Goal: Communication & Community: Participate in discussion

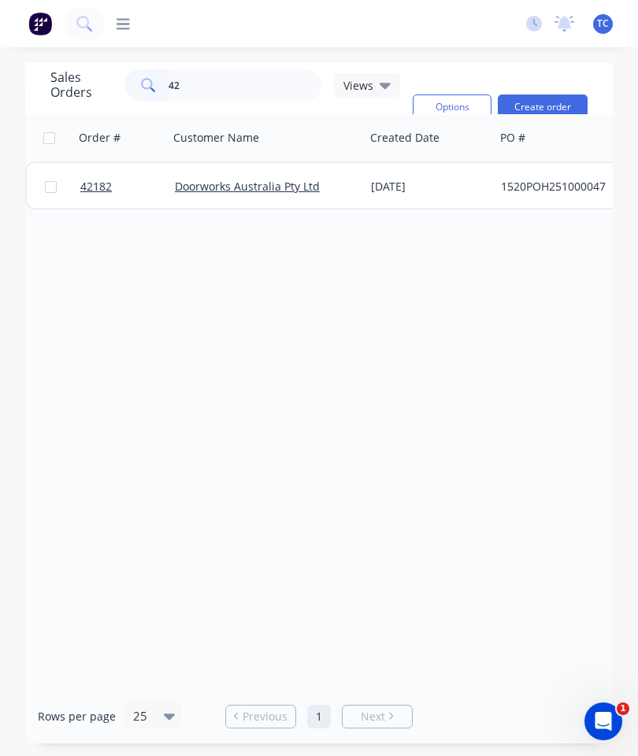
type input "4"
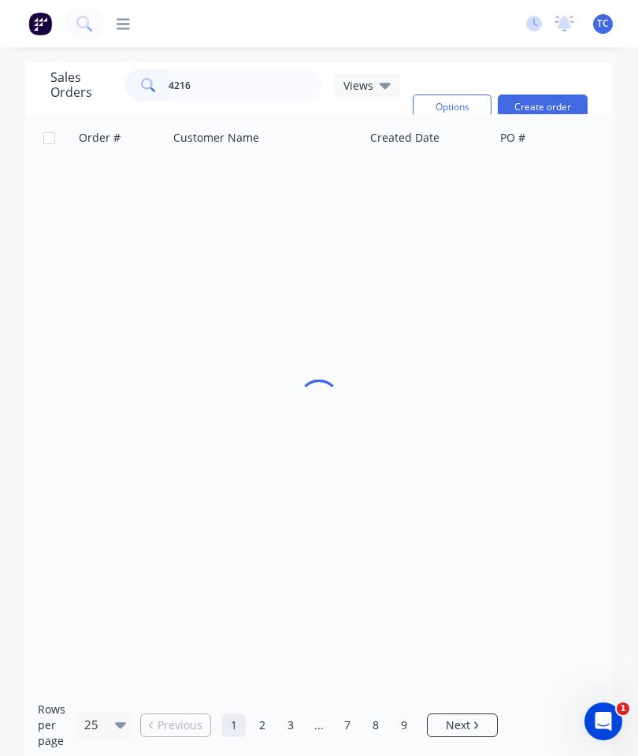
type input "42166"
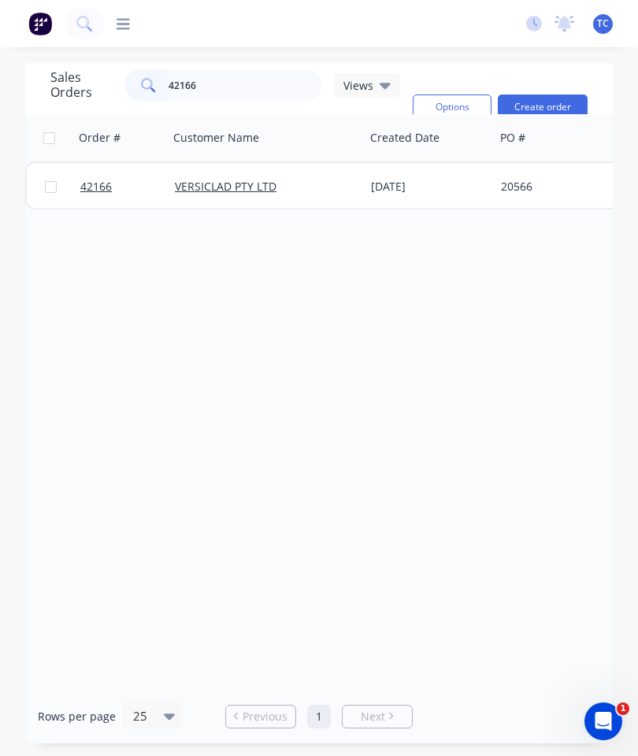
click at [102, 175] on link "42166" at bounding box center [127, 186] width 94 height 47
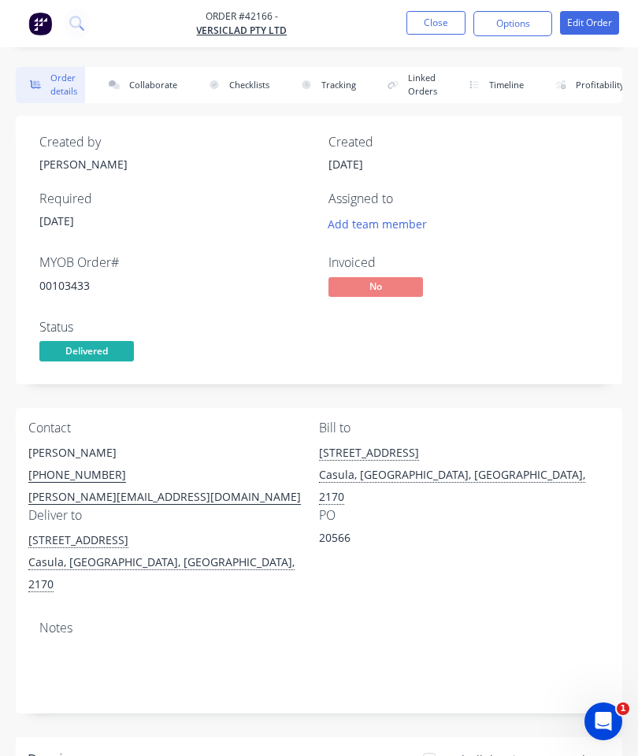
click at [158, 85] on button "Collaborate" at bounding box center [139, 85] width 91 height 36
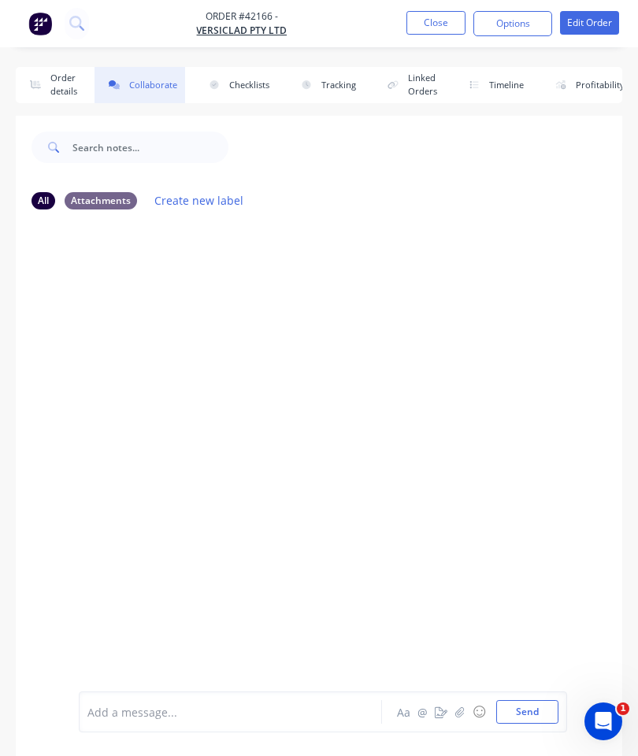
click at [455, 712] on button "button" at bounding box center [459, 711] width 19 height 19
click at [538, 700] on button "Send" at bounding box center [527, 712] width 62 height 24
click at [444, 25] on button "Close" at bounding box center [435, 23] width 59 height 24
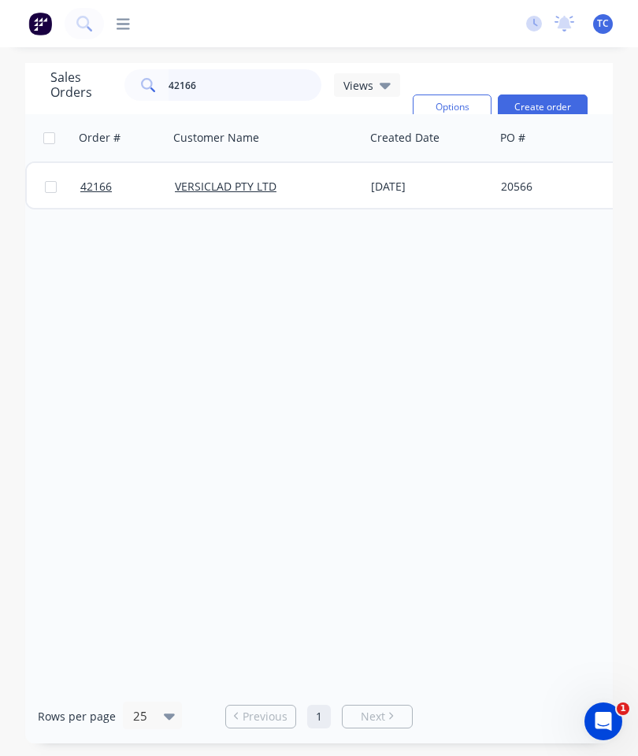
click at [256, 85] on input "42166" at bounding box center [244, 84] width 153 height 31
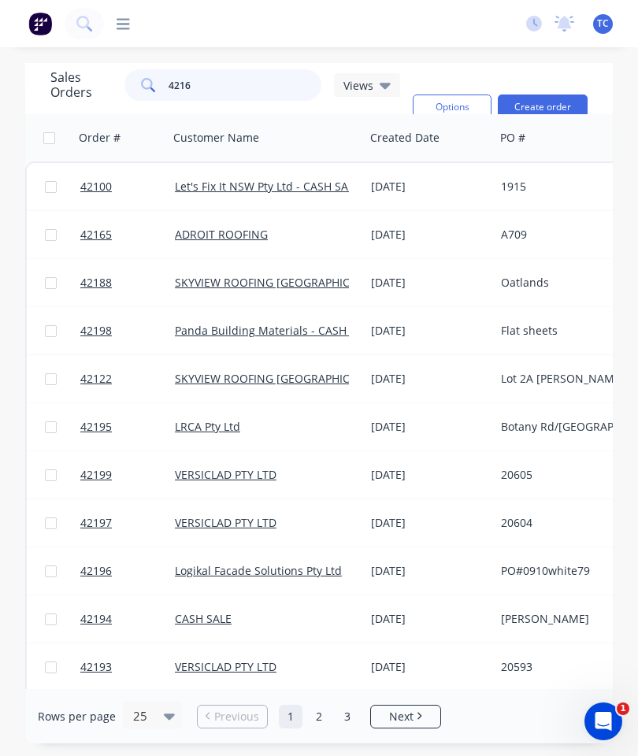
type input "42168"
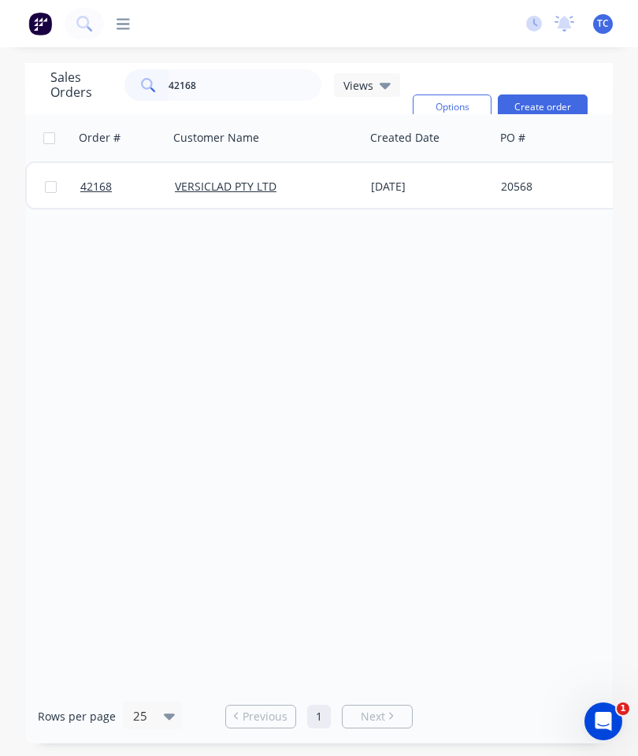
click at [105, 183] on span "42168" at bounding box center [95, 187] width 31 height 16
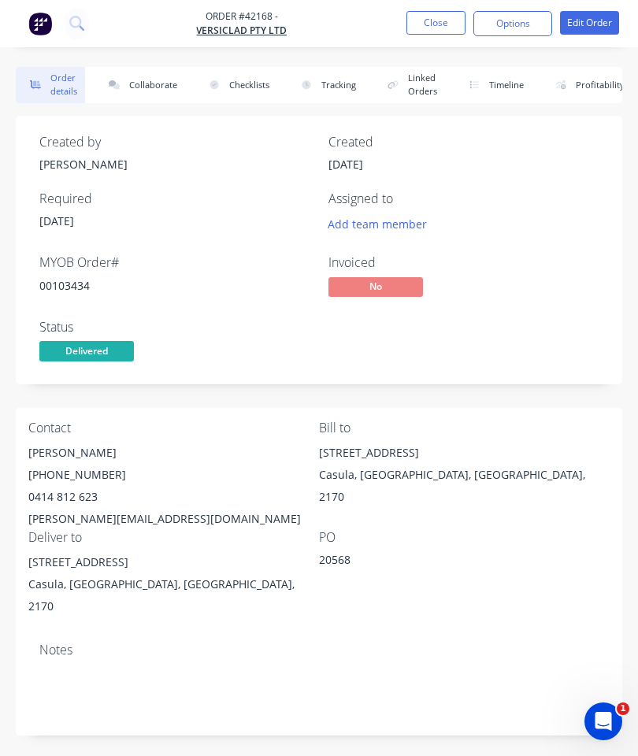
click at [153, 83] on button "Collaborate" at bounding box center [139, 85] width 91 height 36
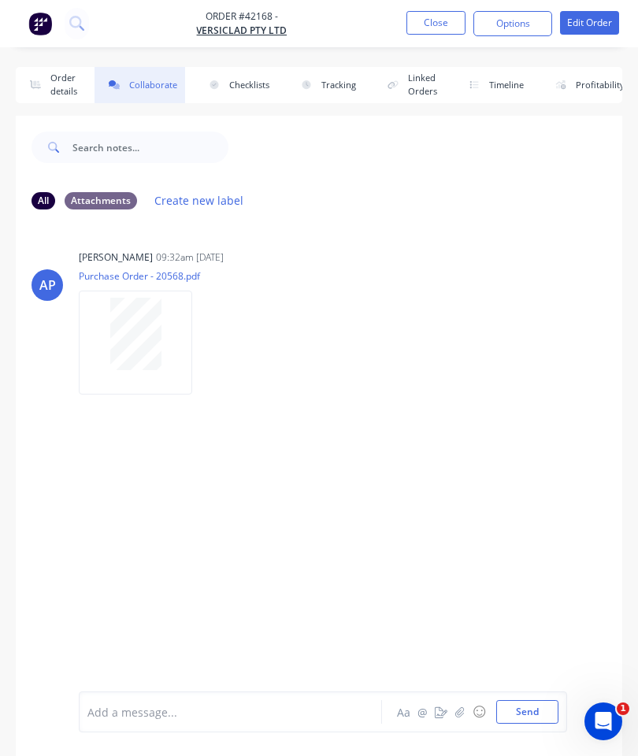
click at [453, 713] on button "button" at bounding box center [459, 711] width 19 height 19
click at [535, 703] on button "Send" at bounding box center [527, 712] width 62 height 24
click at [429, 26] on button "Close" at bounding box center [435, 23] width 59 height 24
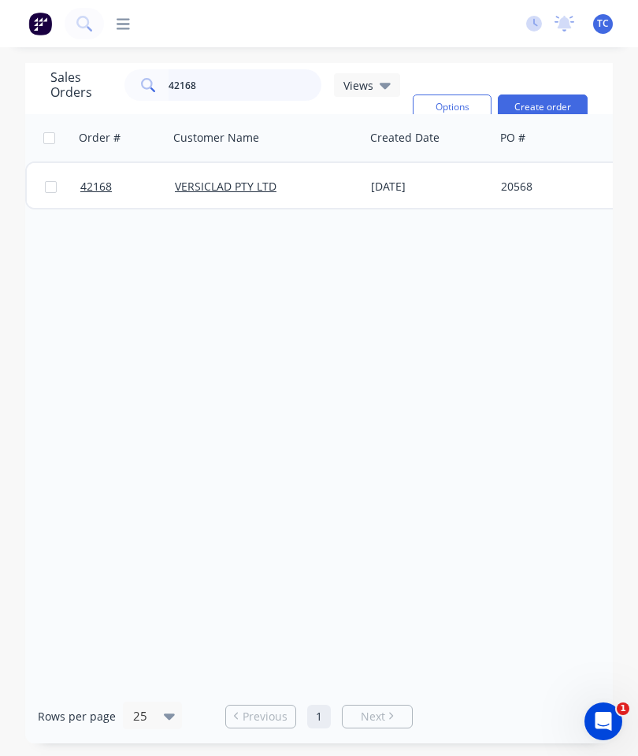
click at [250, 93] on input "42168" at bounding box center [244, 84] width 153 height 31
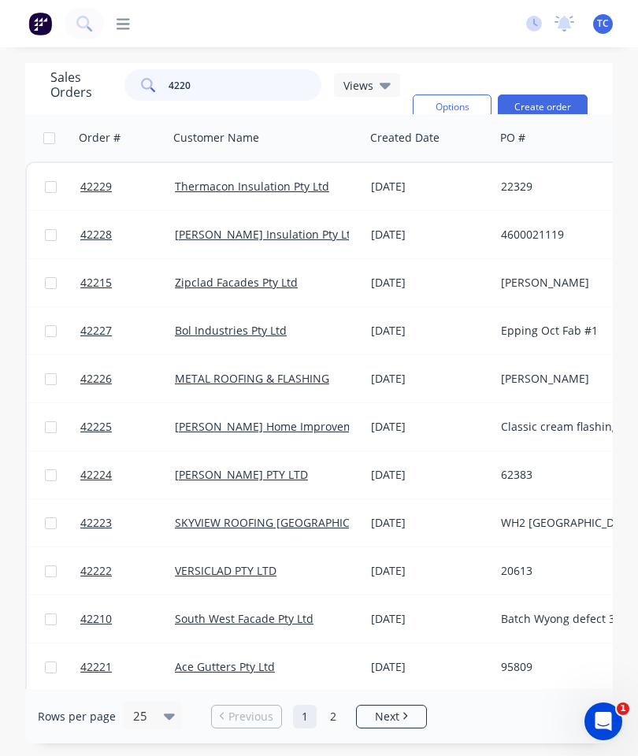
type input "42204"
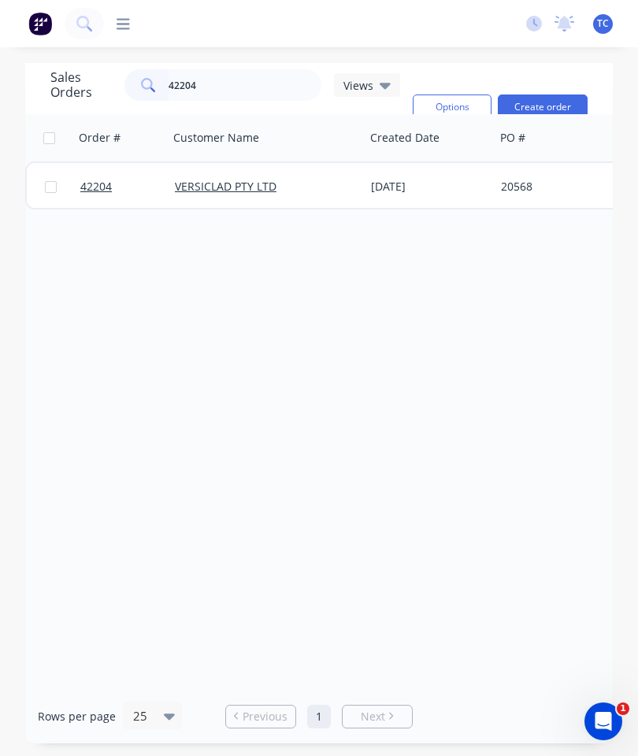
click at [94, 186] on span "42204" at bounding box center [95, 187] width 31 height 16
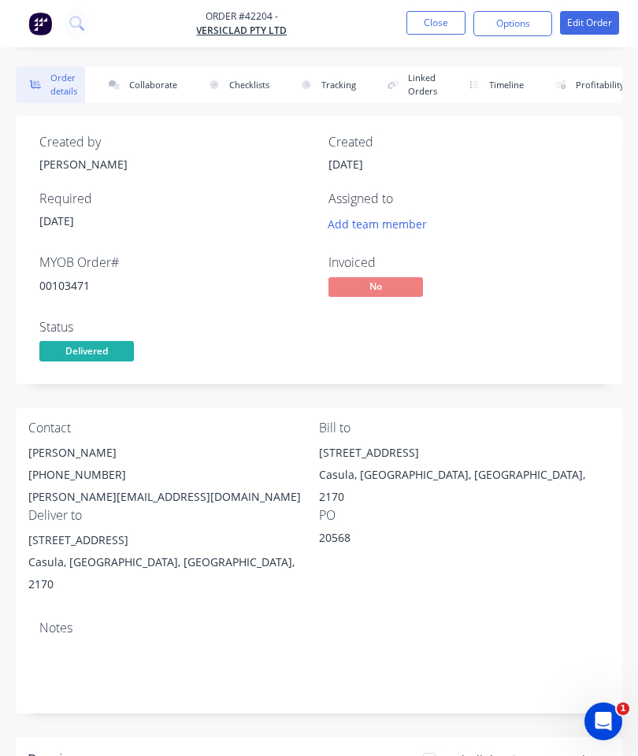
click at [159, 79] on button "Collaborate" at bounding box center [139, 85] width 91 height 36
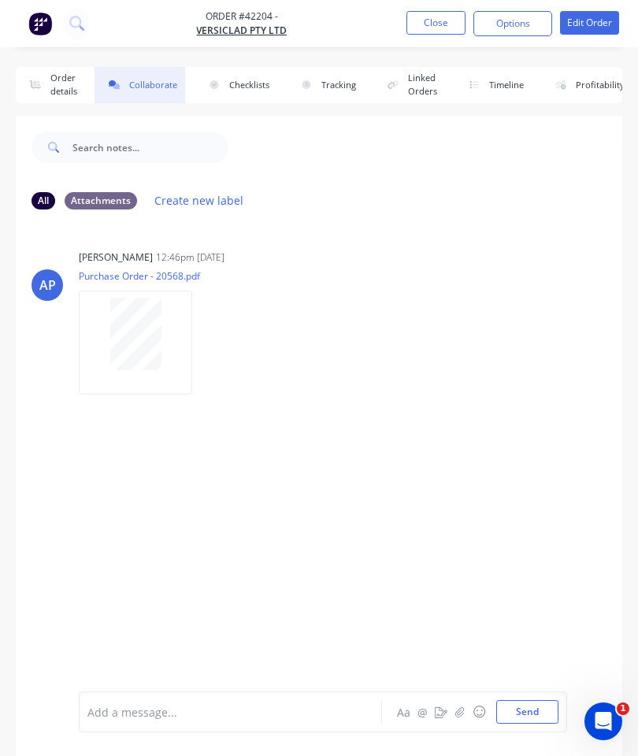
click at [458, 712] on icon "button" at bounding box center [459, 711] width 9 height 10
click at [532, 703] on button "Send" at bounding box center [527, 712] width 62 height 24
click at [434, 13] on button "Close" at bounding box center [435, 23] width 59 height 24
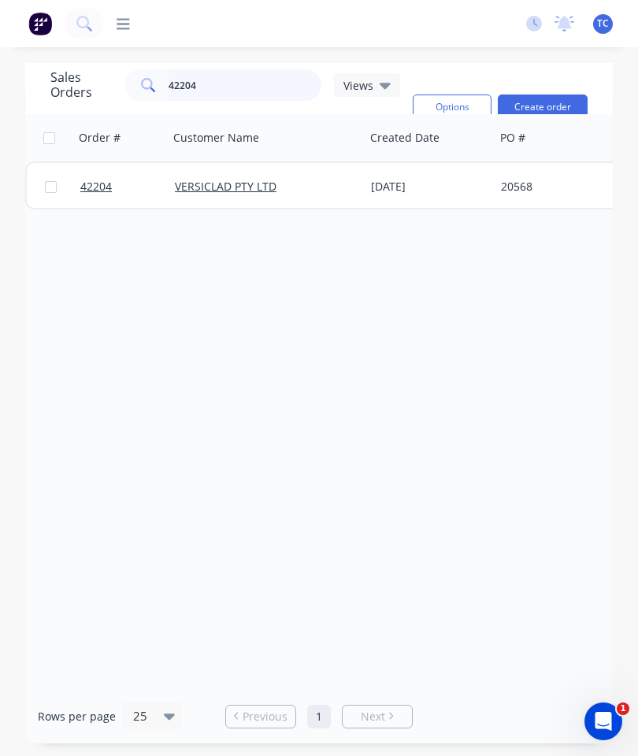
click at [257, 87] on input "42204" at bounding box center [244, 84] width 153 height 31
type input "42186"
click at [97, 187] on span "42186" at bounding box center [95, 187] width 31 height 16
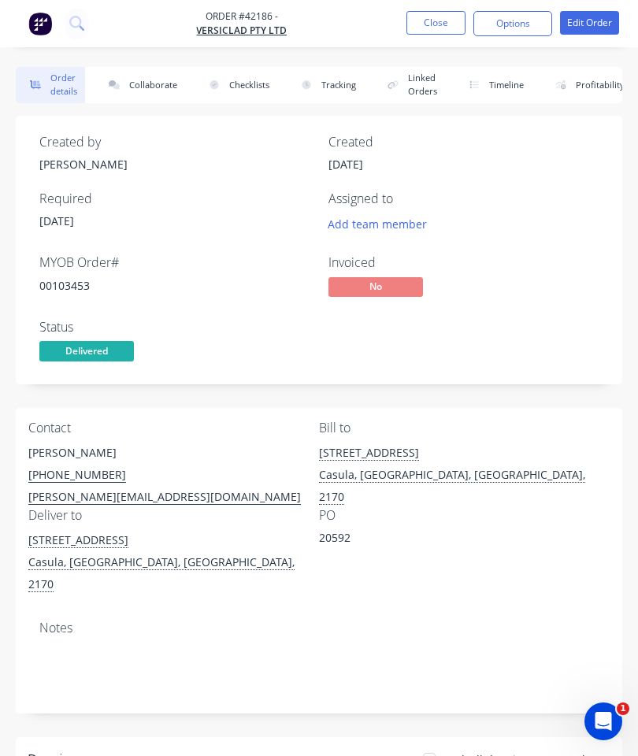
click at [151, 85] on button "Collaborate" at bounding box center [139, 85] width 91 height 36
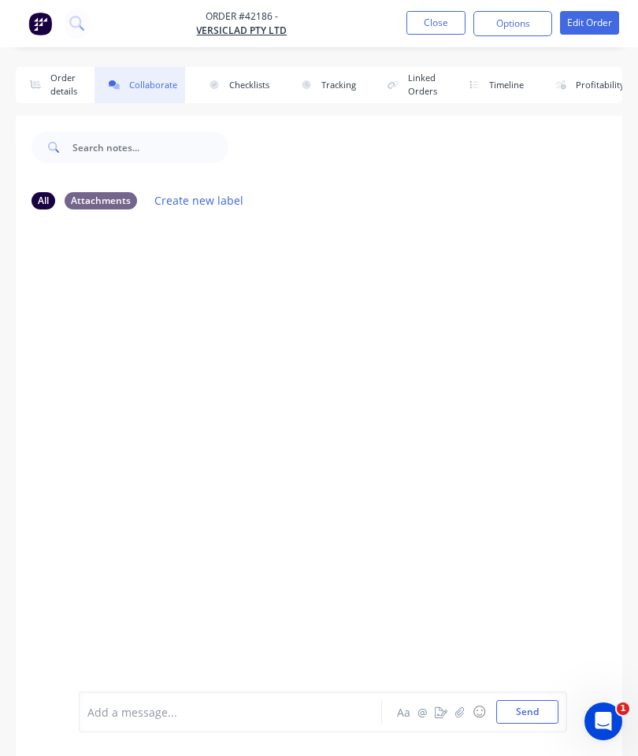
click at [463, 698] on div "Add a message... Aa @ ☺ Send" at bounding box center [323, 711] width 488 height 41
click at [460, 704] on button "button" at bounding box center [459, 711] width 19 height 19
click at [542, 703] on button "Send" at bounding box center [527, 712] width 62 height 24
click at [449, 14] on button "Close" at bounding box center [435, 23] width 59 height 24
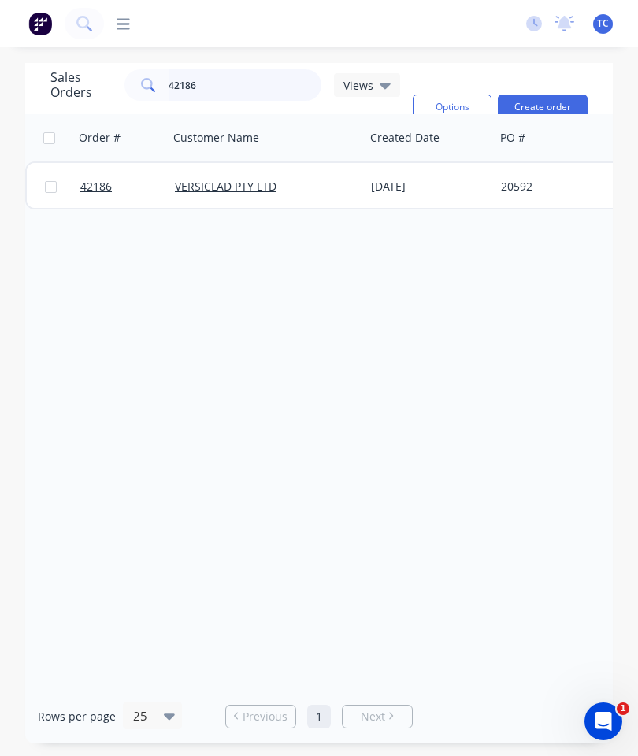
click at [252, 94] on input "42186" at bounding box center [244, 84] width 153 height 31
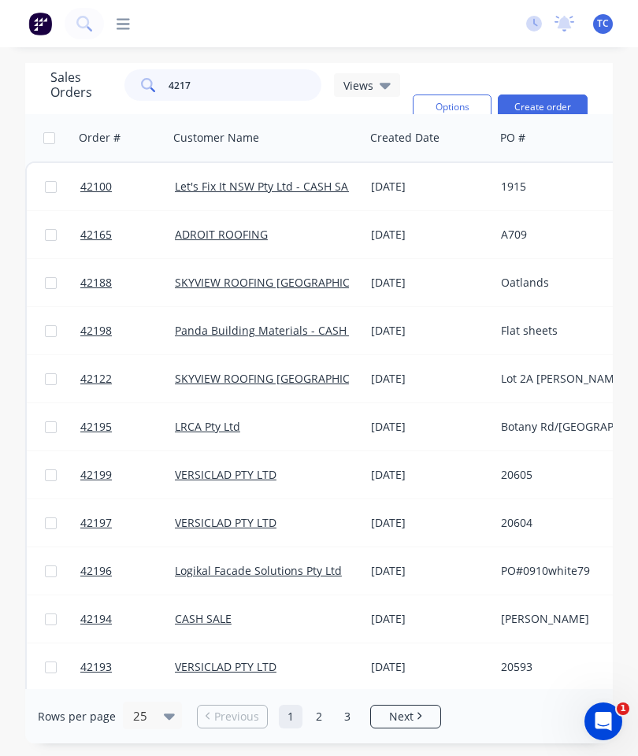
type input "42177"
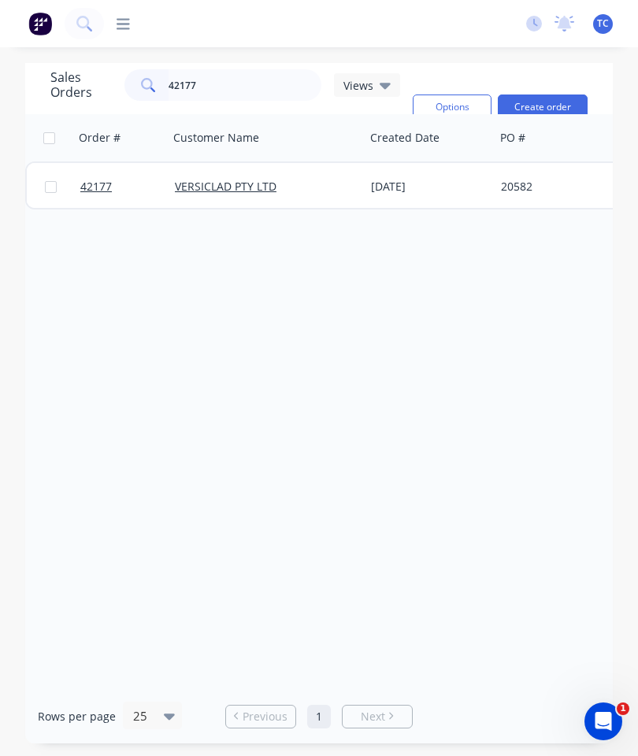
click at [105, 178] on link "42177" at bounding box center [127, 186] width 94 height 47
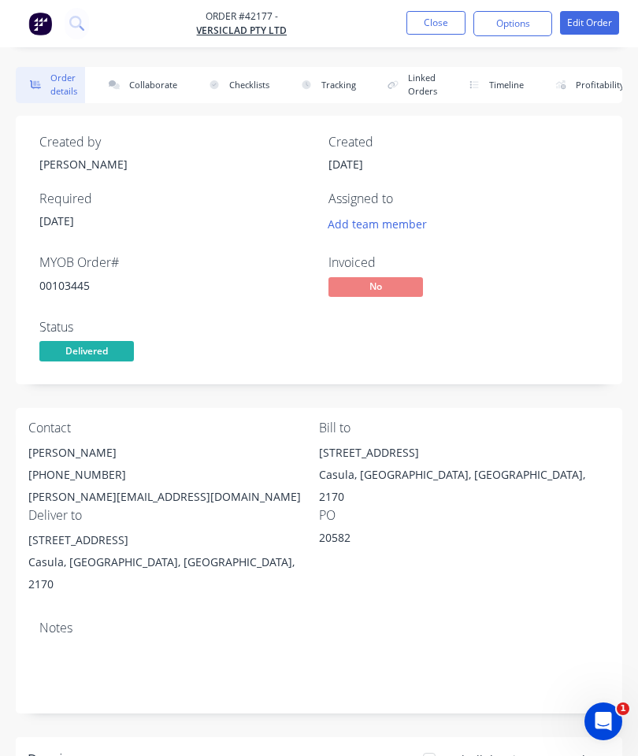
click at [157, 82] on button "Collaborate" at bounding box center [139, 85] width 91 height 36
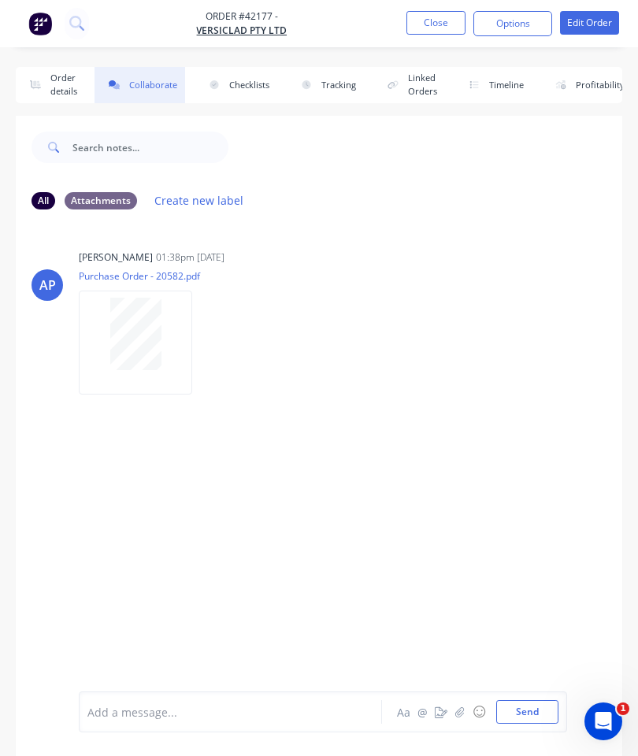
click at [455, 707] on button "button" at bounding box center [459, 711] width 19 height 19
click at [529, 706] on button "Send" at bounding box center [527, 712] width 62 height 24
click at [446, 33] on button "Close" at bounding box center [435, 23] width 59 height 24
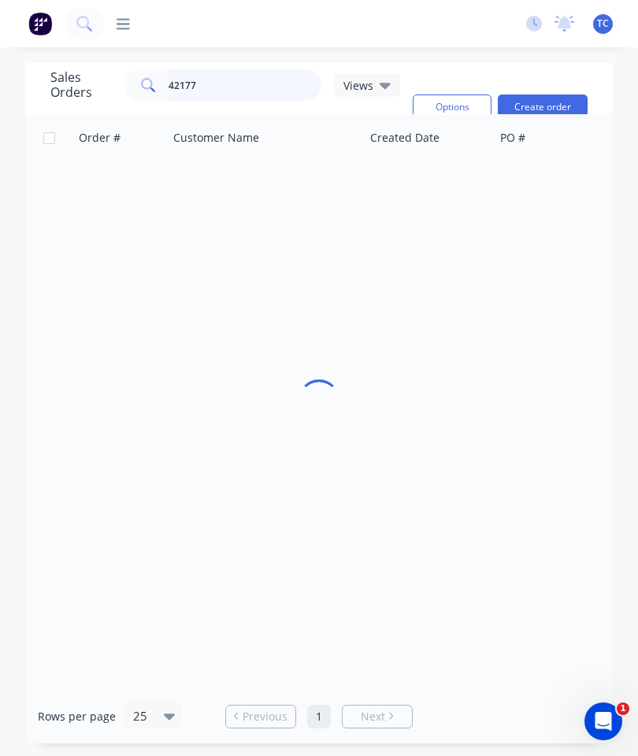
click at [266, 87] on input "42177" at bounding box center [244, 84] width 153 height 31
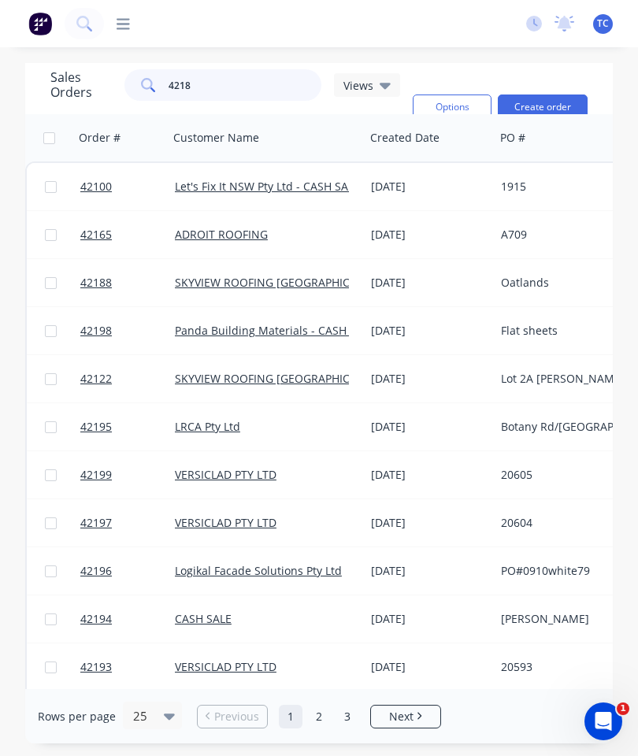
type input "42180"
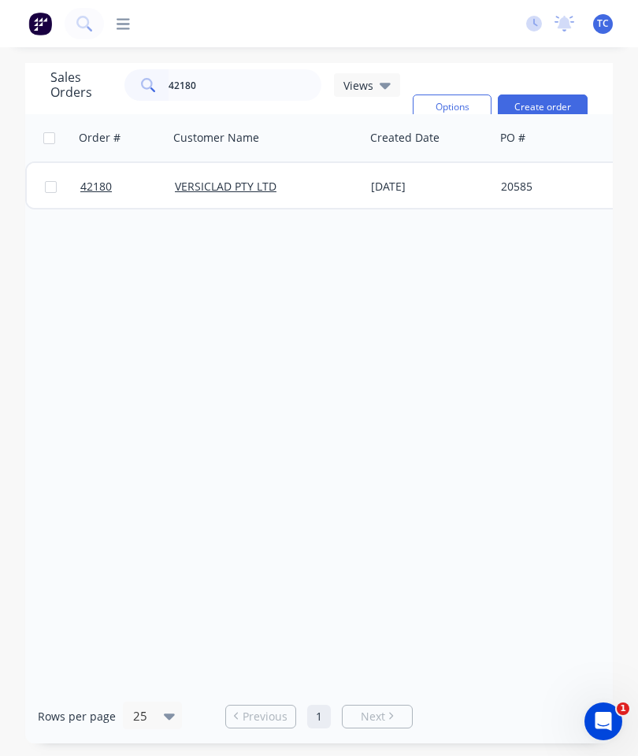
click at [106, 191] on span "42180" at bounding box center [95, 187] width 31 height 16
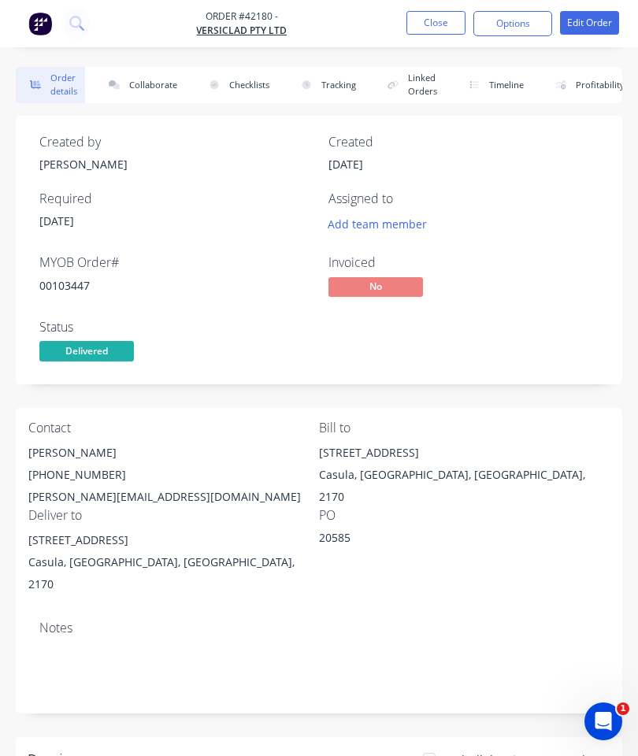
click at [151, 87] on button "Collaborate" at bounding box center [139, 85] width 91 height 36
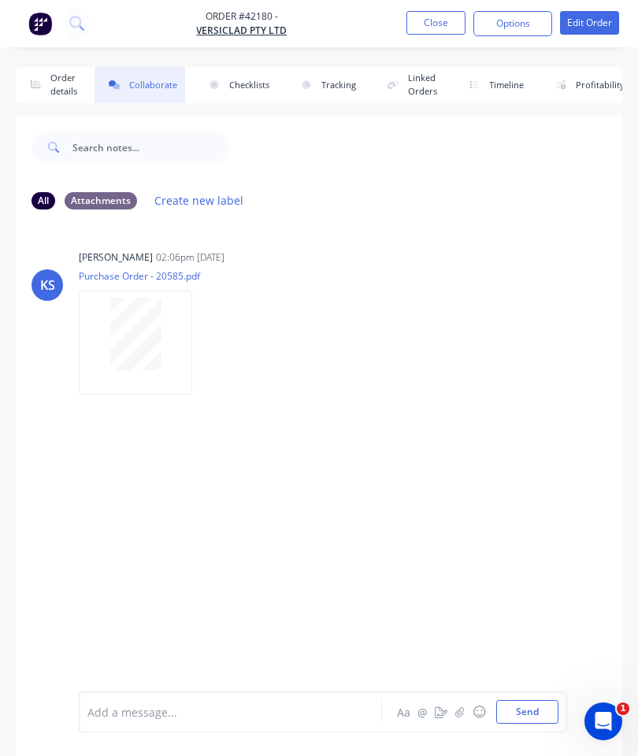
click at [454, 715] on button "button" at bounding box center [459, 711] width 19 height 19
click at [535, 709] on button "Send" at bounding box center [527, 712] width 62 height 24
click at [428, 26] on button "Close" at bounding box center [435, 23] width 59 height 24
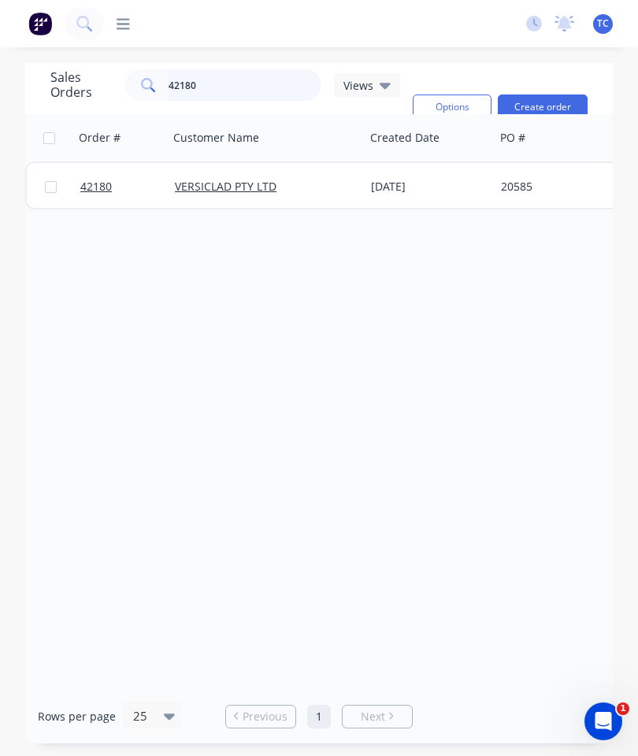
click at [259, 92] on input "42180" at bounding box center [244, 84] width 153 height 31
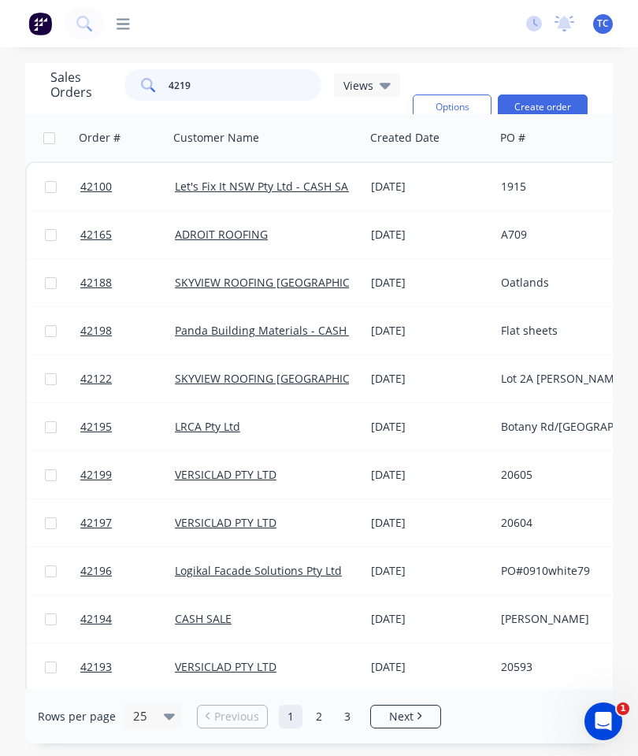
type input "42193"
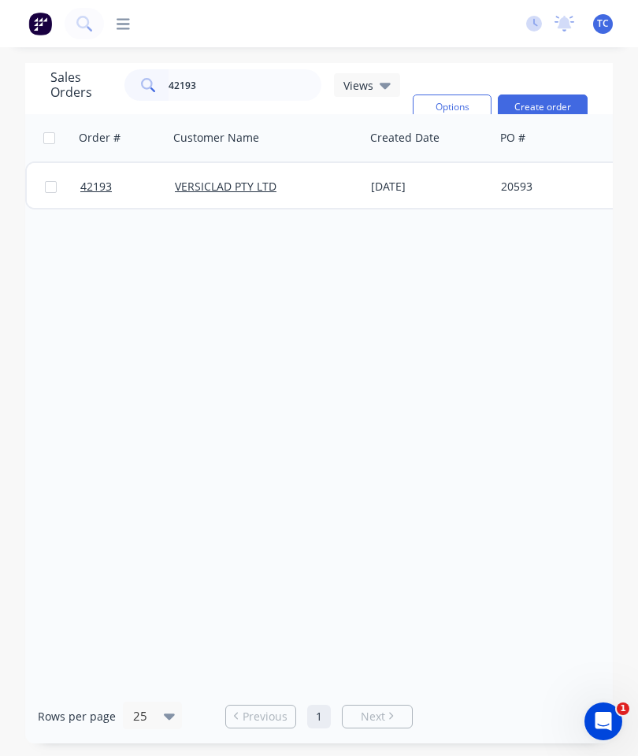
click at [99, 183] on span "42193" at bounding box center [95, 187] width 31 height 16
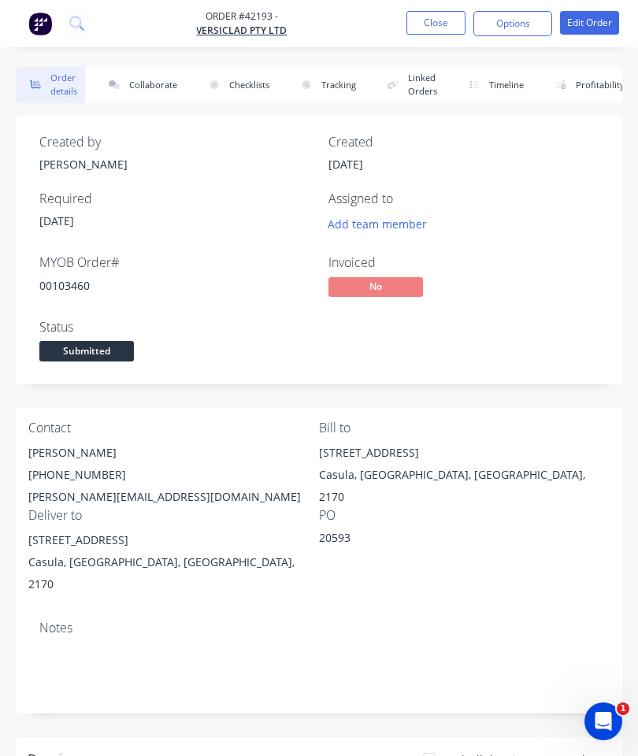
click at [165, 84] on button "Collaborate" at bounding box center [139, 85] width 91 height 36
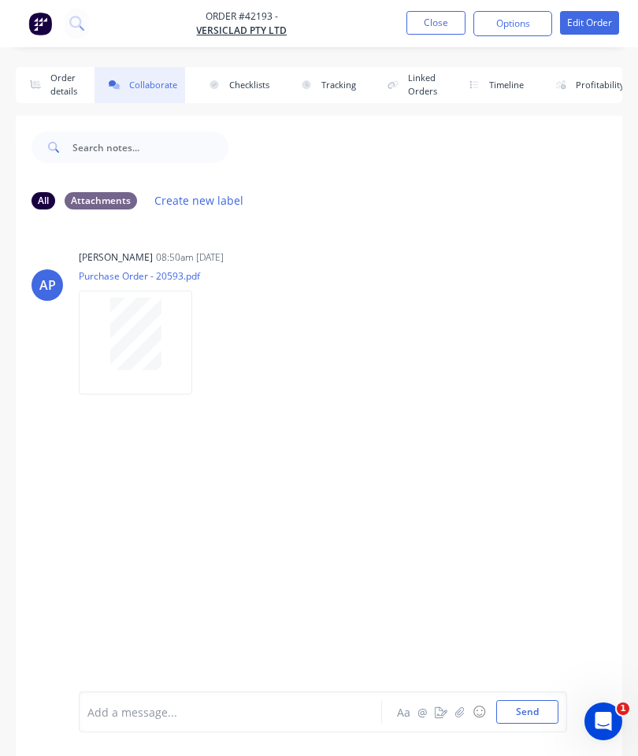
click at [463, 704] on button "button" at bounding box center [459, 711] width 19 height 19
click at [534, 711] on button "Send" at bounding box center [527, 712] width 62 height 24
click at [429, 17] on button "Close" at bounding box center [435, 23] width 59 height 24
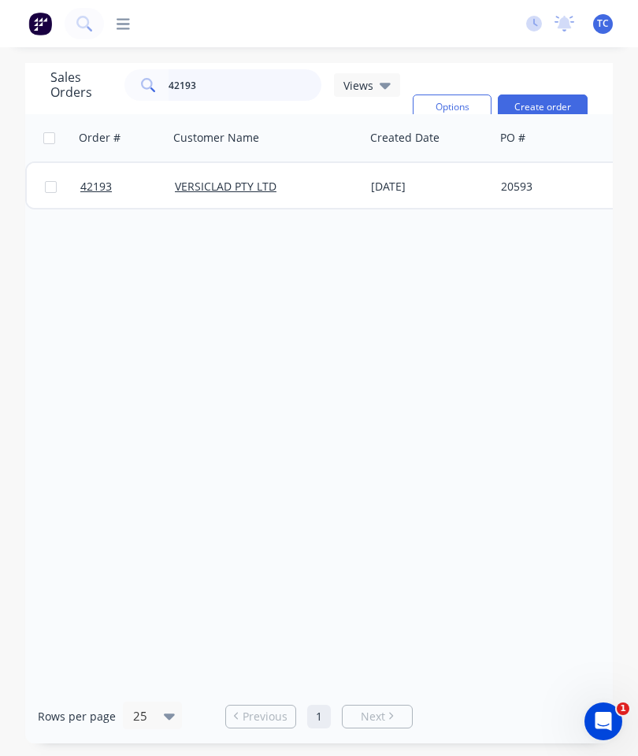
click at [246, 75] on input "42193" at bounding box center [244, 84] width 153 height 31
click at [244, 83] on input "42193" at bounding box center [244, 84] width 153 height 31
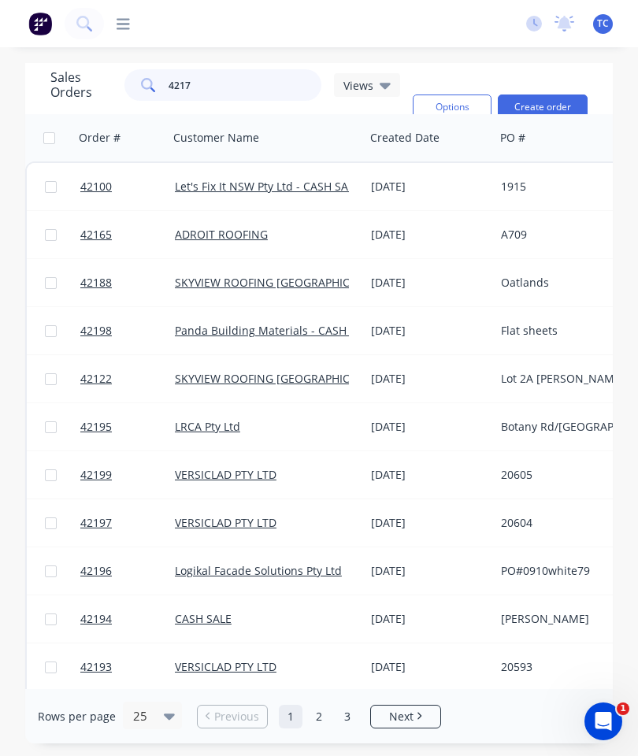
type input "42179"
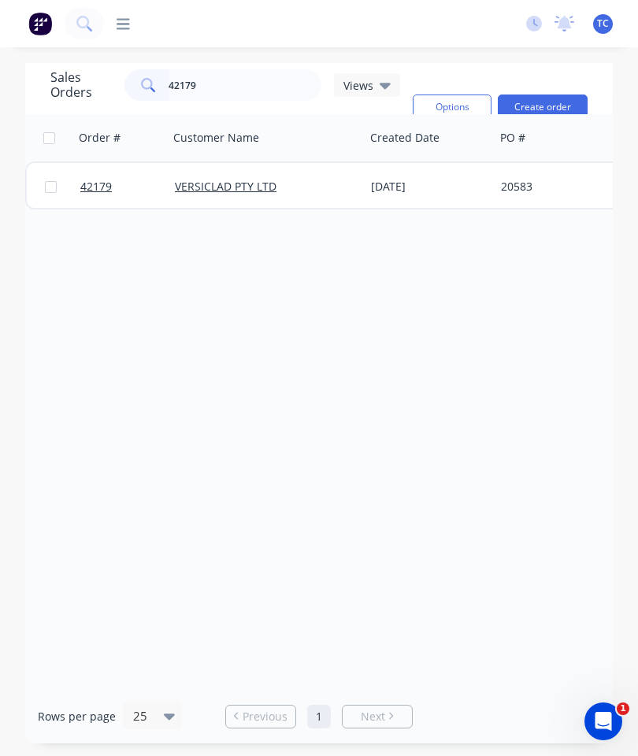
click at [94, 177] on link "42179" at bounding box center [127, 186] width 94 height 47
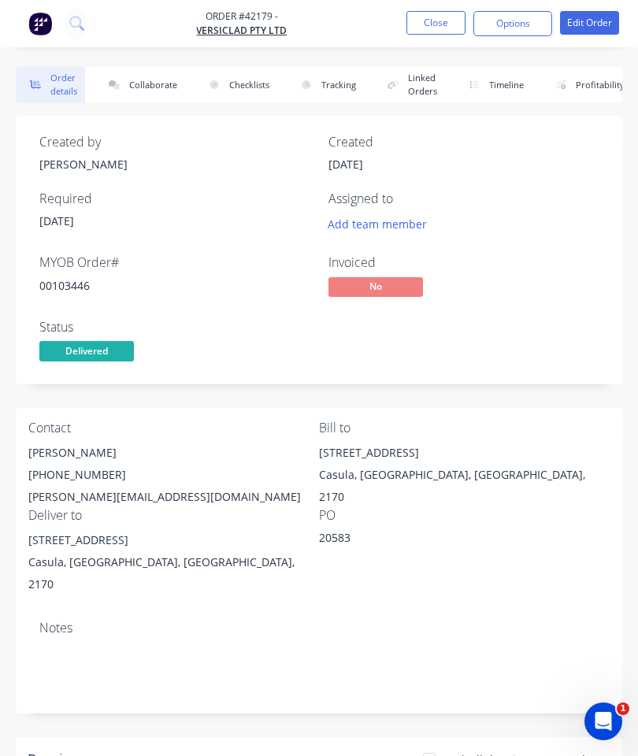
click at [144, 76] on button "Collaborate" at bounding box center [139, 85] width 91 height 36
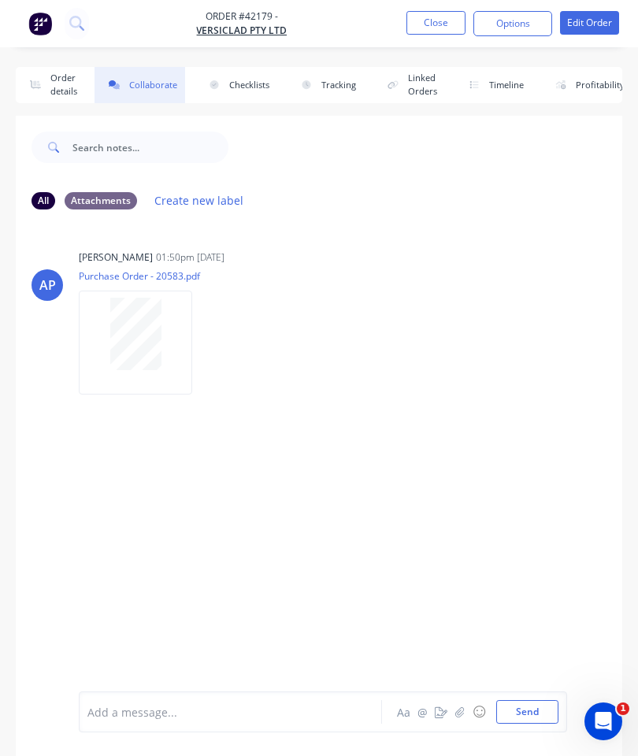
click at [464, 705] on button "button" at bounding box center [459, 711] width 19 height 19
click at [533, 704] on button "Send" at bounding box center [527, 712] width 62 height 24
click at [438, 20] on button "Close" at bounding box center [435, 23] width 59 height 24
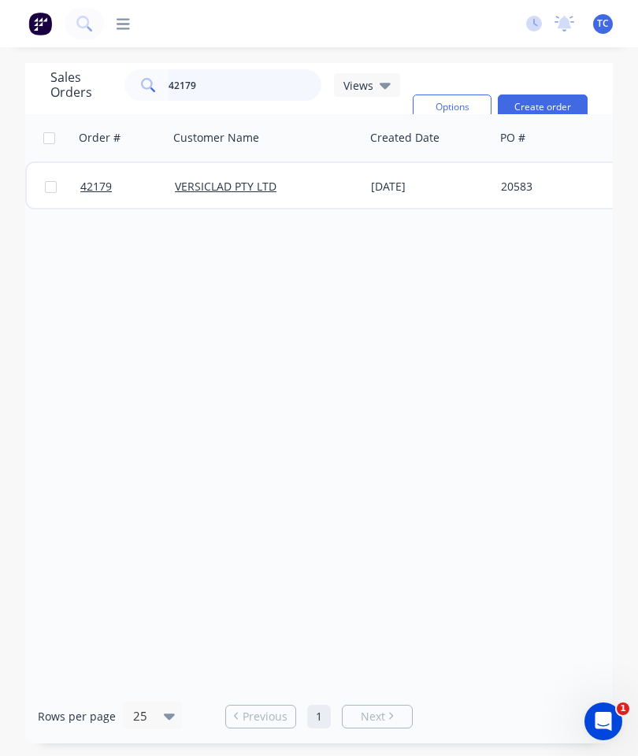
click at [258, 91] on input "42179" at bounding box center [244, 84] width 153 height 31
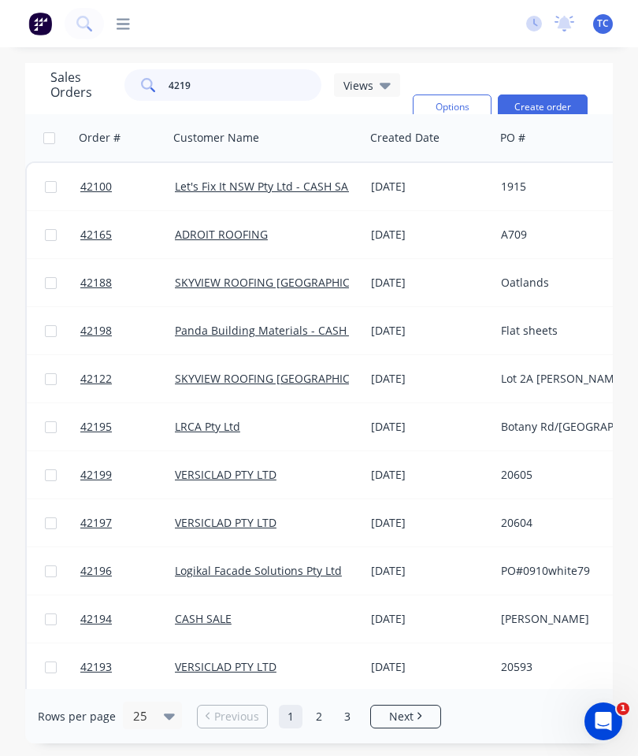
type input "42192"
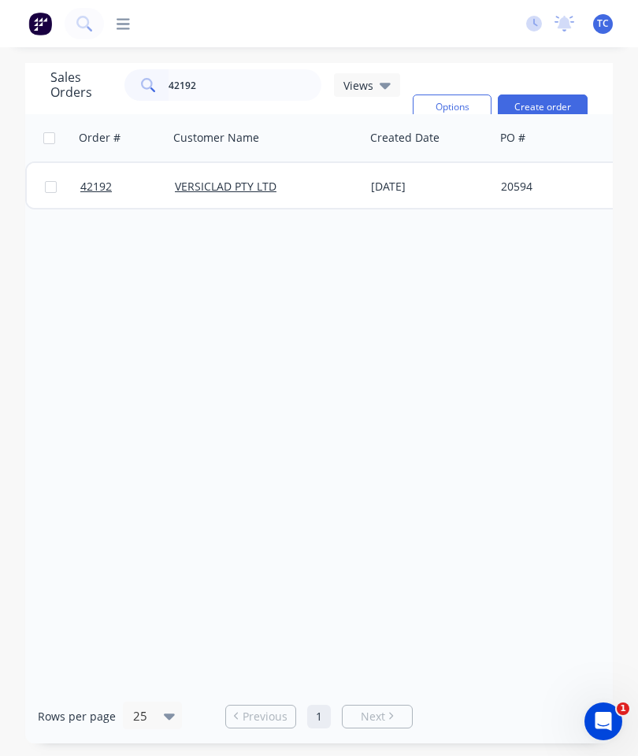
click at [83, 190] on span "42192" at bounding box center [95, 187] width 31 height 16
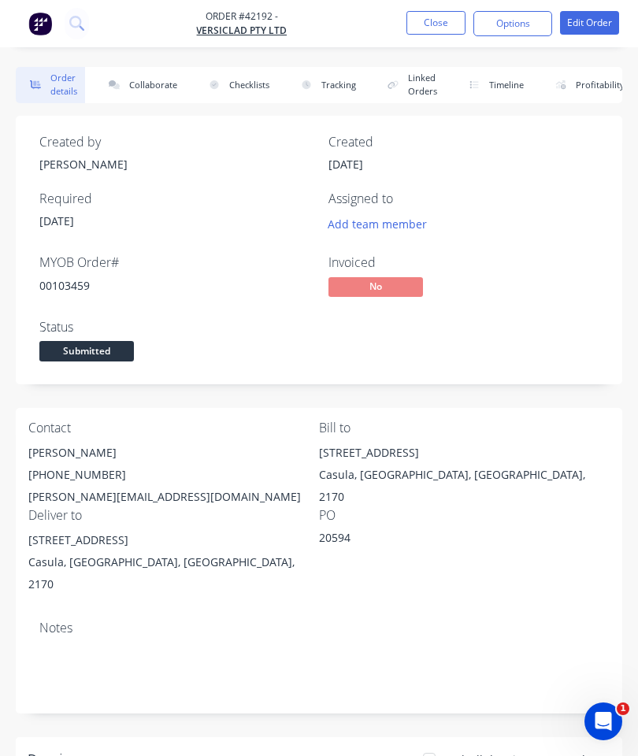
click at [157, 87] on button "Collaborate" at bounding box center [139, 85] width 91 height 36
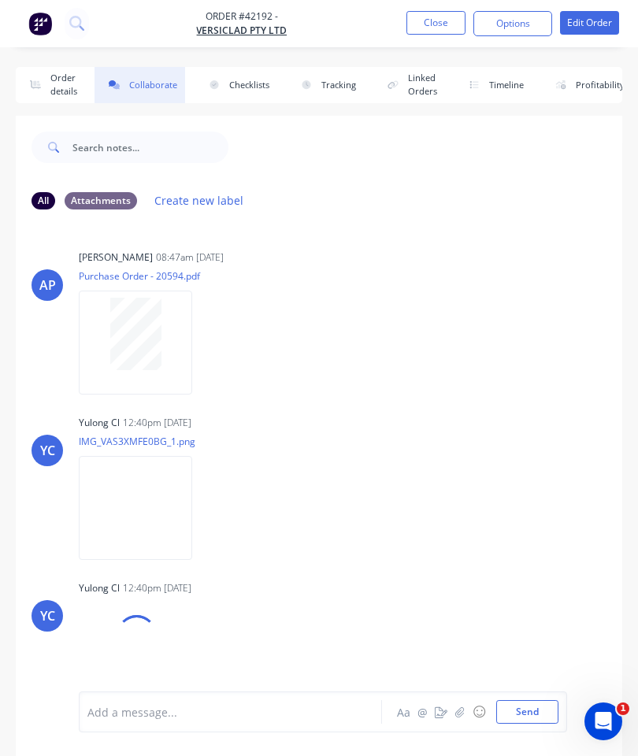
click at [53, 84] on button "Order details" at bounding box center [50, 85] width 69 height 36
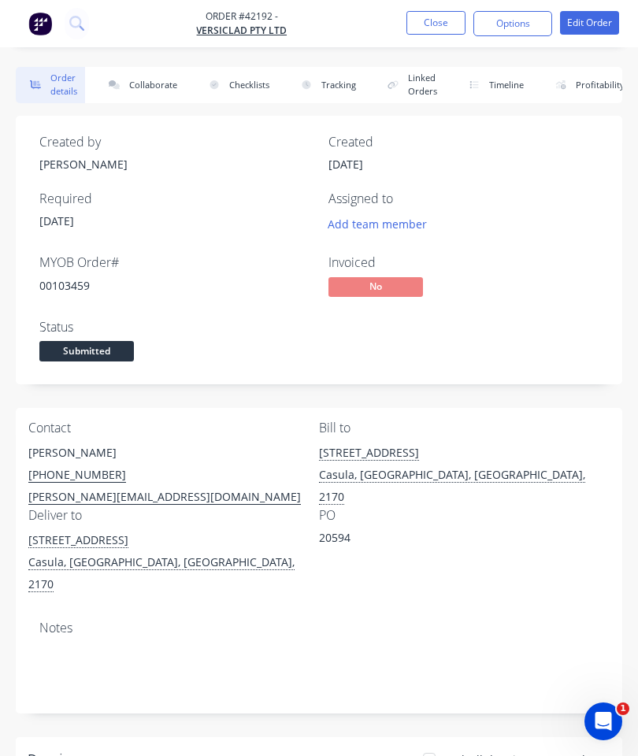
click at [92, 348] on span "Submitted" at bounding box center [86, 351] width 94 height 20
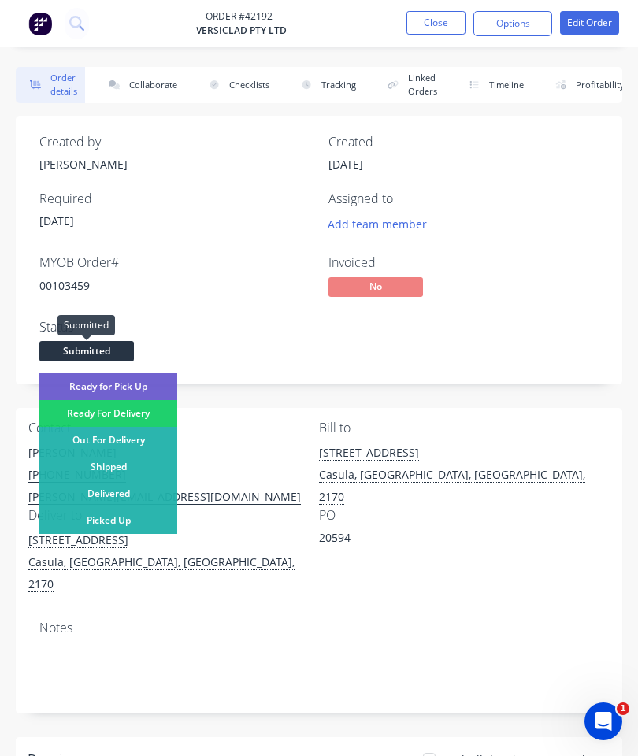
click at [144, 489] on div "Delivered" at bounding box center [108, 493] width 138 height 27
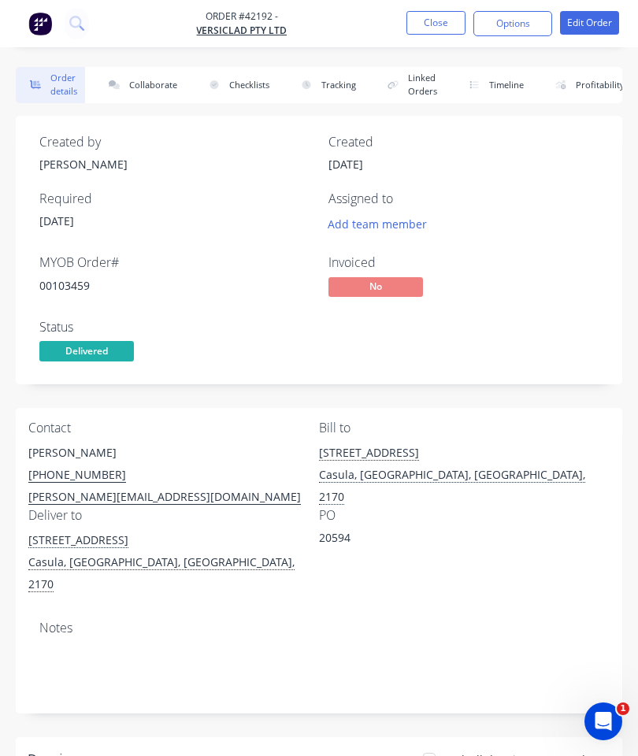
click at [428, 30] on button "Close" at bounding box center [435, 23] width 59 height 24
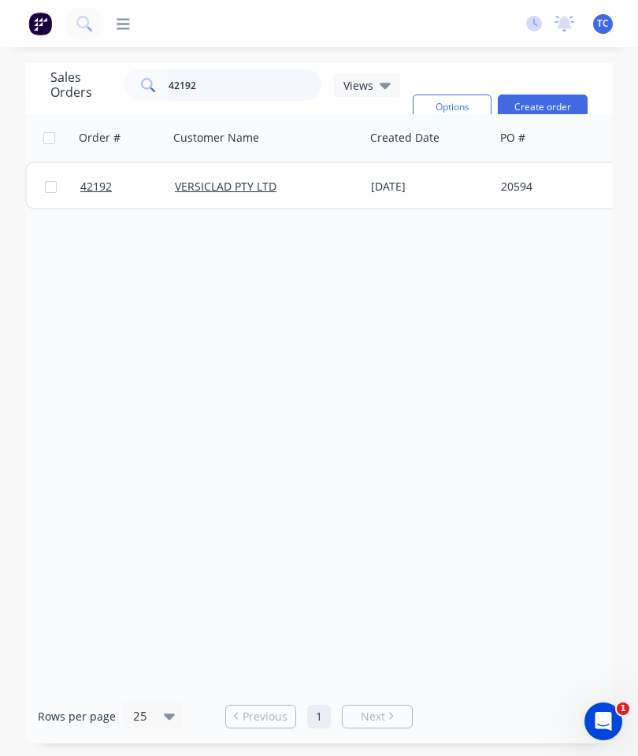
click at [255, 79] on input "42192" at bounding box center [244, 84] width 153 height 31
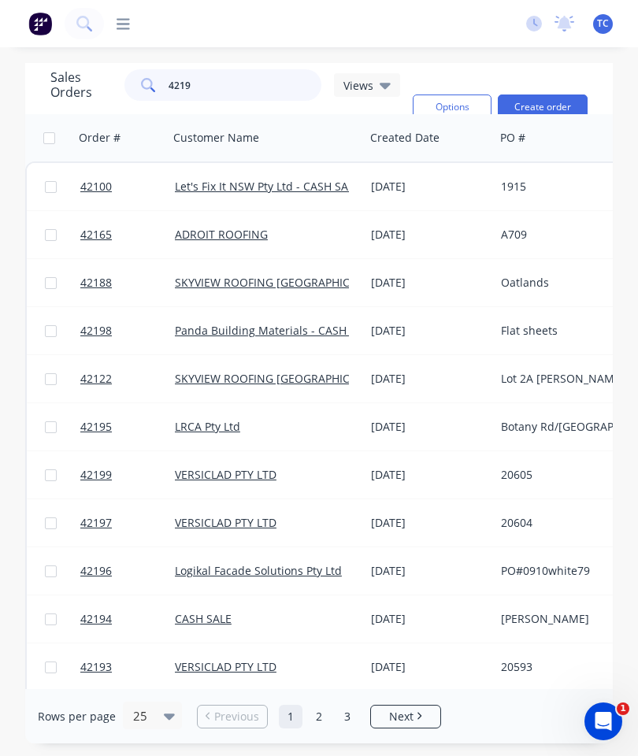
type input "42192"
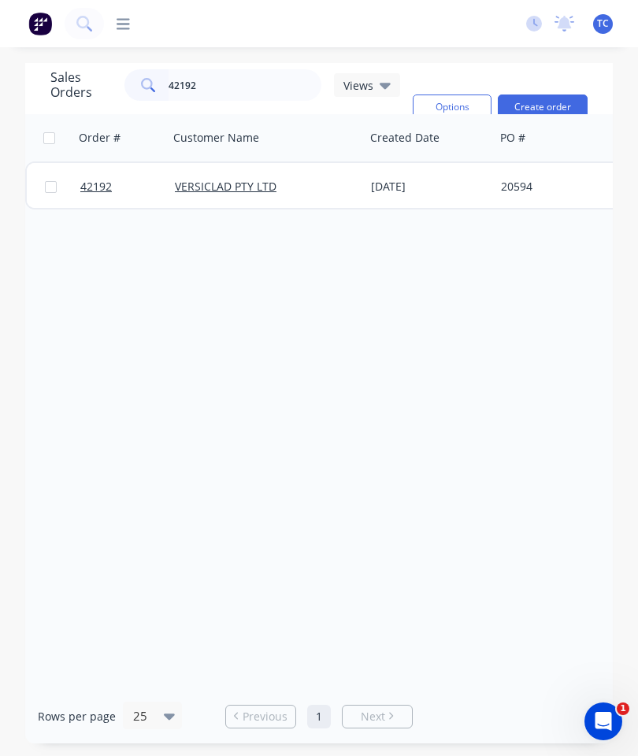
click at [98, 183] on span "42192" at bounding box center [95, 187] width 31 height 16
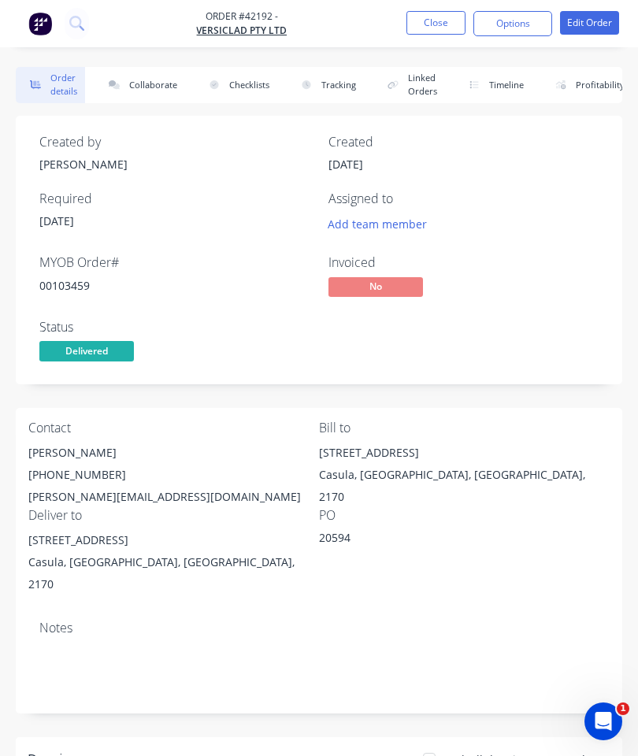
click at [154, 77] on button "Collaborate" at bounding box center [139, 85] width 91 height 36
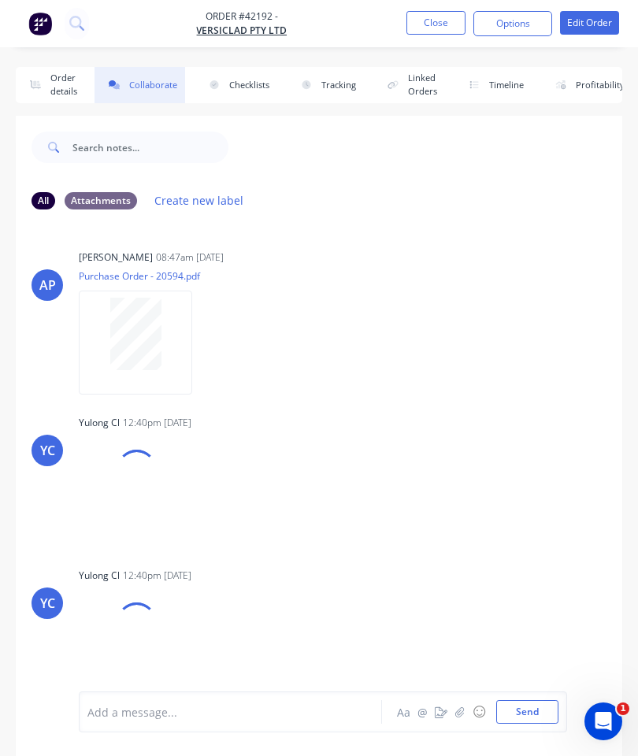
click at [464, 702] on button "button" at bounding box center [459, 711] width 19 height 19
click at [523, 704] on button "Send" at bounding box center [527, 712] width 62 height 24
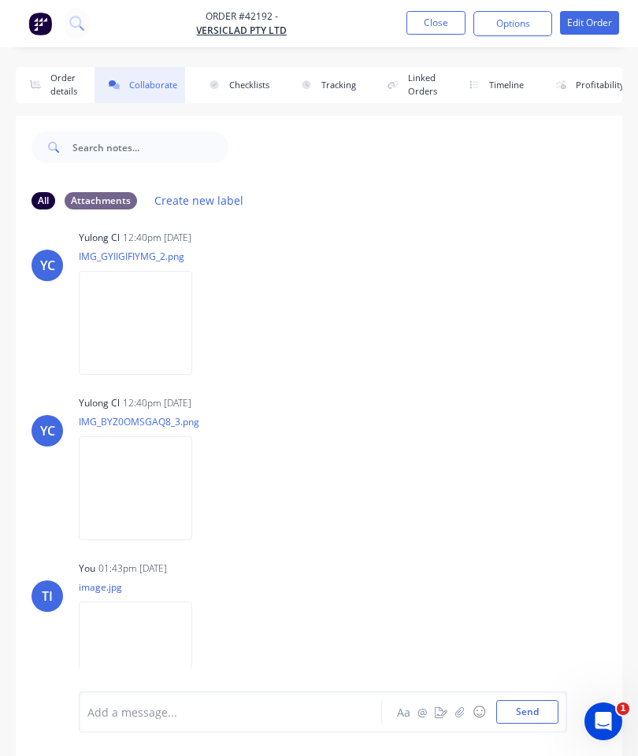
scroll to position [348, 0]
click at [438, 24] on button "Close" at bounding box center [435, 23] width 59 height 24
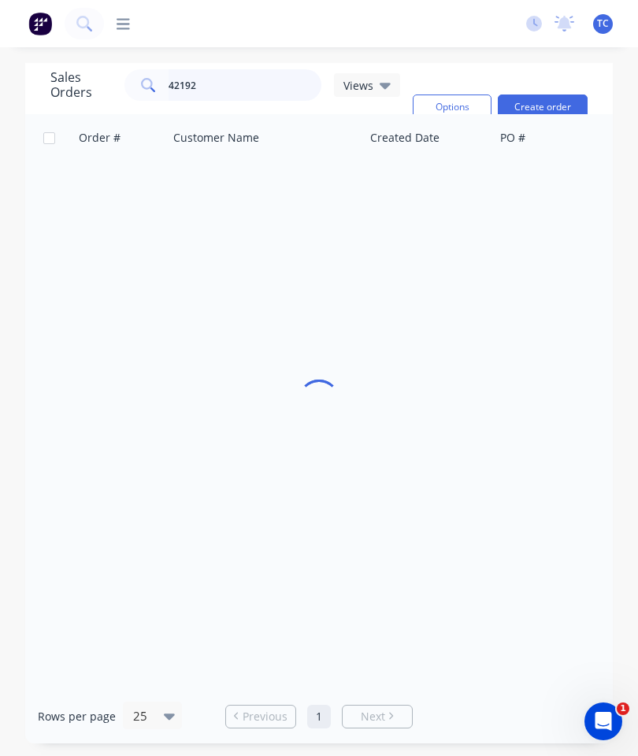
click at [245, 86] on input "42192" at bounding box center [244, 84] width 153 height 31
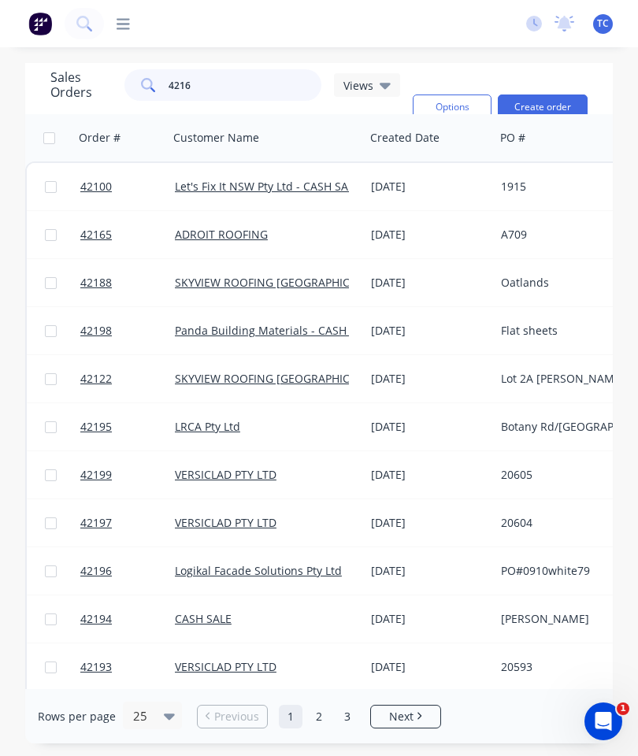
type input "42167"
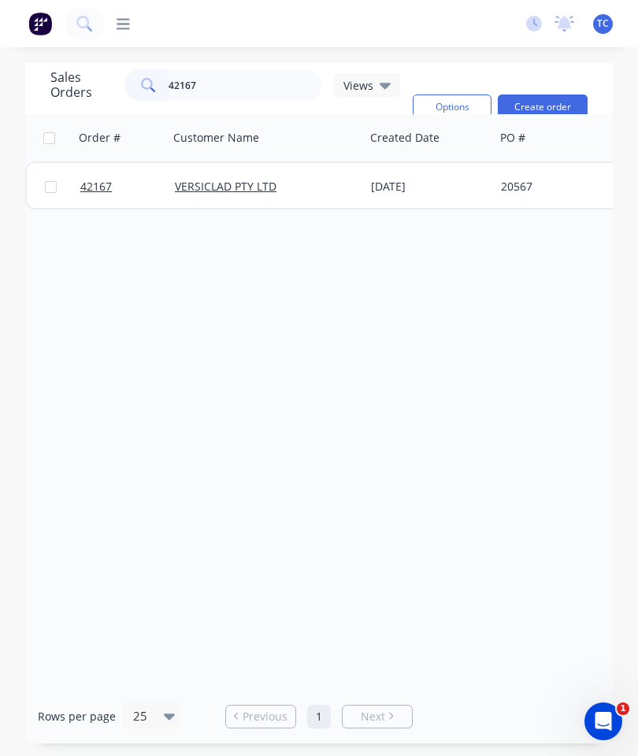
click at [96, 187] on span "42167" at bounding box center [95, 187] width 31 height 16
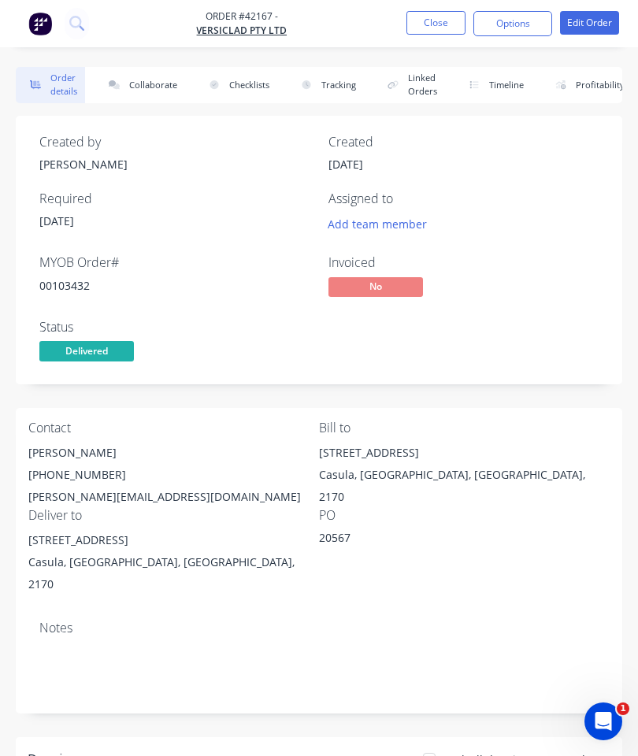
click at [146, 80] on button "Collaborate" at bounding box center [139, 85] width 91 height 36
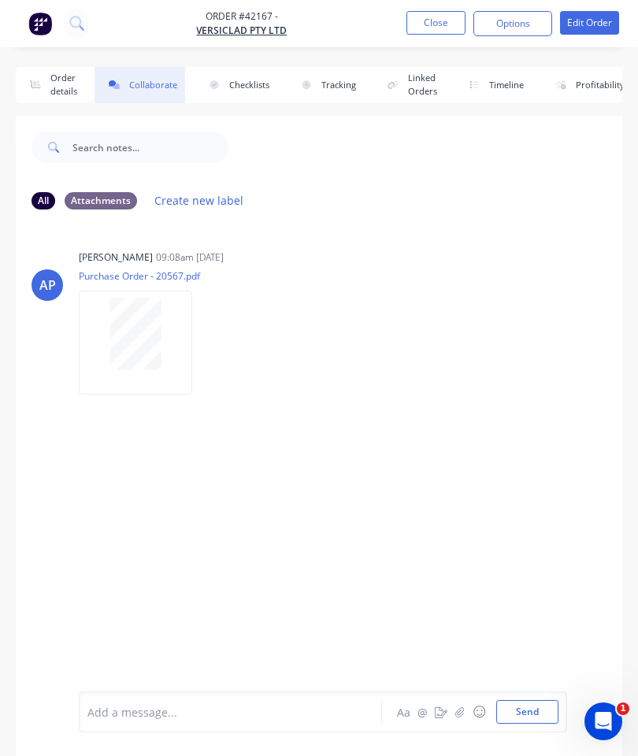
click at [468, 702] on button "button" at bounding box center [459, 711] width 19 height 19
click at [529, 708] on button "Send" at bounding box center [527, 712] width 62 height 24
click at [443, 24] on button "Close" at bounding box center [435, 23] width 59 height 24
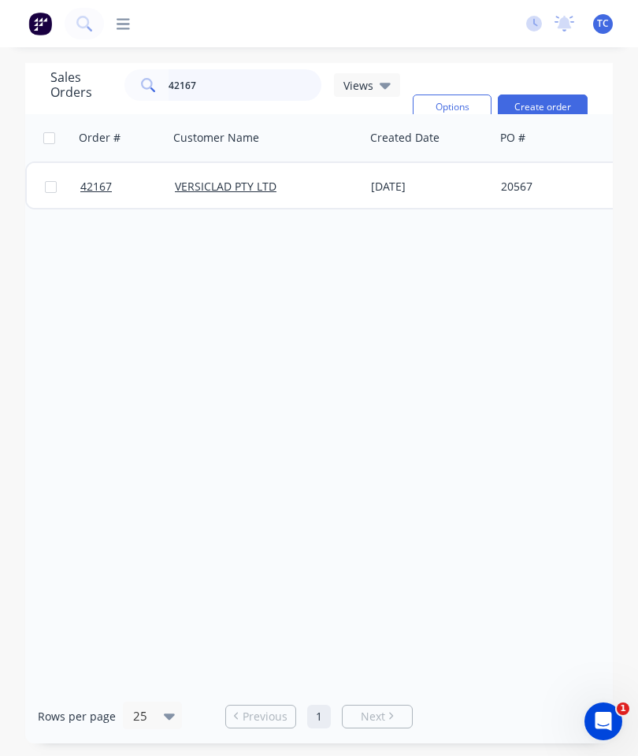
click at [262, 98] on input "42167" at bounding box center [244, 84] width 153 height 31
type input "42210"
click at [83, 185] on span "42210" at bounding box center [95, 187] width 31 height 16
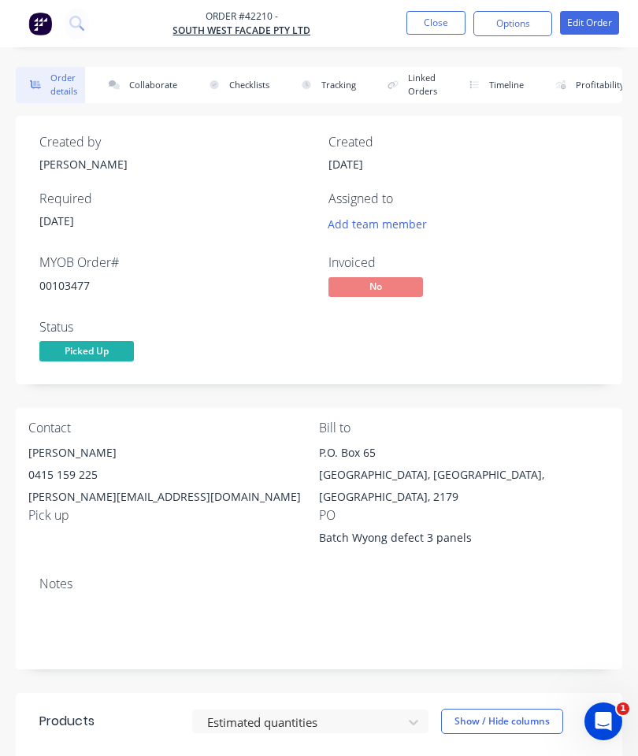
click at [164, 69] on button "Collaborate" at bounding box center [139, 85] width 91 height 36
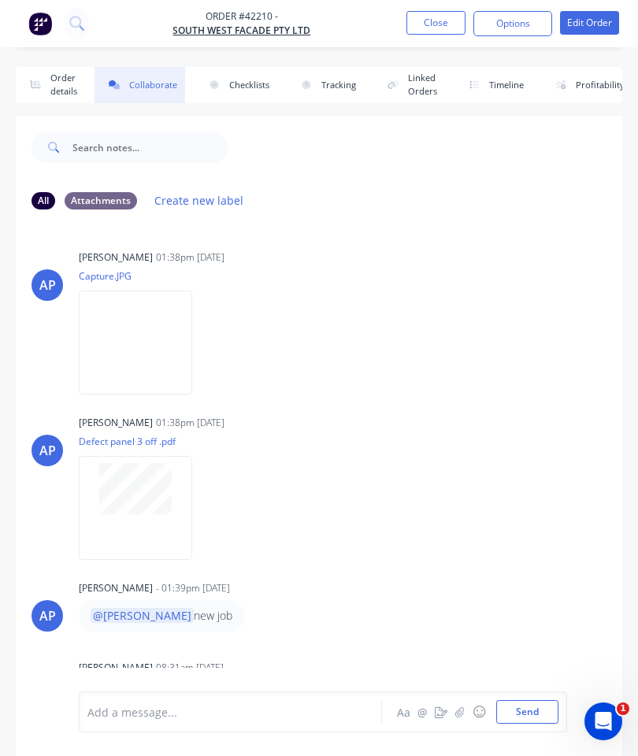
click at [459, 705] on button "button" at bounding box center [459, 711] width 19 height 19
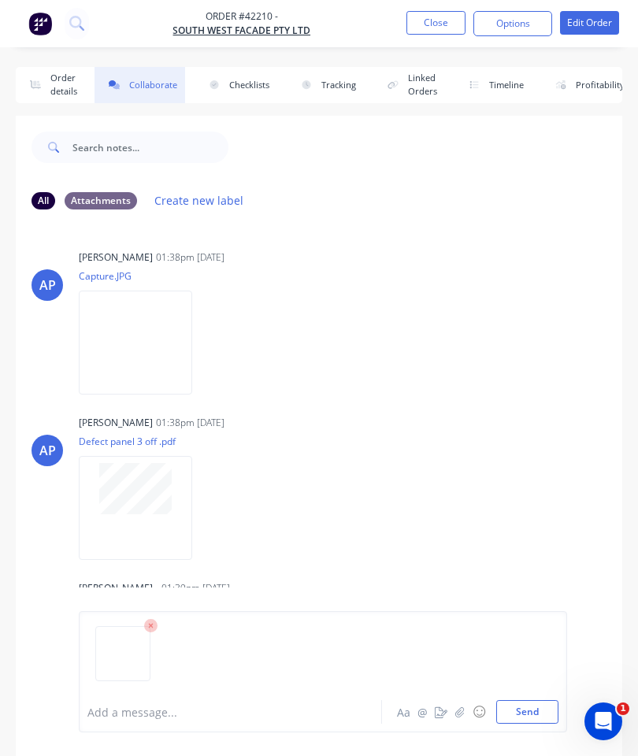
click at [537, 707] on button "Send" at bounding box center [527, 712] width 62 height 24
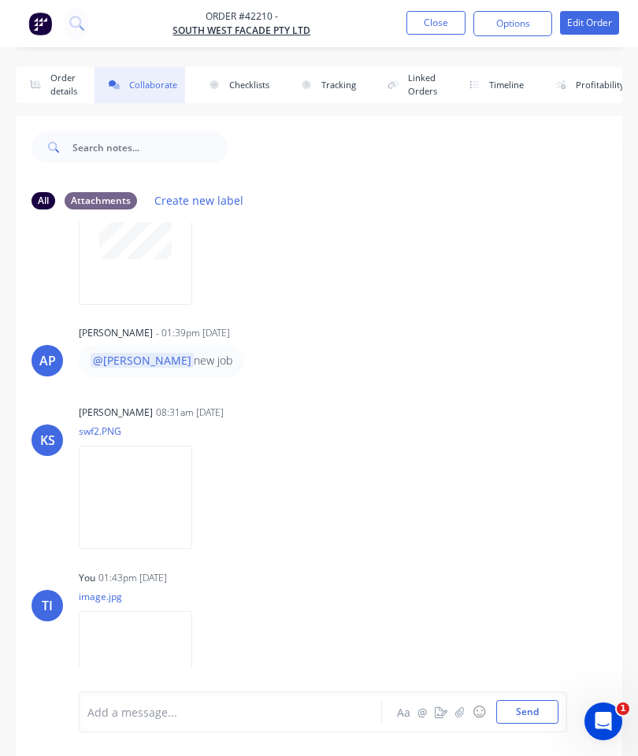
scroll to position [254, 0]
click at [433, 17] on button "Close" at bounding box center [435, 23] width 59 height 24
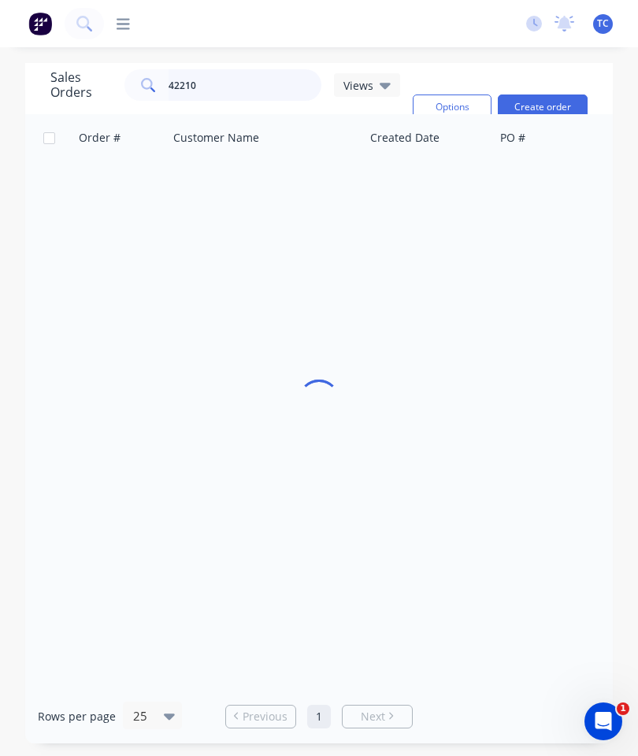
click at [257, 91] on input "42210" at bounding box center [244, 84] width 153 height 31
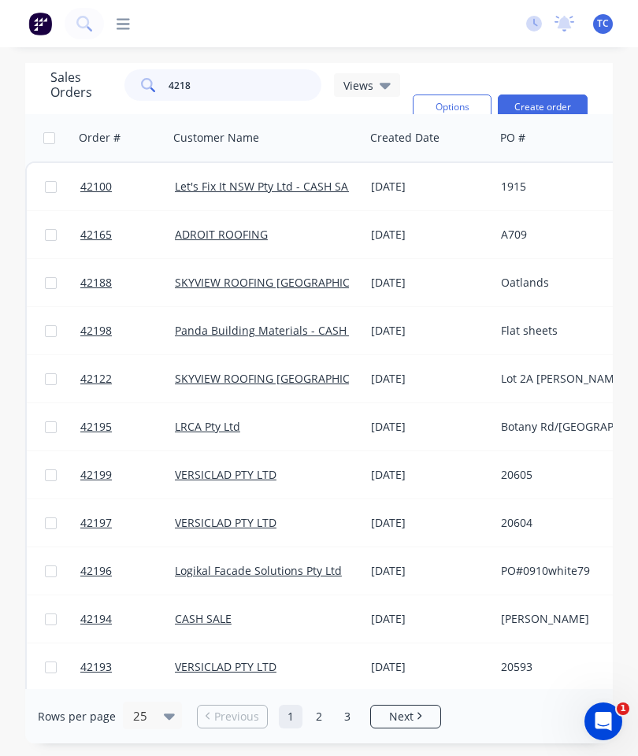
type input "42182"
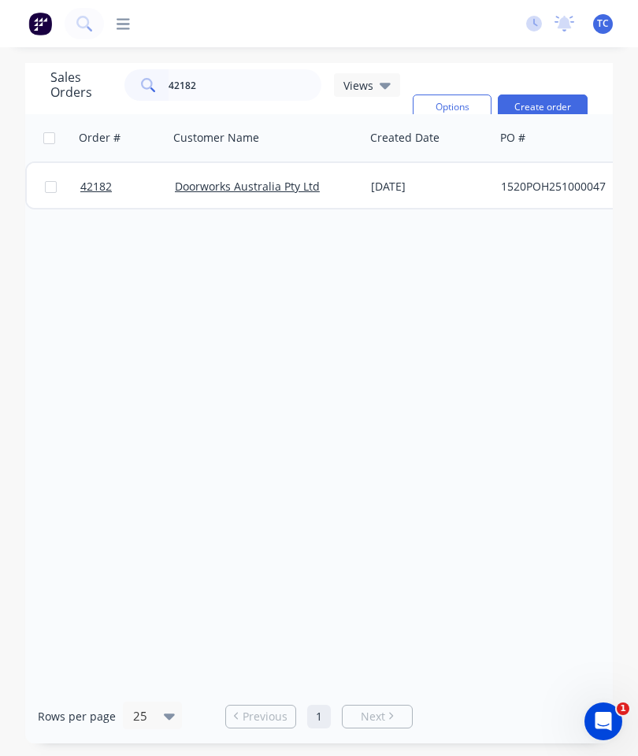
click at [101, 191] on span "42182" at bounding box center [95, 187] width 31 height 16
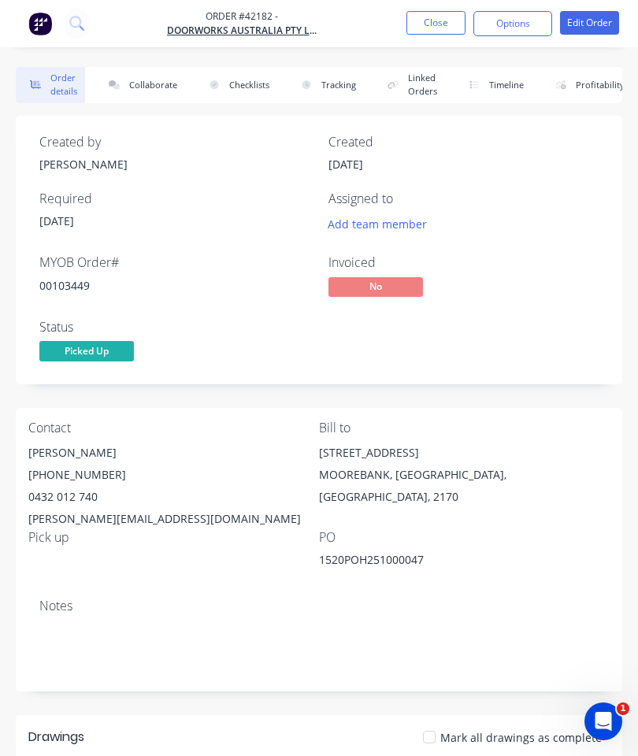
click at [152, 76] on button "Collaborate" at bounding box center [139, 85] width 91 height 36
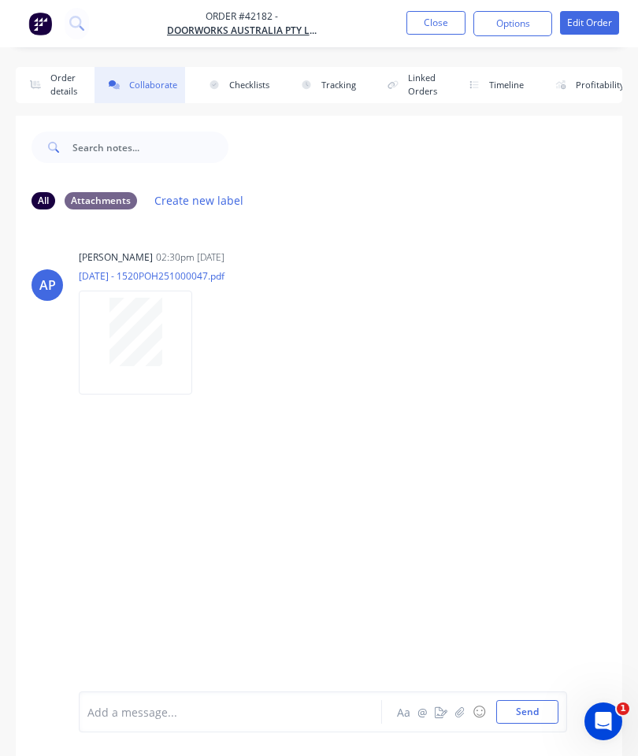
click at [454, 714] on button "button" at bounding box center [459, 711] width 19 height 19
click at [532, 701] on button "Send" at bounding box center [527, 712] width 62 height 24
click at [438, 25] on button "Close" at bounding box center [435, 23] width 59 height 24
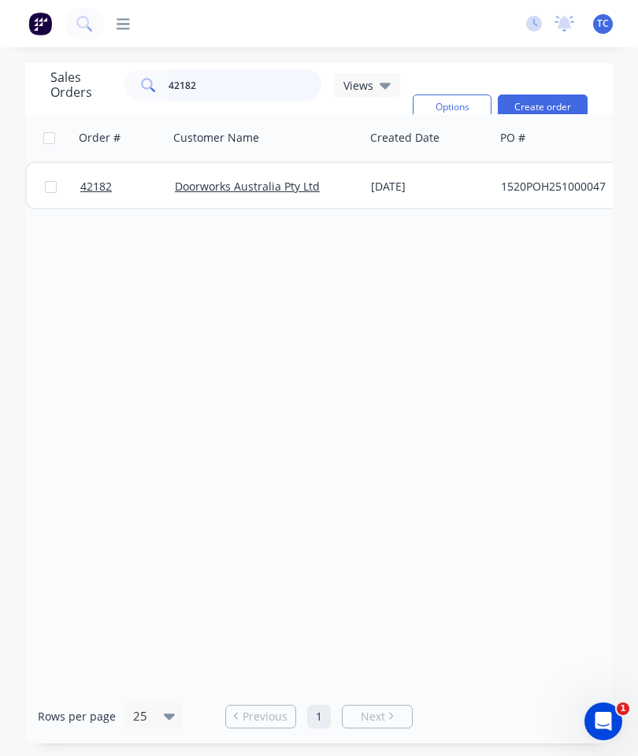
click at [254, 91] on input "42182" at bounding box center [244, 84] width 153 height 31
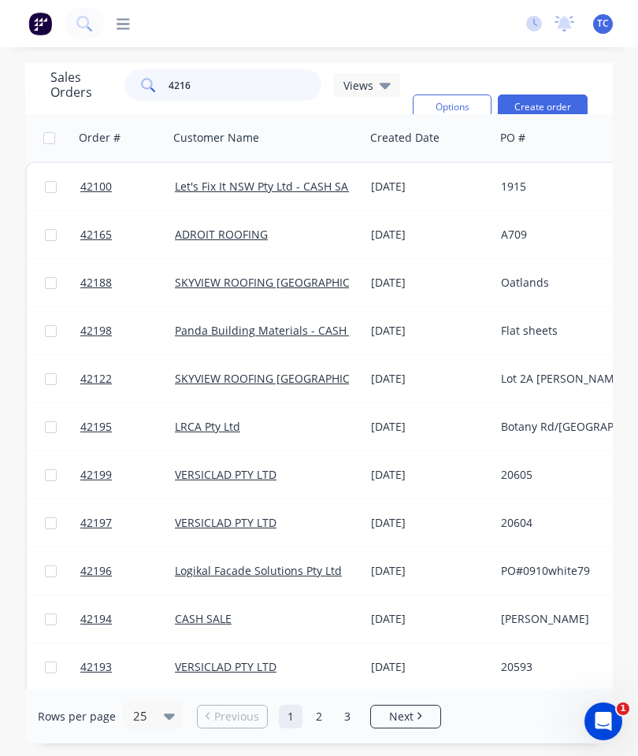
type input "42162"
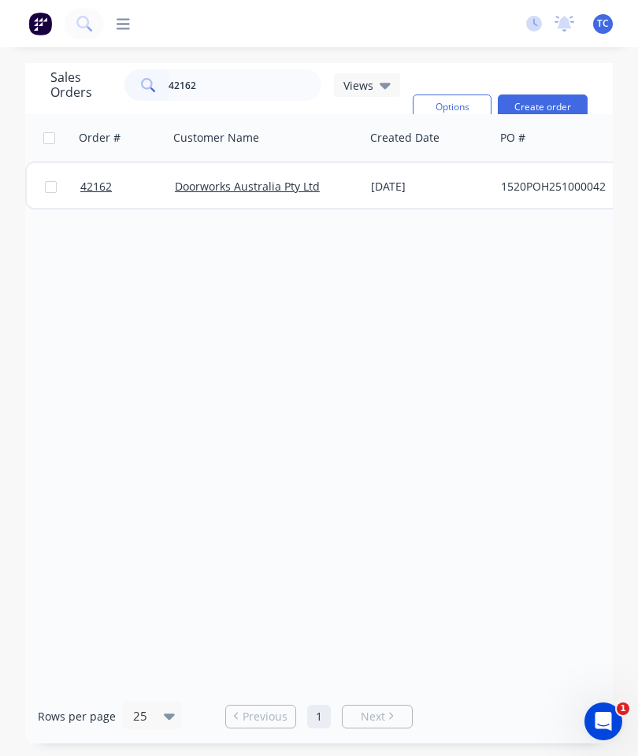
click at [83, 192] on span "42162" at bounding box center [95, 187] width 31 height 16
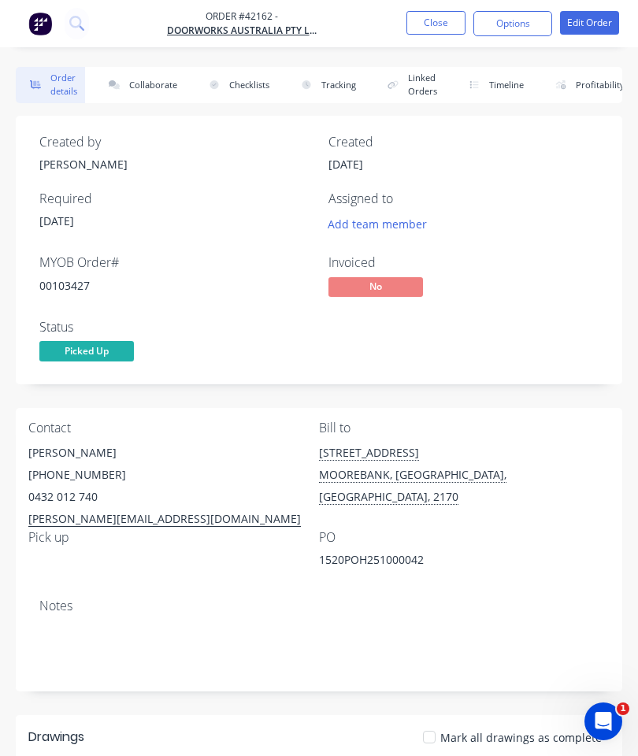
click at [150, 82] on button "Collaborate" at bounding box center [139, 85] width 91 height 36
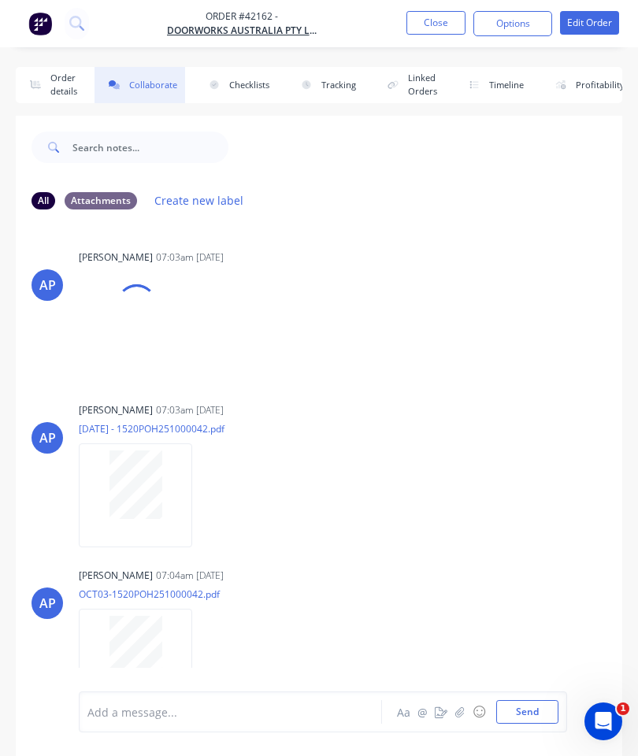
click at [457, 705] on button "button" at bounding box center [459, 711] width 19 height 19
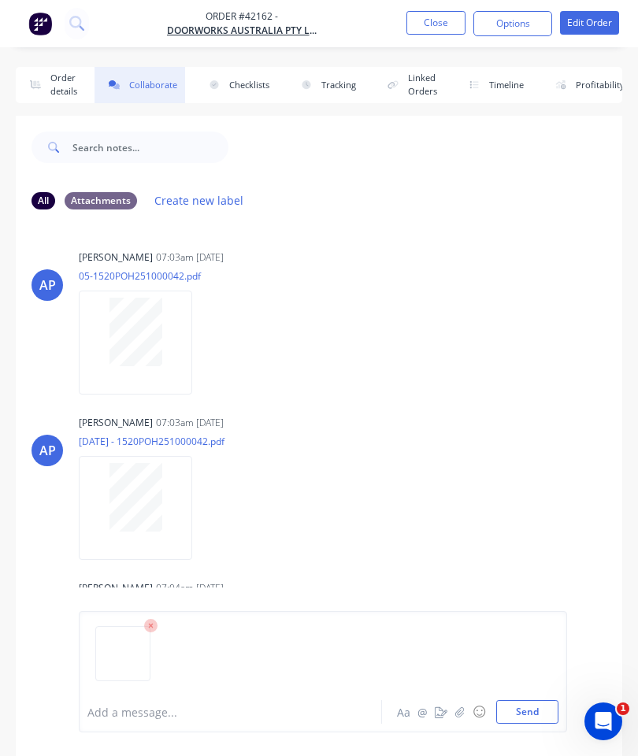
click at [534, 713] on button "Send" at bounding box center [527, 712] width 62 height 24
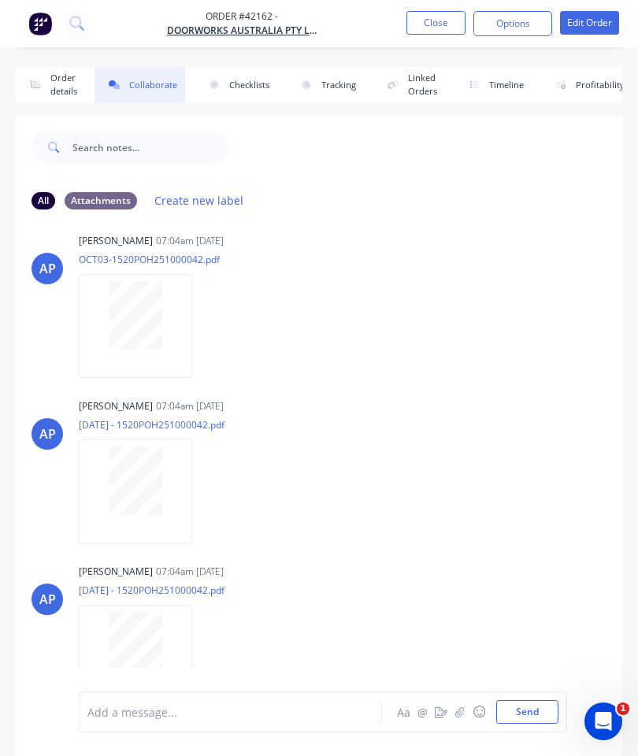
click at [440, 17] on button "Close" at bounding box center [435, 23] width 59 height 24
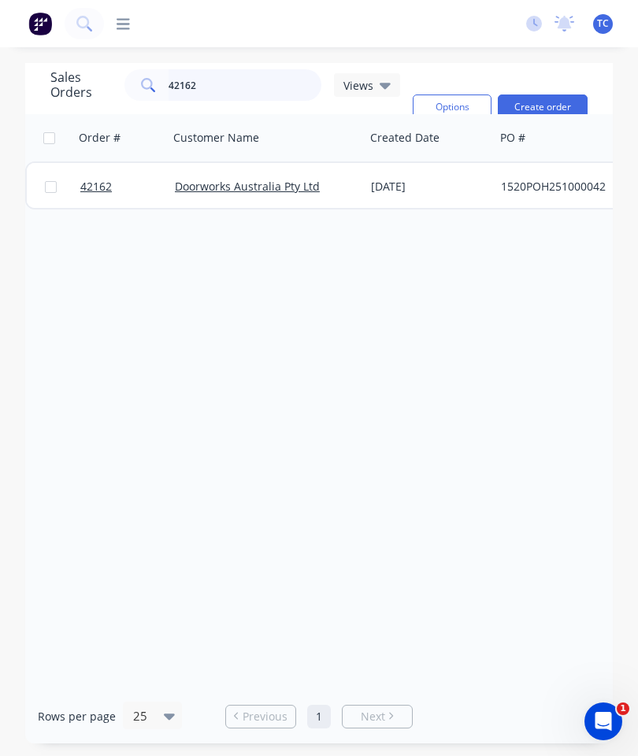
click at [250, 94] on input "42162" at bounding box center [244, 84] width 153 height 31
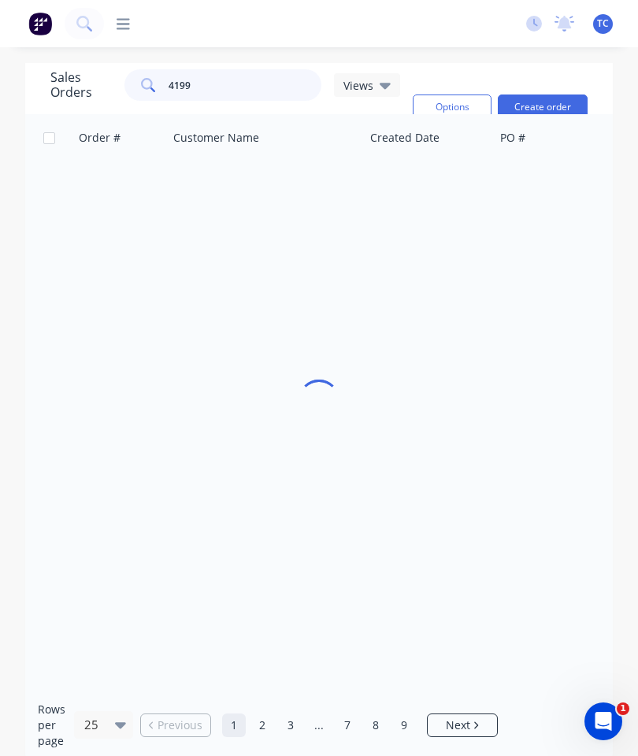
type input "41999"
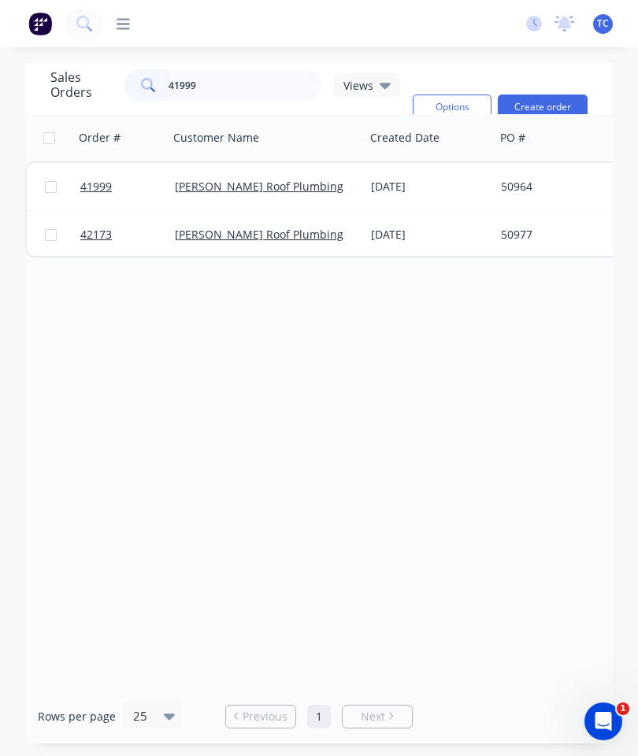
click at [91, 183] on span "41999" at bounding box center [95, 187] width 31 height 16
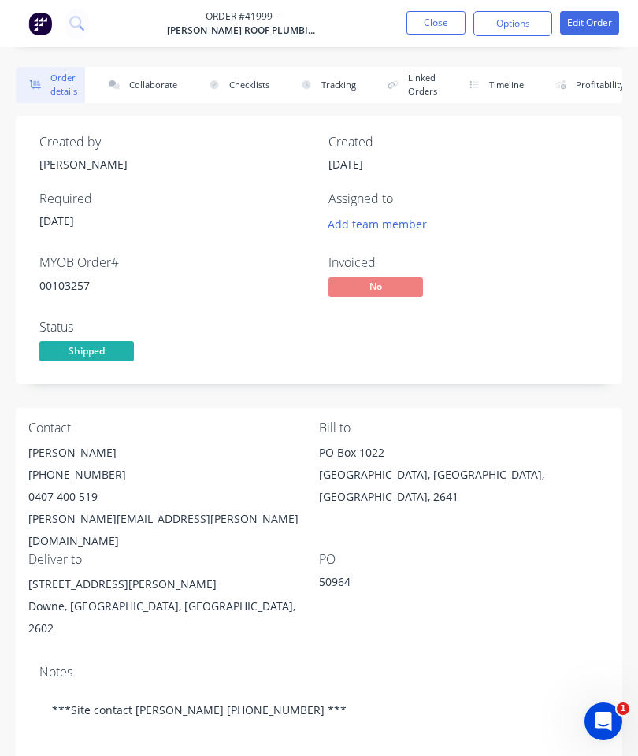
click at [159, 80] on button "Collaborate" at bounding box center [139, 85] width 91 height 36
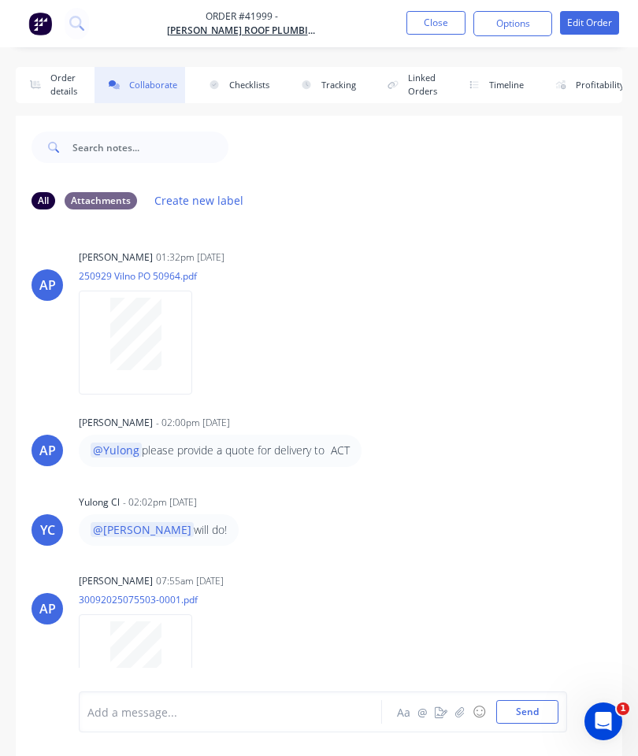
click at [463, 712] on icon "button" at bounding box center [459, 711] width 9 height 11
click at [521, 712] on button "Send" at bounding box center [527, 712] width 62 height 24
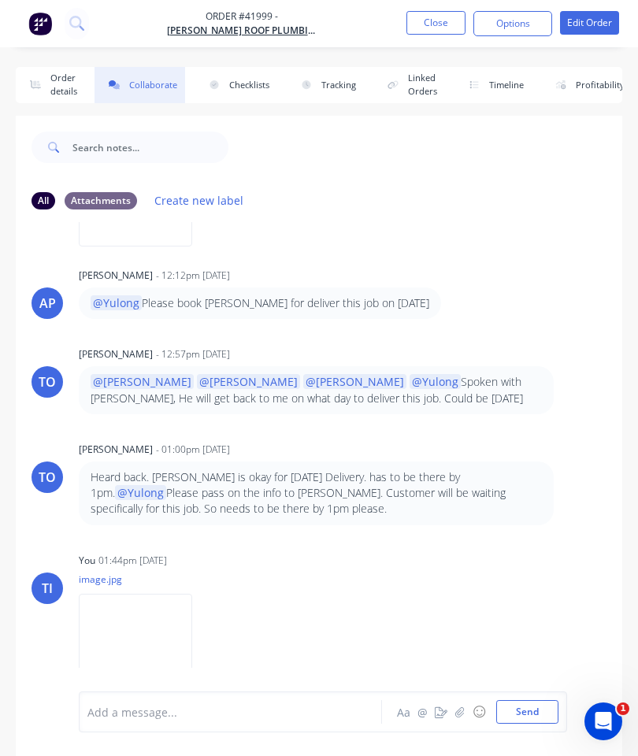
scroll to position [1131, 0]
click at [446, 28] on button "Close" at bounding box center [435, 23] width 59 height 24
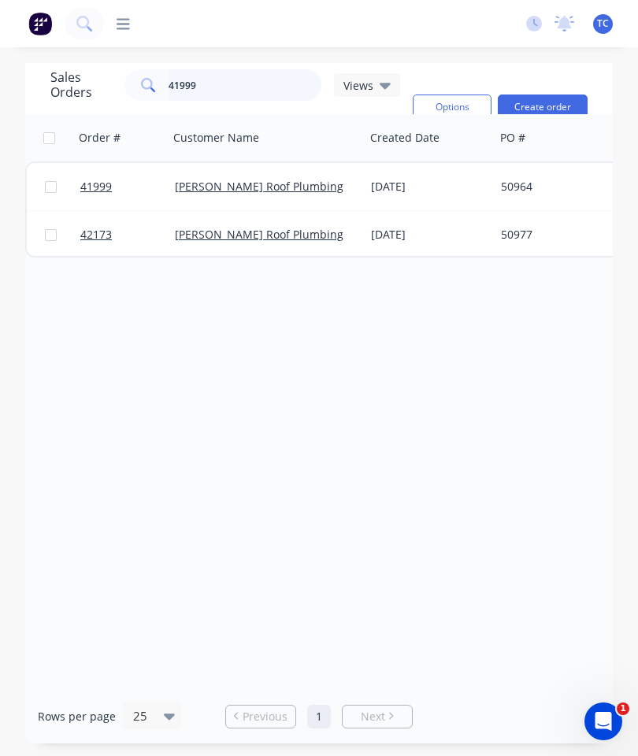
click at [257, 92] on input "41999" at bounding box center [244, 84] width 153 height 31
click at [97, 238] on span "42173" at bounding box center [95, 235] width 31 height 16
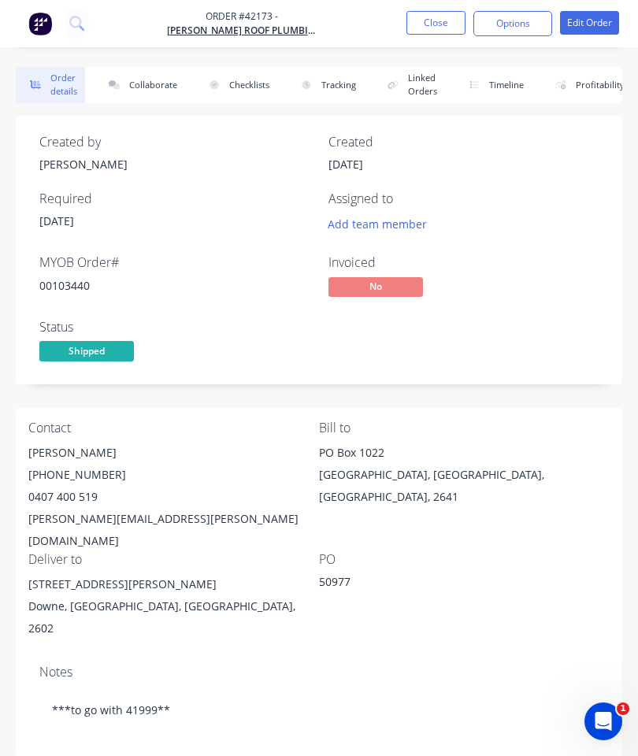
click at [145, 89] on button "Collaborate" at bounding box center [139, 85] width 91 height 36
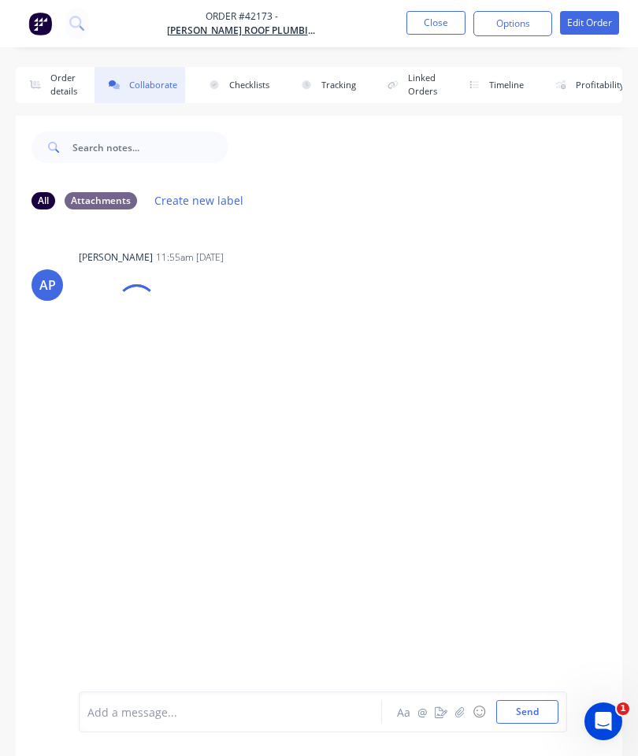
click at [472, 705] on button "☺" at bounding box center [478, 711] width 19 height 19
click at [457, 712] on icon "button" at bounding box center [459, 711] width 9 height 11
click at [461, 711] on icon "button" at bounding box center [459, 711] width 9 height 11
click at [520, 705] on button "Send" at bounding box center [527, 712] width 62 height 24
click at [433, 17] on button "Close" at bounding box center [435, 23] width 59 height 24
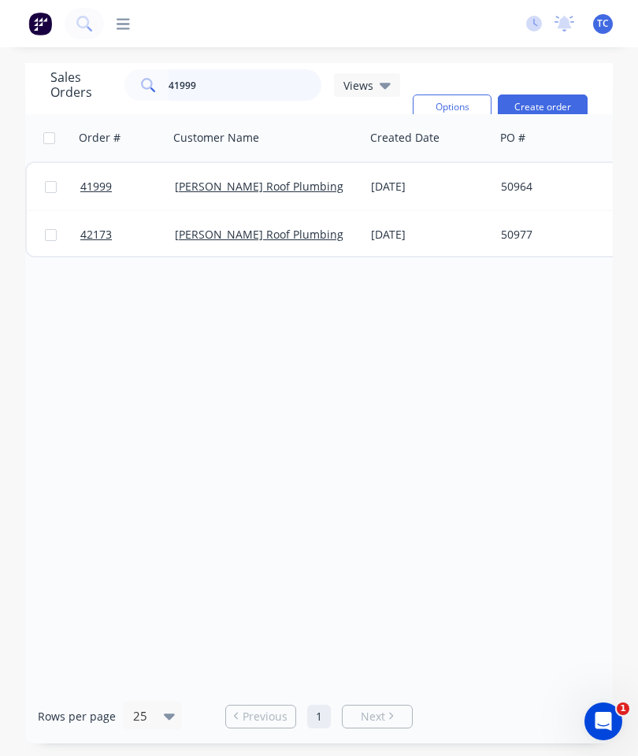
click at [264, 91] on input "41999" at bounding box center [244, 84] width 153 height 31
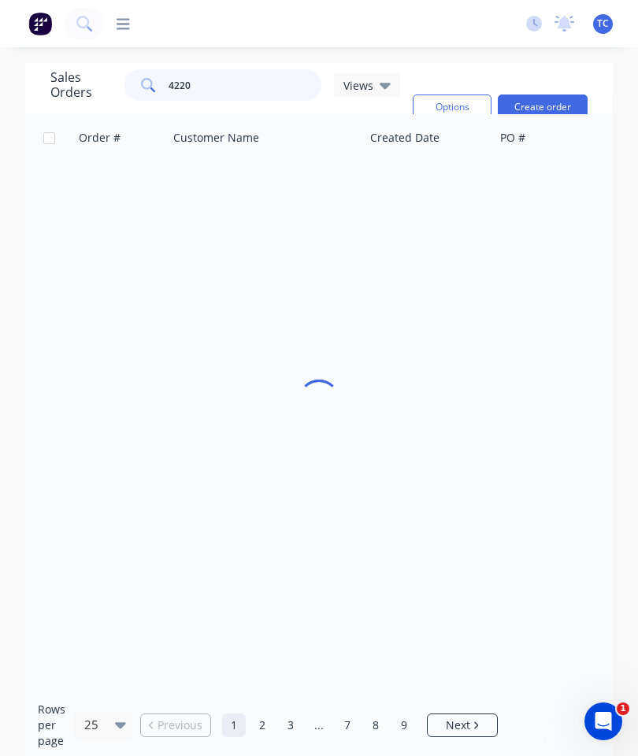
type input "42201"
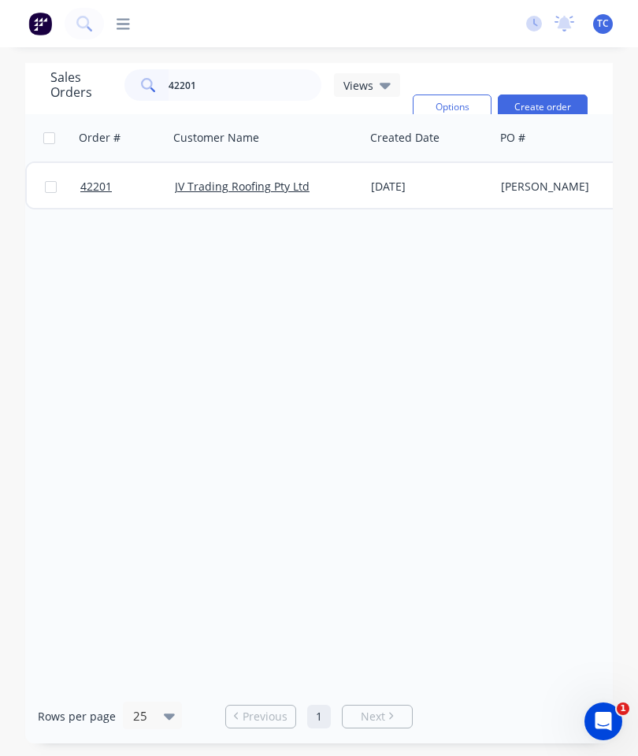
click at [97, 190] on span "42201" at bounding box center [95, 187] width 31 height 16
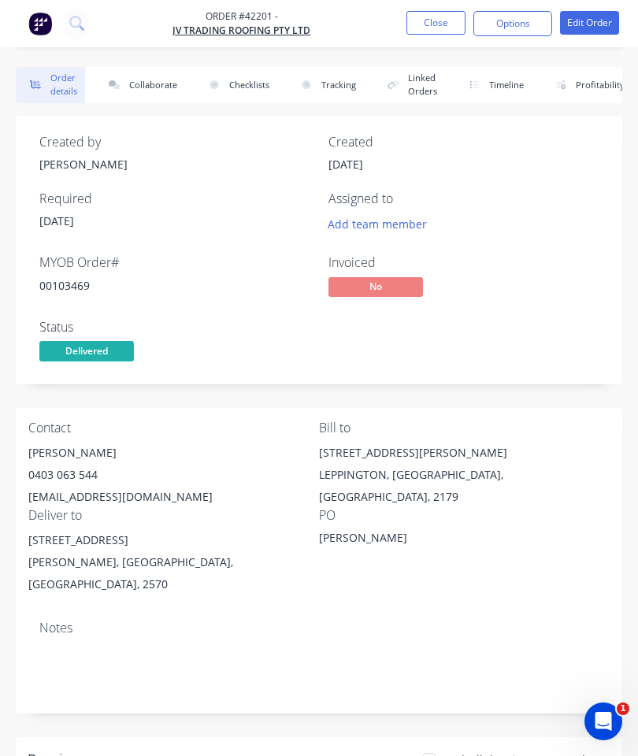
click at [153, 89] on button "Collaborate" at bounding box center [139, 85] width 91 height 36
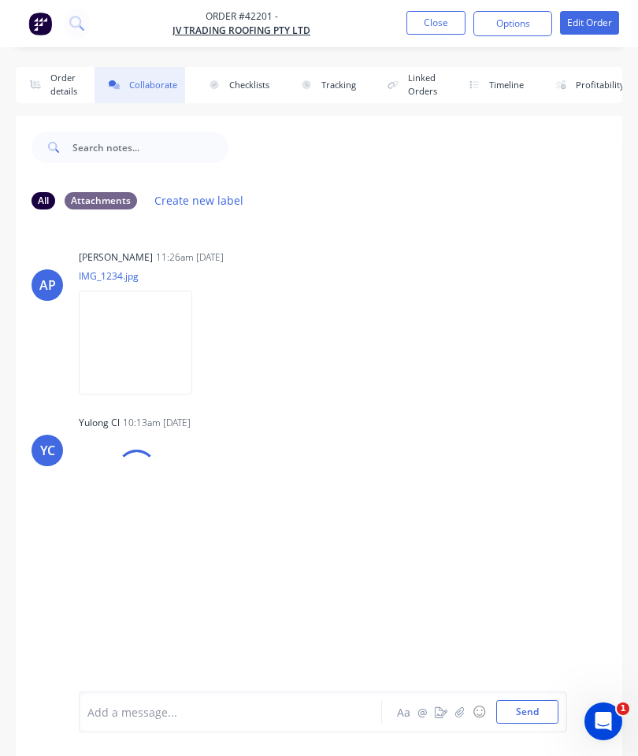
click at [455, 709] on button "button" at bounding box center [459, 711] width 19 height 19
click at [524, 711] on button "Send" at bounding box center [527, 712] width 62 height 24
click at [434, 17] on button "Close" at bounding box center [435, 23] width 59 height 24
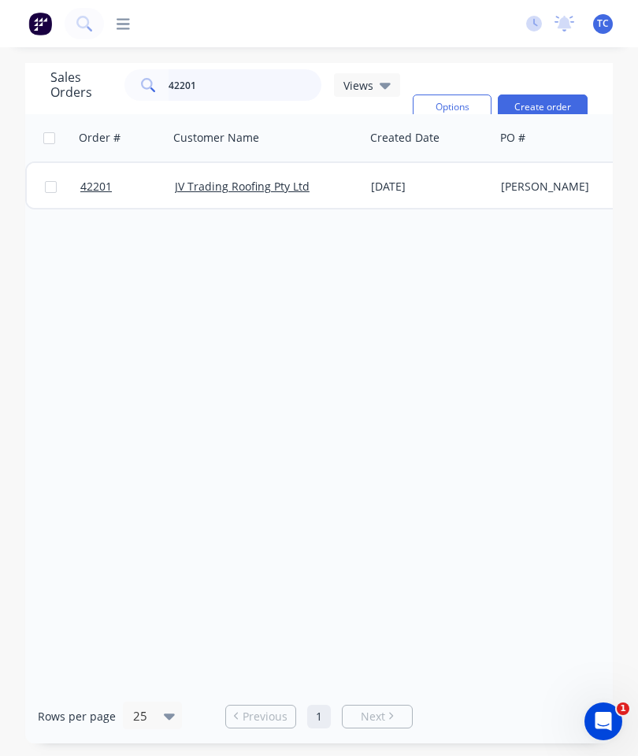
click at [235, 90] on input "42201" at bounding box center [244, 84] width 153 height 31
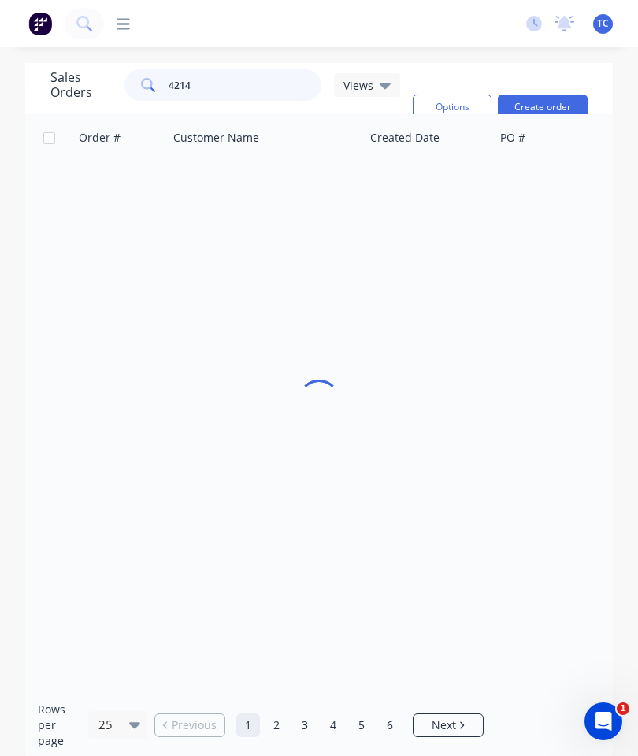
type input "42145"
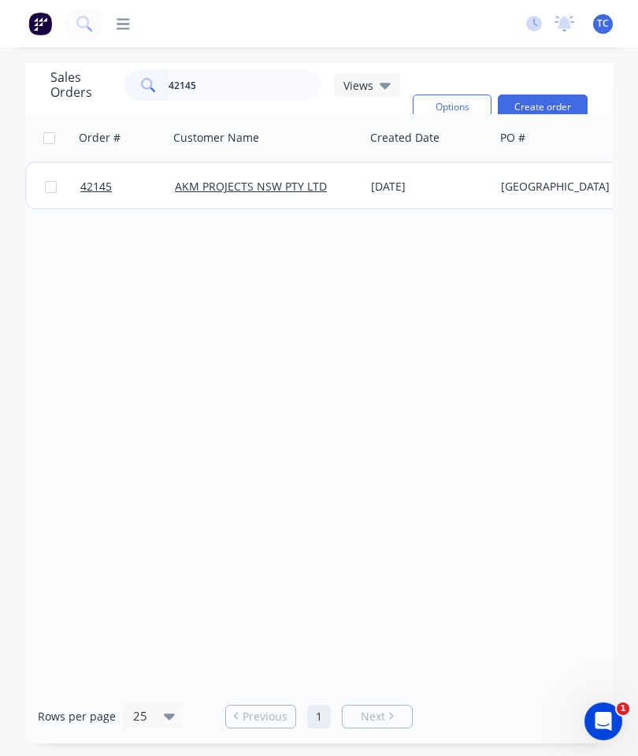
click at [90, 183] on span "42145" at bounding box center [95, 187] width 31 height 16
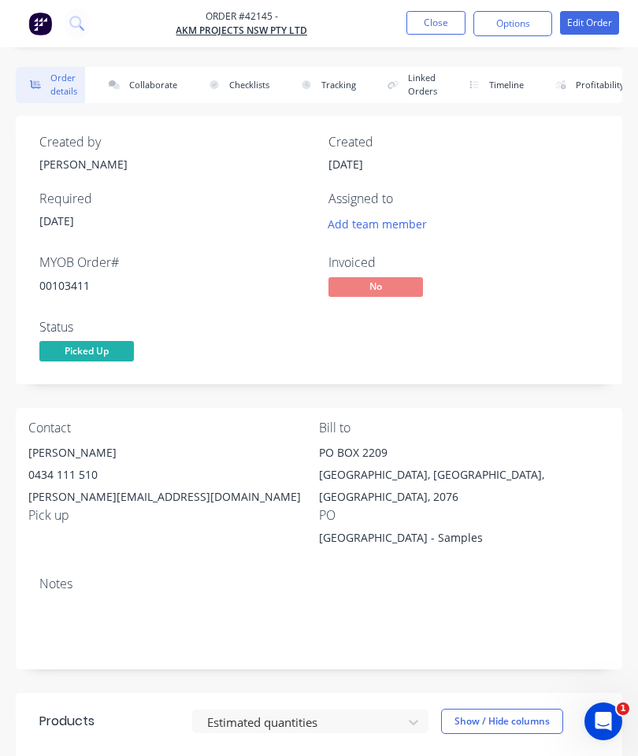
click at [149, 76] on button "Collaborate" at bounding box center [139, 85] width 91 height 36
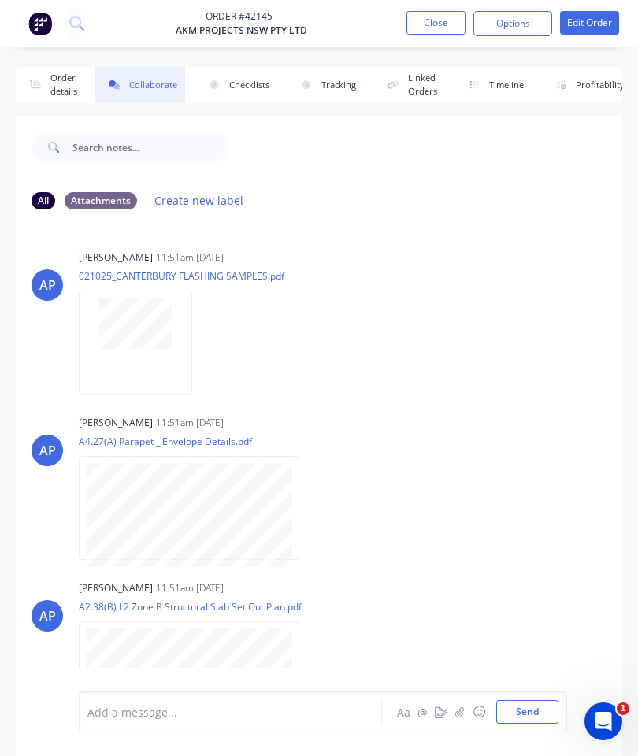
click at [459, 705] on button "button" at bounding box center [459, 711] width 19 height 19
click at [526, 701] on button "Send" at bounding box center [527, 712] width 62 height 24
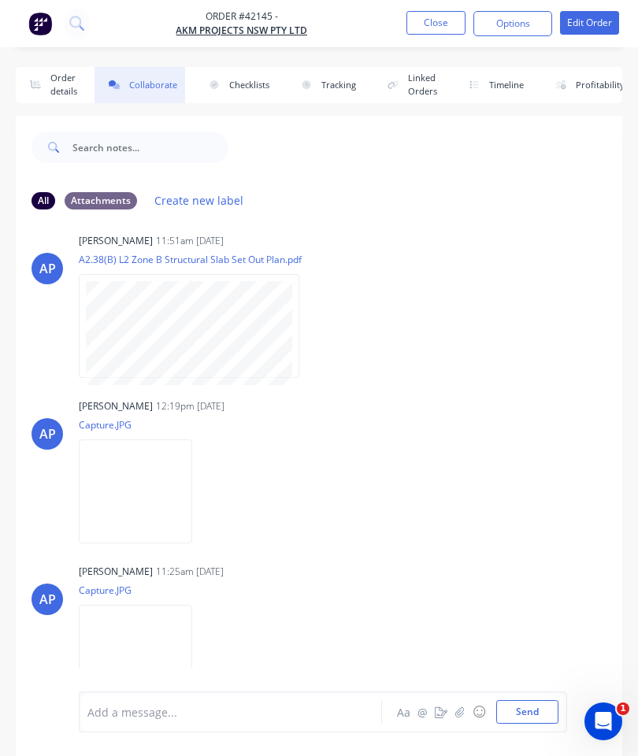
click at [426, 22] on button "Close" at bounding box center [435, 23] width 59 height 24
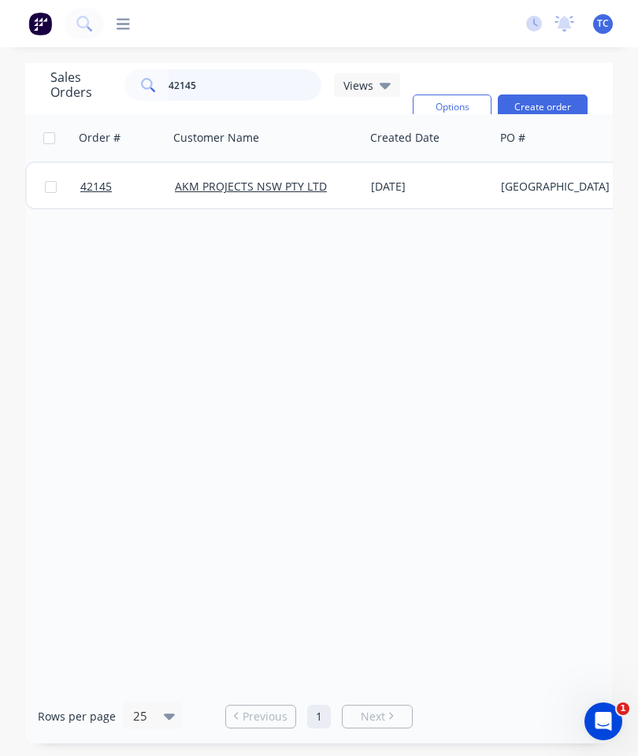
click at [242, 79] on input "42145" at bounding box center [244, 84] width 153 height 31
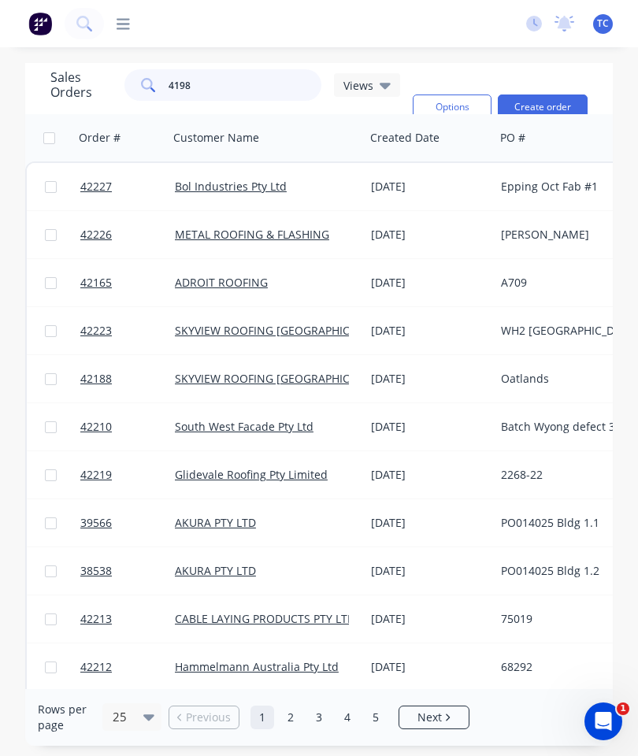
type input "41989"
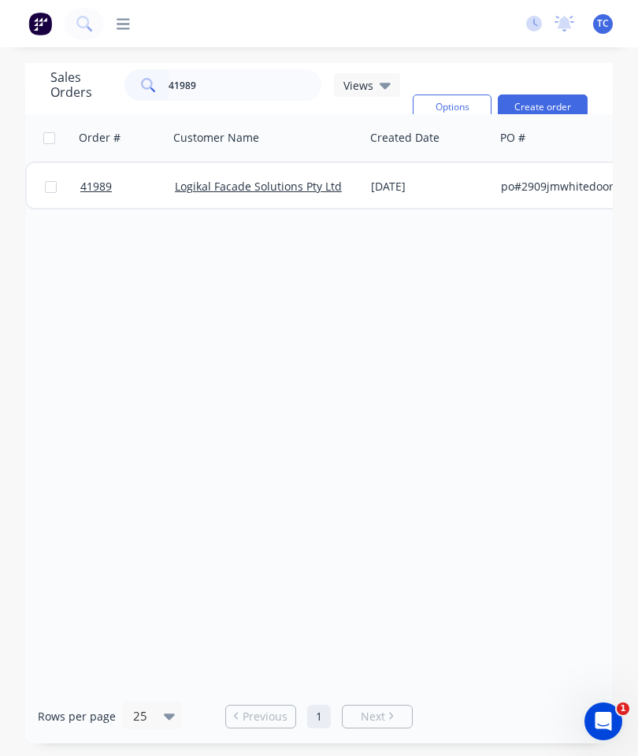
click at [93, 179] on link "41989" at bounding box center [127, 186] width 94 height 47
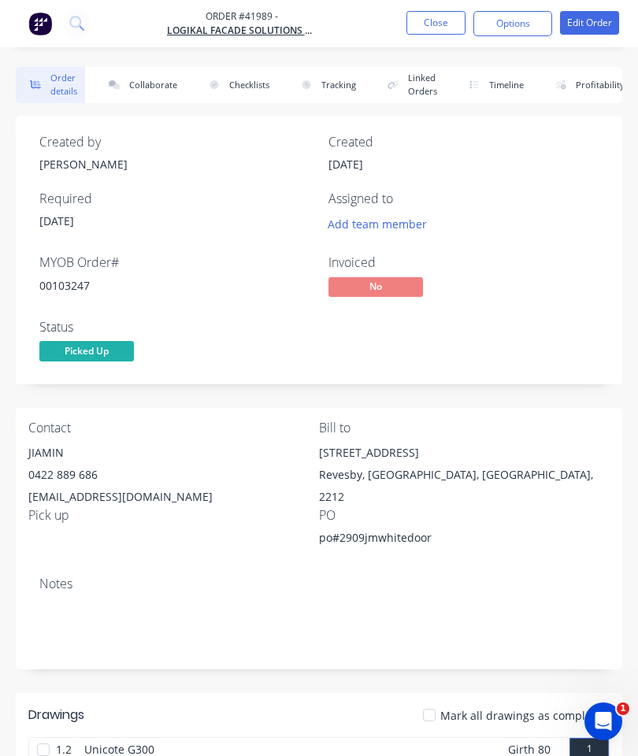
click at [146, 80] on button "Collaborate" at bounding box center [139, 85] width 91 height 36
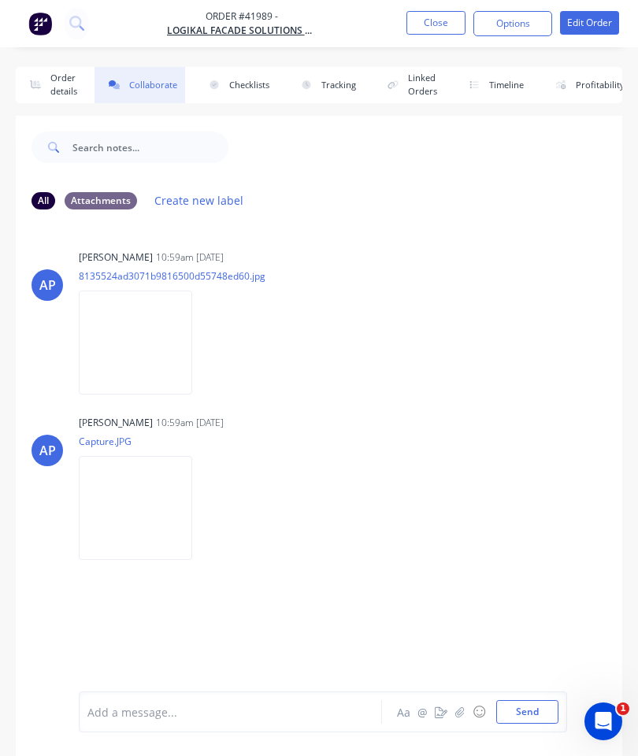
click at [458, 708] on icon "button" at bounding box center [459, 711] width 9 height 11
click at [527, 704] on button "Send" at bounding box center [527, 712] width 62 height 24
click at [435, 31] on button "Close" at bounding box center [435, 23] width 59 height 24
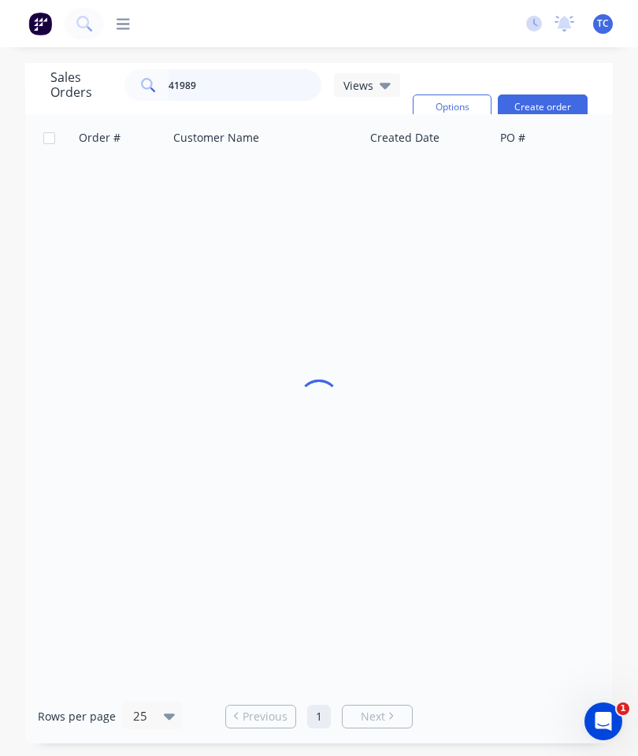
click at [248, 94] on input "41989" at bounding box center [244, 84] width 153 height 31
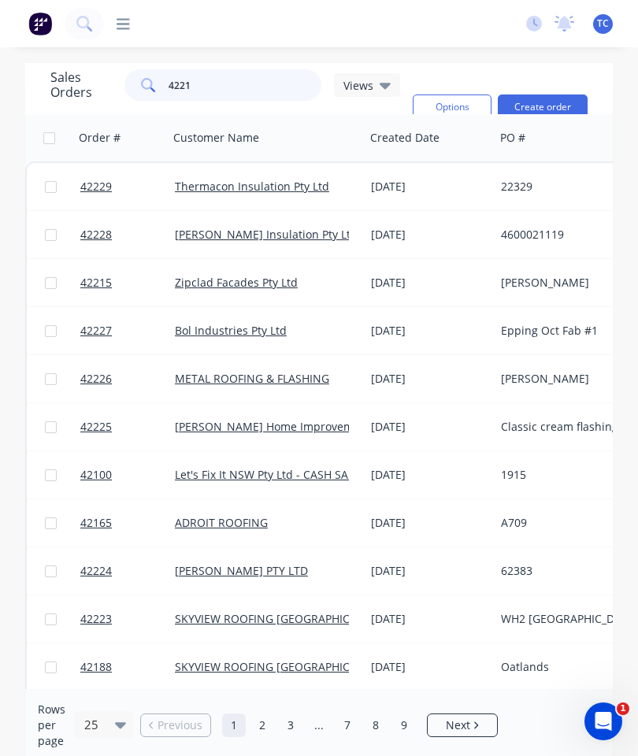
type input "42211"
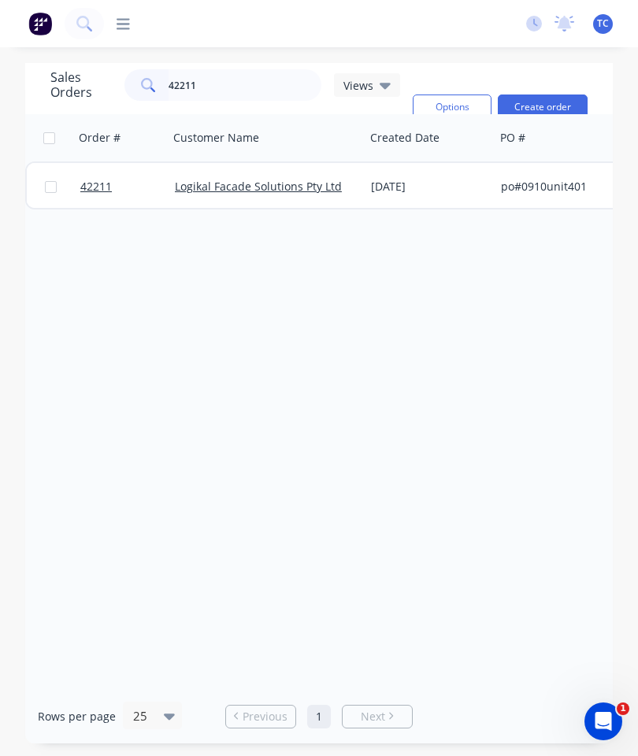
click at [97, 181] on span "42211" at bounding box center [95, 187] width 31 height 16
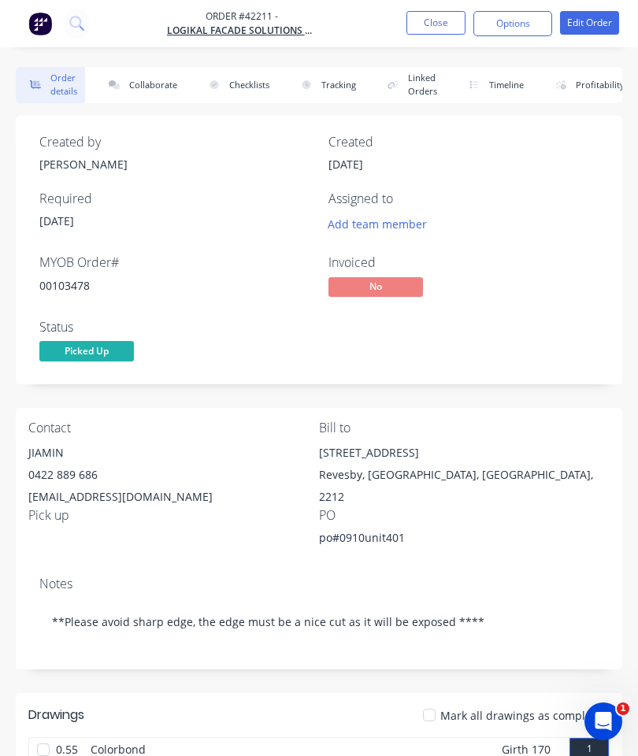
click at [142, 91] on button "Collaborate" at bounding box center [139, 85] width 91 height 36
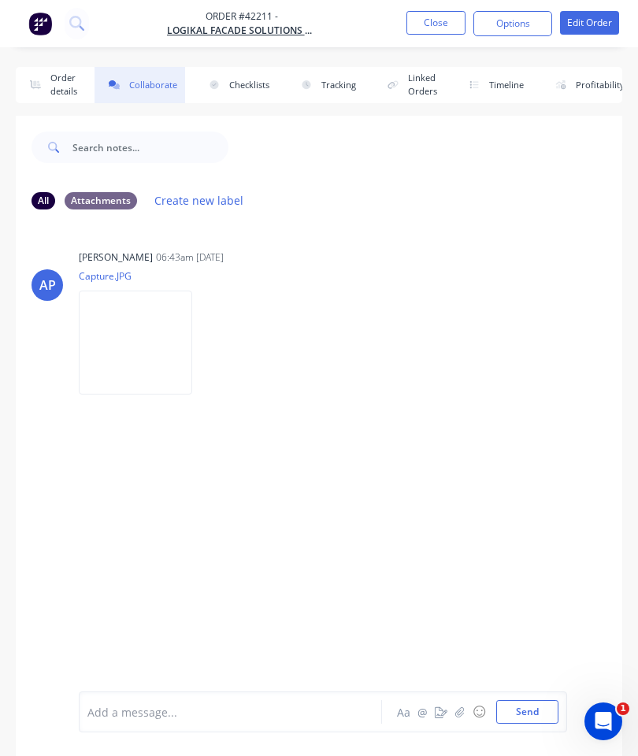
click at [459, 704] on button "button" at bounding box center [459, 711] width 19 height 19
click at [528, 704] on button "Send" at bounding box center [527, 712] width 62 height 24
click at [431, 24] on button "Close" at bounding box center [435, 23] width 59 height 24
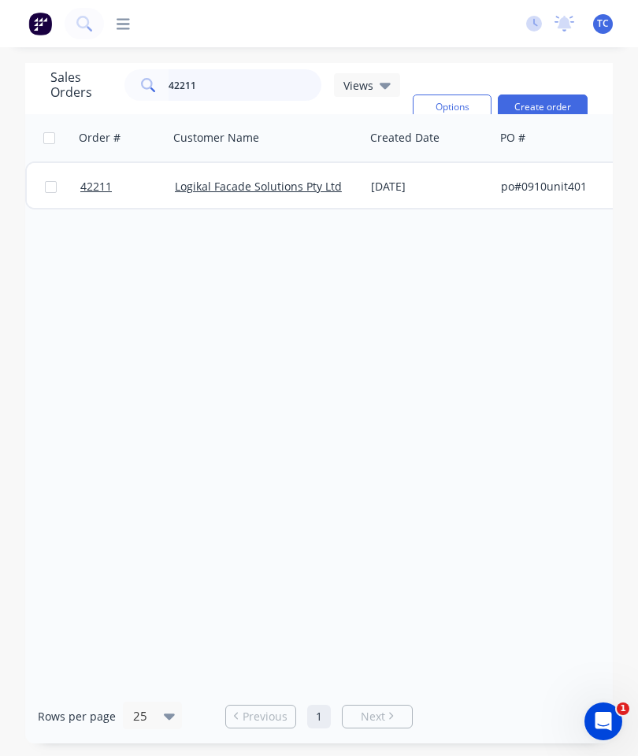
click at [242, 88] on input "42211" at bounding box center [244, 84] width 153 height 31
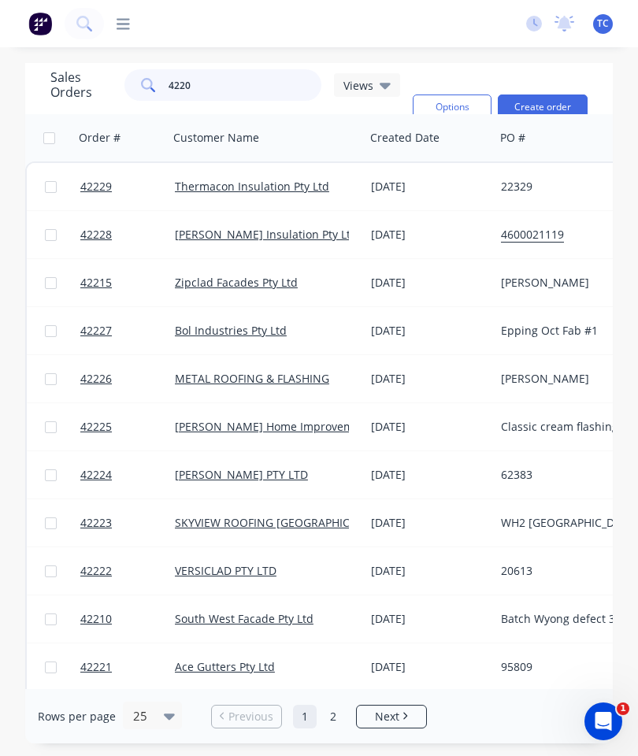
type input "42206"
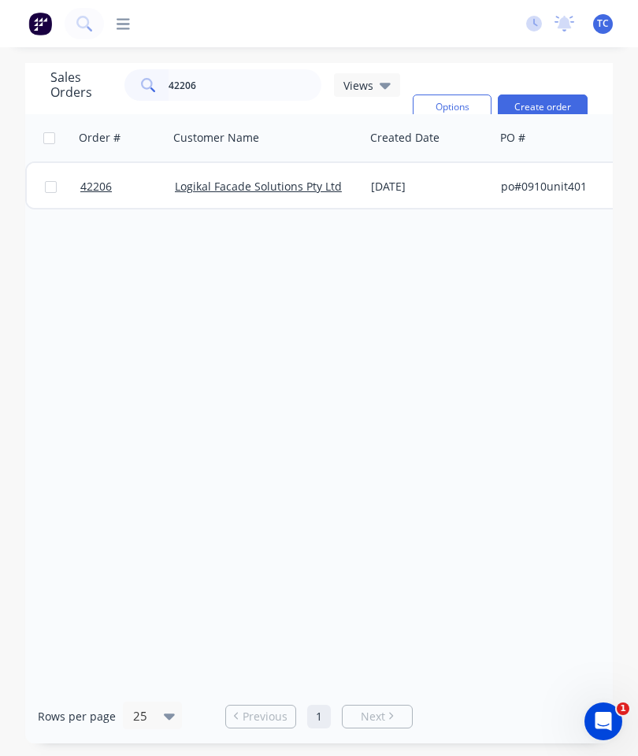
click at [92, 180] on span "42206" at bounding box center [95, 187] width 31 height 16
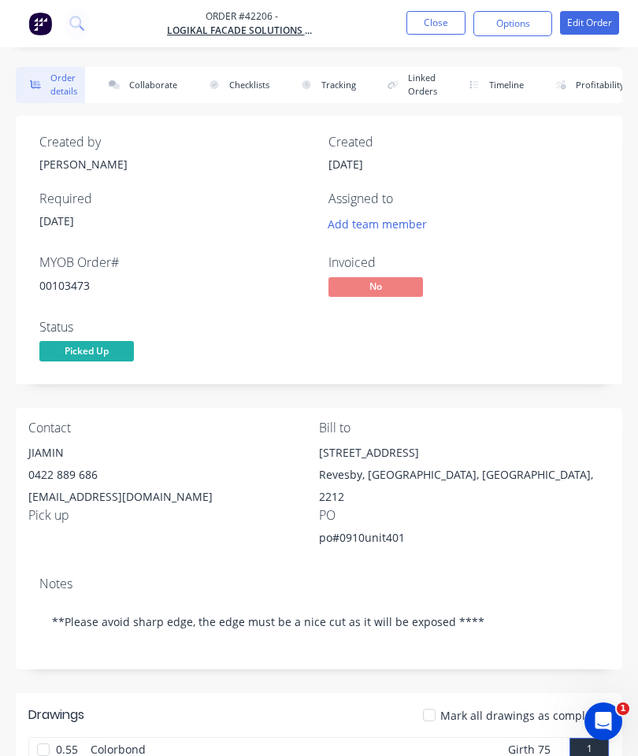
click at [155, 81] on button "Collaborate" at bounding box center [139, 85] width 91 height 36
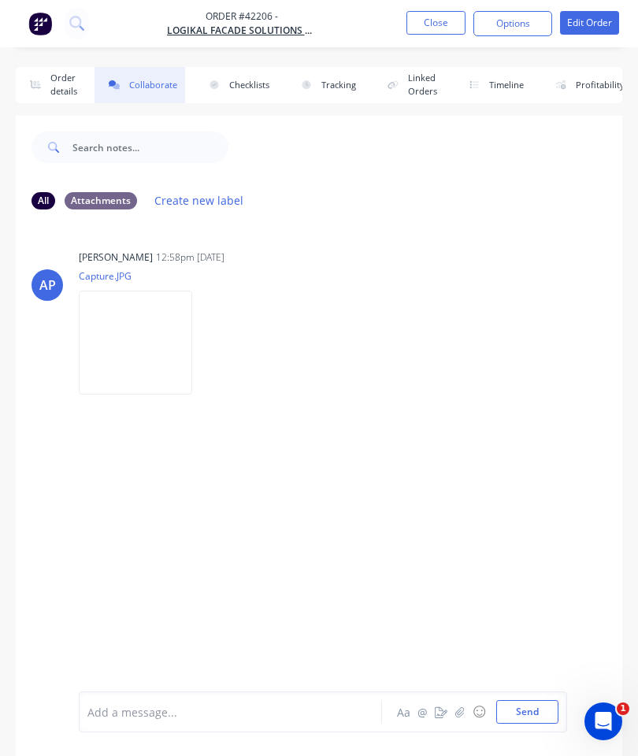
click at [456, 717] on icon "button" at bounding box center [459, 711] width 9 height 11
click at [528, 708] on button "Send" at bounding box center [527, 712] width 62 height 24
click at [436, 13] on button "Close" at bounding box center [435, 23] width 59 height 24
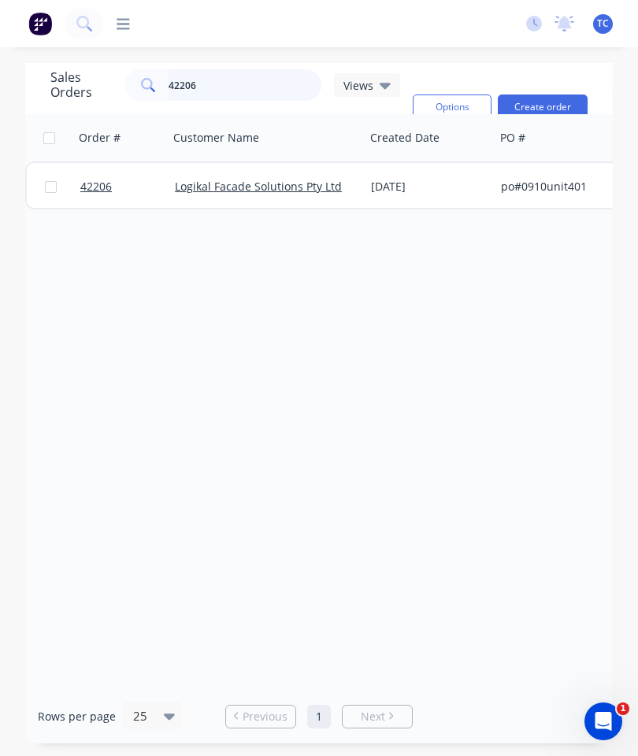
click at [256, 89] on input "42206" at bounding box center [244, 84] width 153 height 31
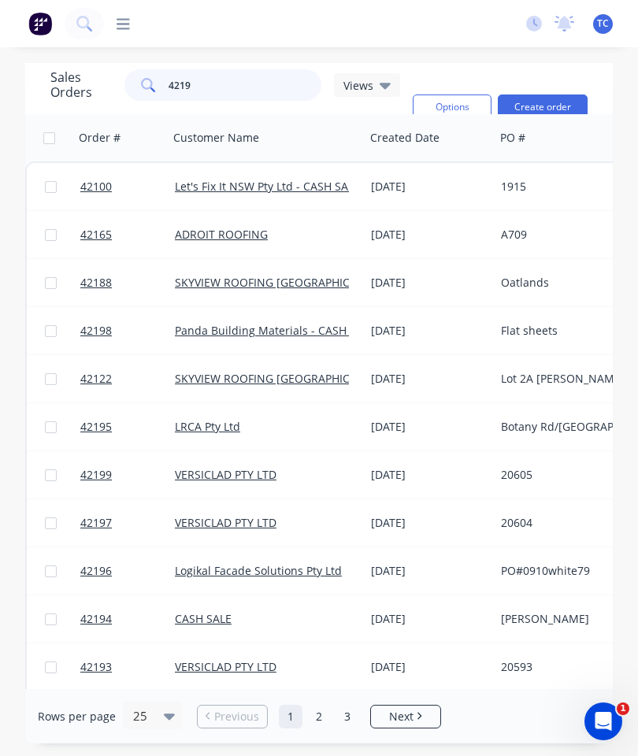
type input "42196"
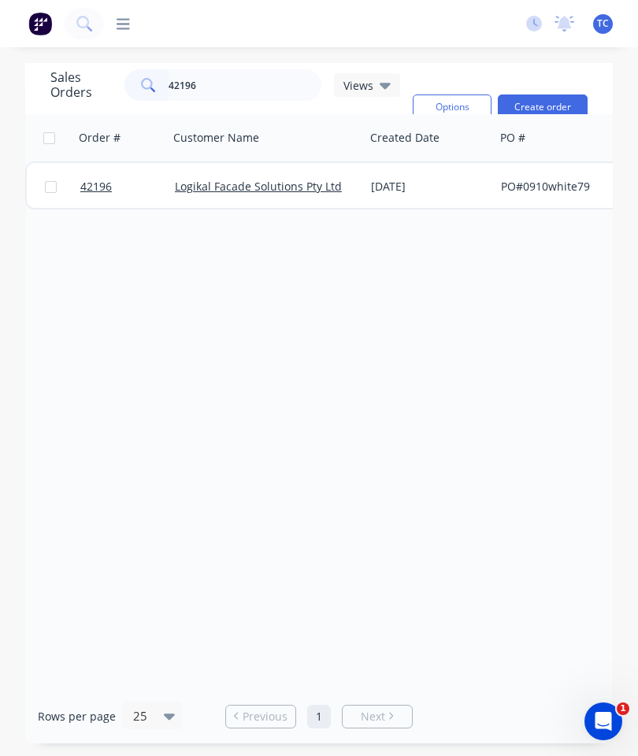
click at [99, 194] on link "42196" at bounding box center [127, 186] width 94 height 47
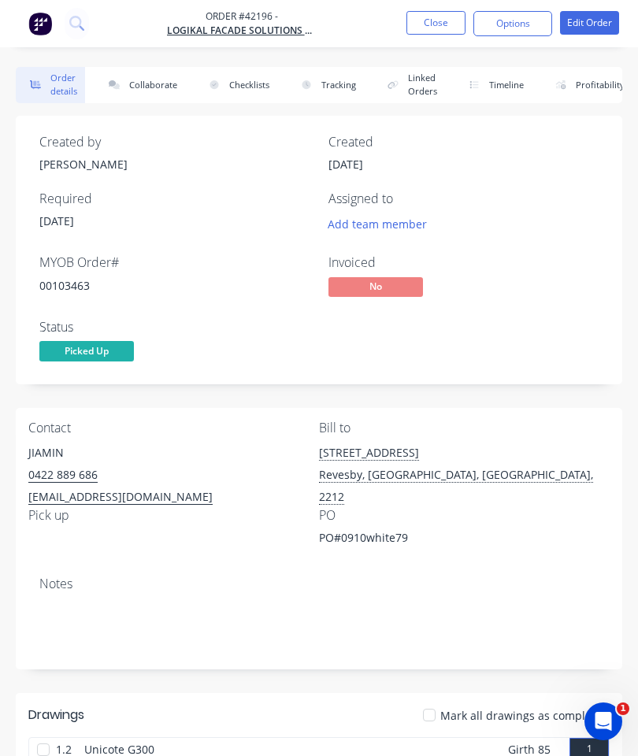
click at [159, 85] on button "Collaborate" at bounding box center [139, 85] width 91 height 36
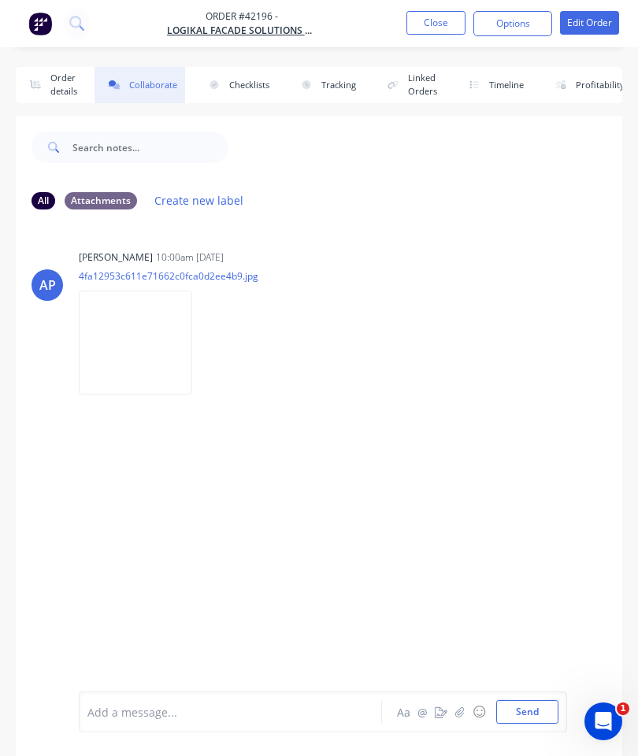
click at [466, 708] on button "button" at bounding box center [459, 711] width 19 height 19
click at [525, 705] on button "Send" at bounding box center [527, 712] width 62 height 24
click at [431, 28] on button "Close" at bounding box center [435, 23] width 59 height 24
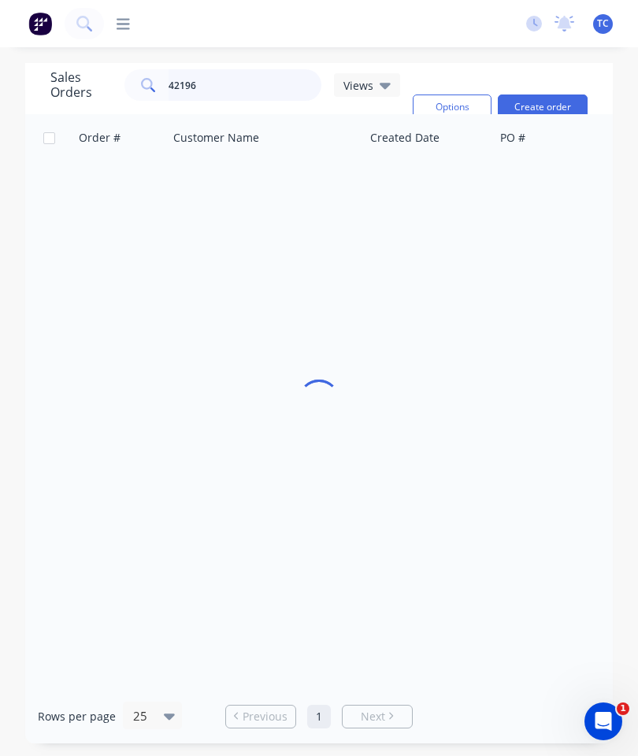
click at [242, 84] on input "42196" at bounding box center [244, 84] width 153 height 31
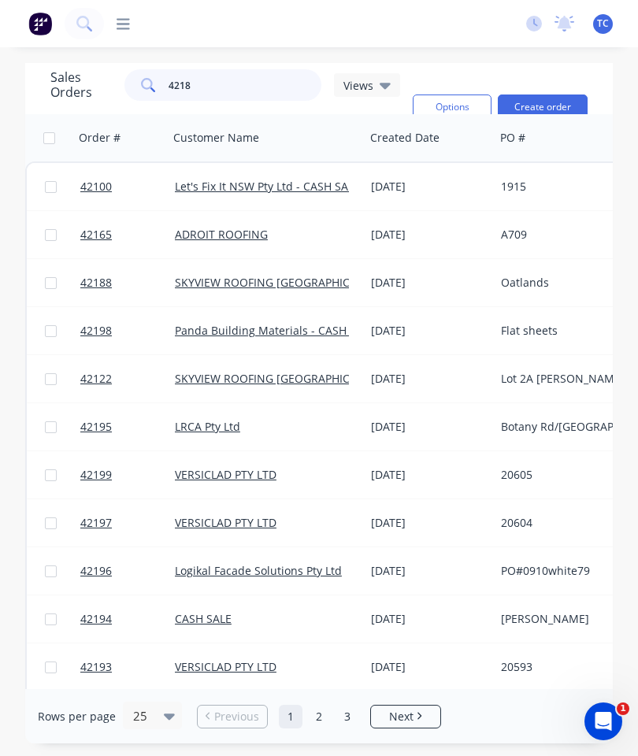
type input "42188"
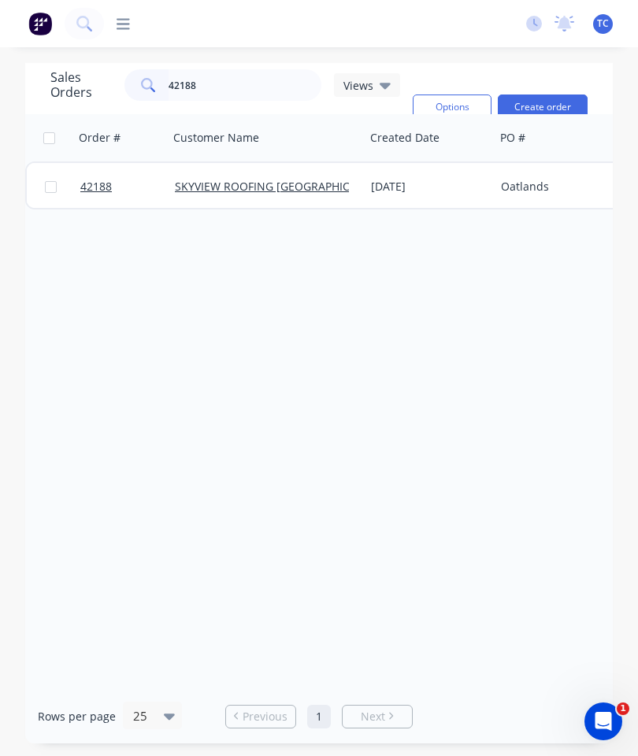
click at [91, 198] on link "42188" at bounding box center [127, 186] width 94 height 47
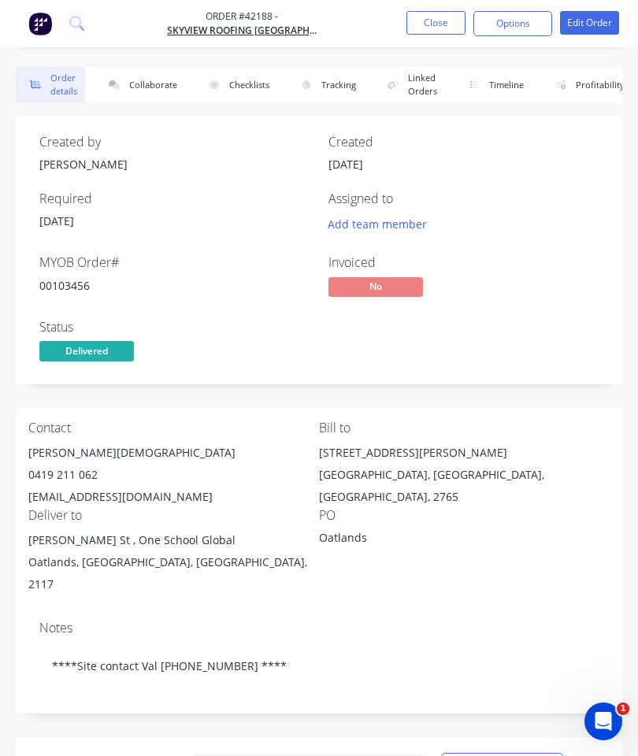
click at [150, 82] on button "Collaborate" at bounding box center [139, 85] width 91 height 36
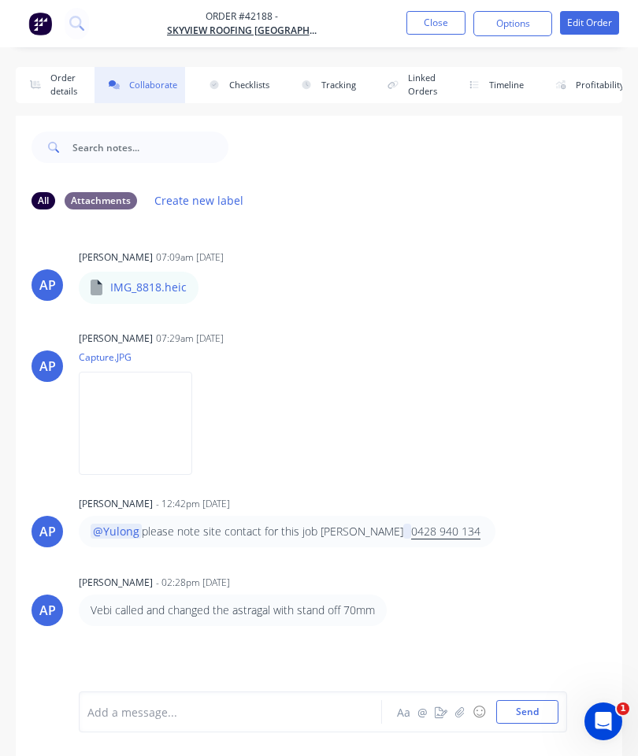
click at [459, 704] on button "button" at bounding box center [459, 711] width 19 height 19
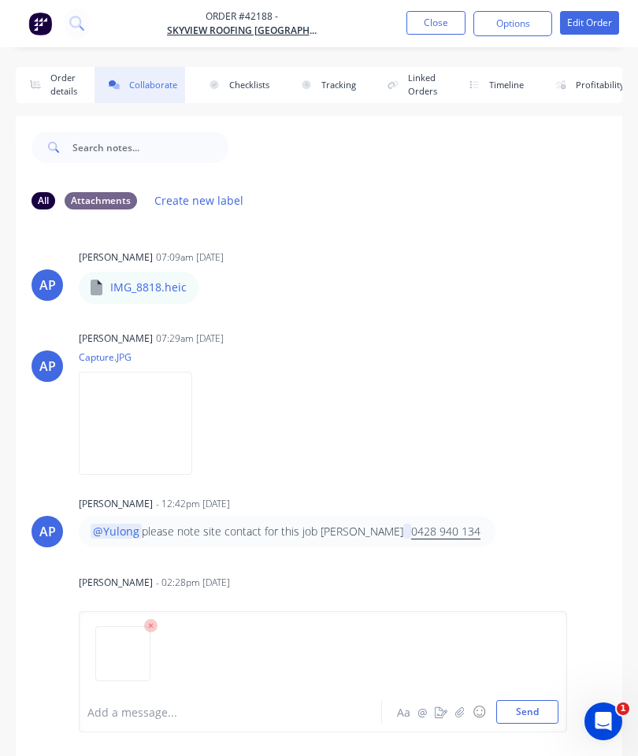
click at [521, 708] on button "Send" at bounding box center [527, 712] width 62 height 24
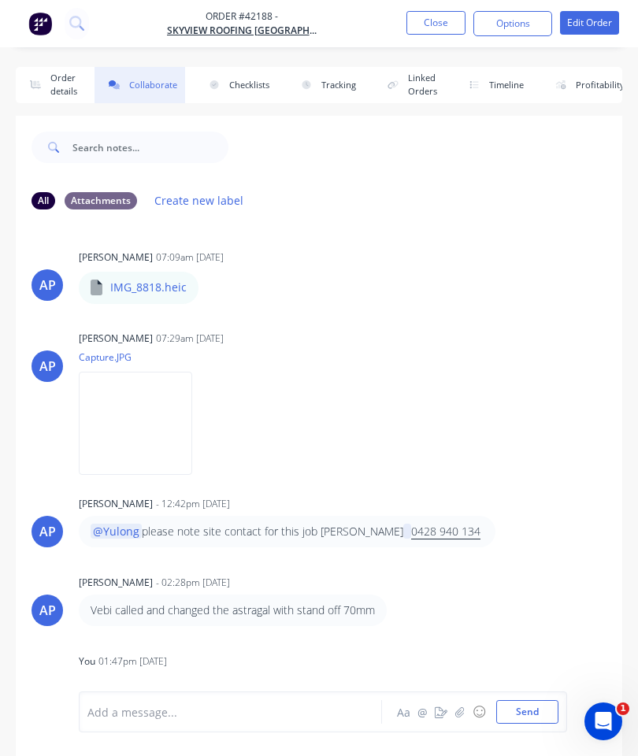
click at [438, 26] on button "Close" at bounding box center [435, 23] width 59 height 24
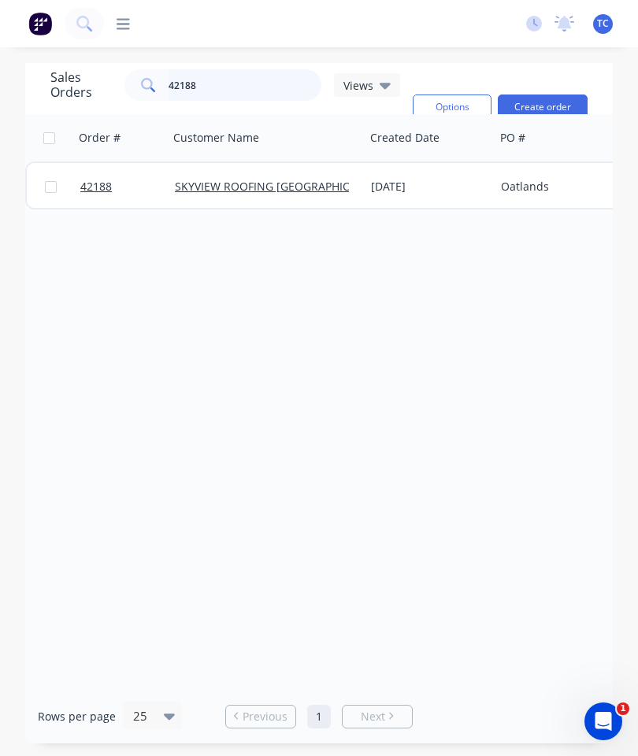
click at [253, 98] on input "42188" at bounding box center [244, 84] width 153 height 31
type input "42147"
click at [91, 179] on link "42147" at bounding box center [127, 186] width 94 height 47
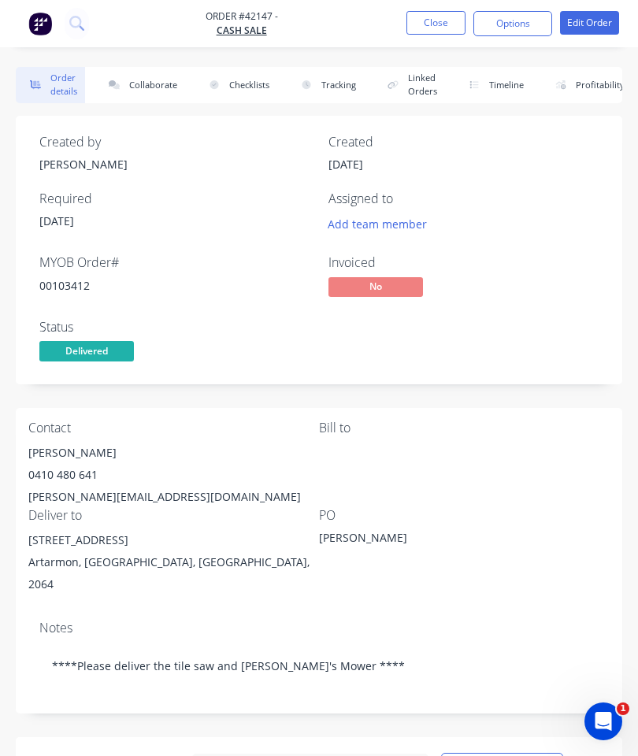
click at [143, 76] on button "Collaborate" at bounding box center [139, 85] width 91 height 36
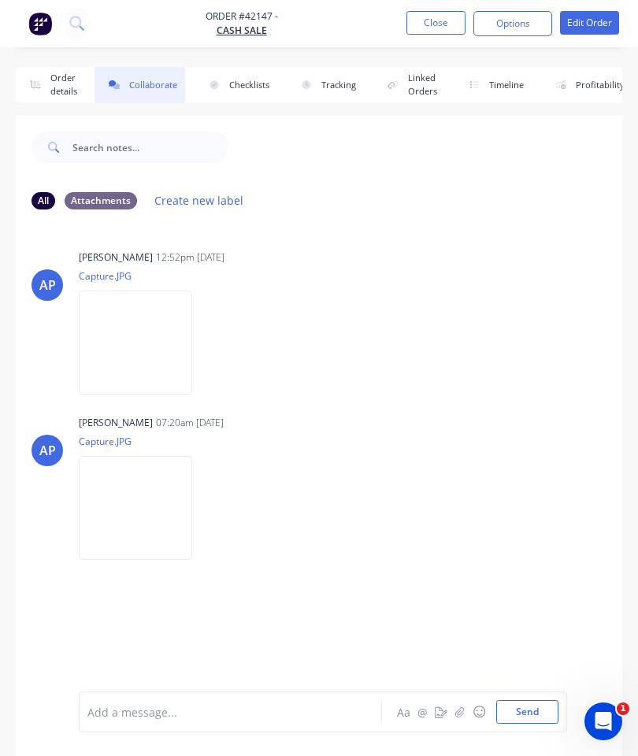
click at [457, 708] on icon "button" at bounding box center [459, 711] width 9 height 11
click at [528, 708] on button "Send" at bounding box center [527, 712] width 62 height 24
click at [428, 27] on button "Close" at bounding box center [435, 23] width 59 height 24
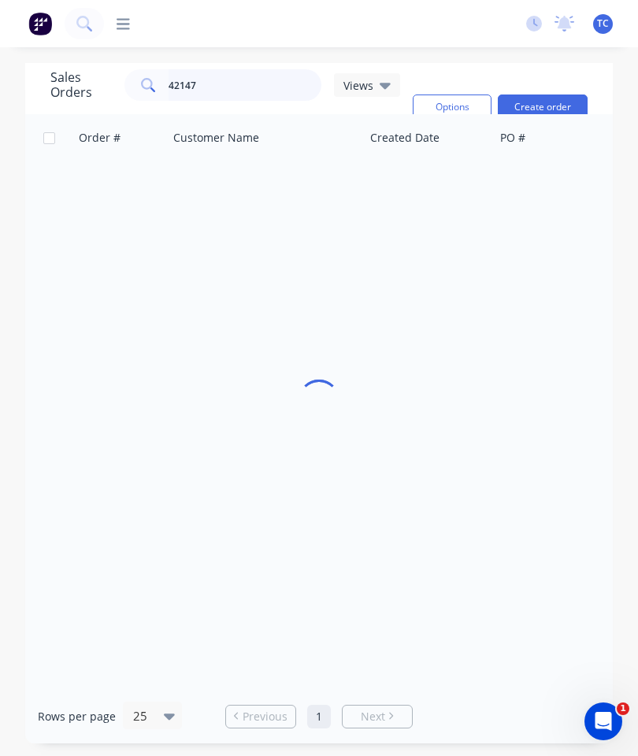
click at [254, 94] on input "42147" at bounding box center [244, 84] width 153 height 31
type input "42194"
click at [94, 183] on span "42194" at bounding box center [95, 187] width 31 height 16
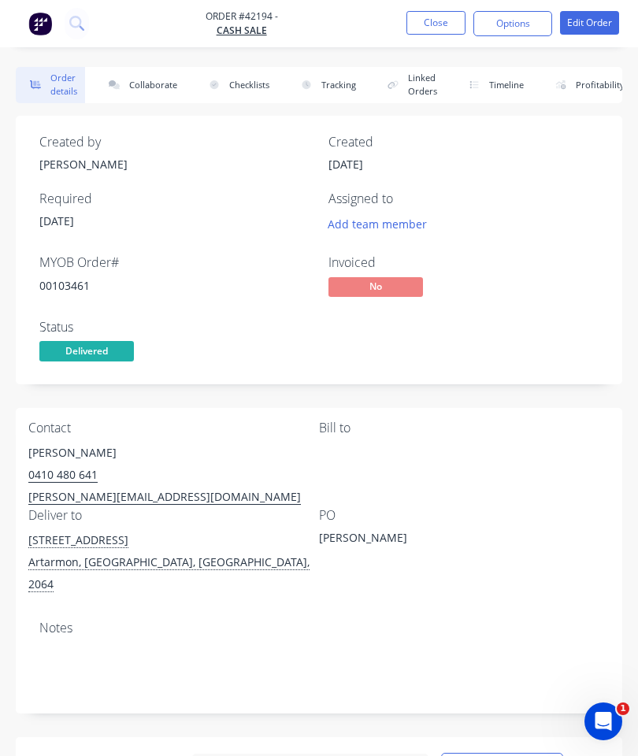
click at [164, 87] on button "Collaborate" at bounding box center [139, 85] width 91 height 36
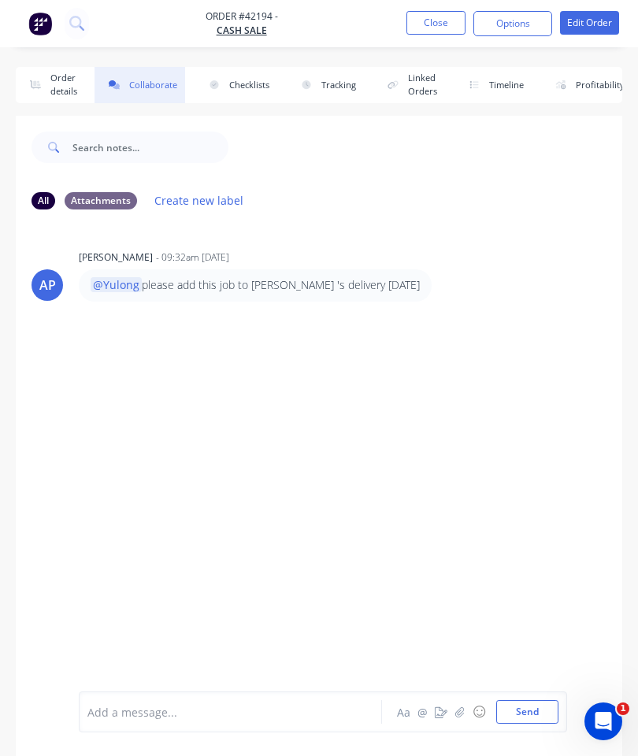
click at [460, 707] on icon "button" at bounding box center [459, 711] width 9 height 11
click at [530, 709] on button "Send" at bounding box center [527, 712] width 62 height 24
click at [448, 28] on button "Close" at bounding box center [435, 23] width 59 height 24
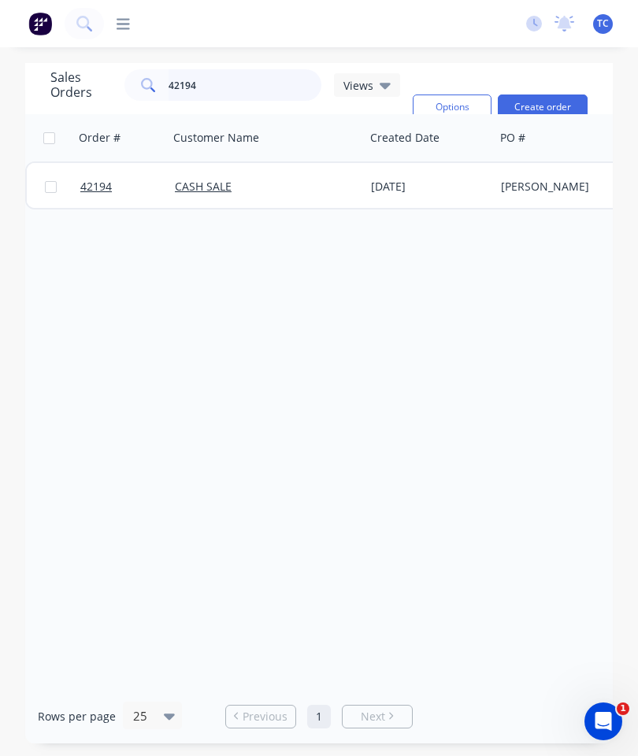
click at [253, 77] on input "42194" at bounding box center [244, 84] width 153 height 31
click at [264, 90] on input "42194" at bounding box center [244, 84] width 153 height 31
type input "42000"
click at [91, 190] on span "42000" at bounding box center [95, 187] width 31 height 16
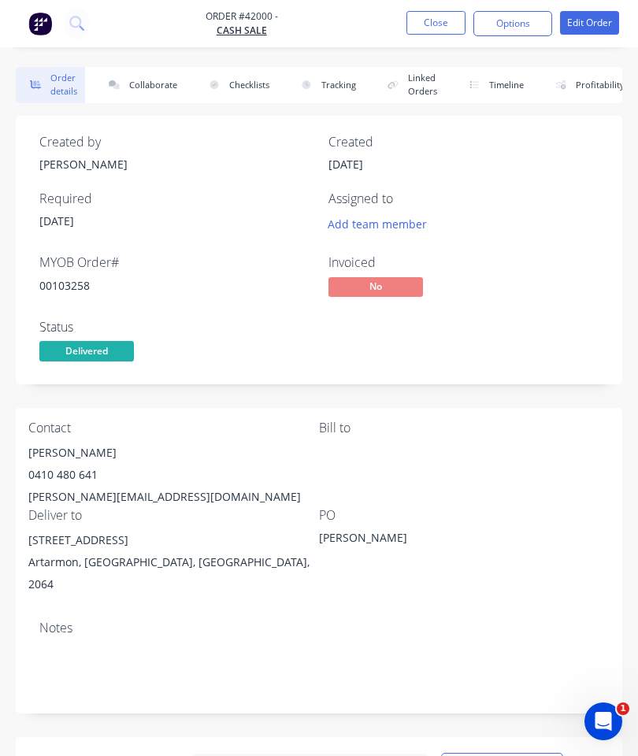
click at [152, 84] on button "Collaborate" at bounding box center [139, 85] width 91 height 36
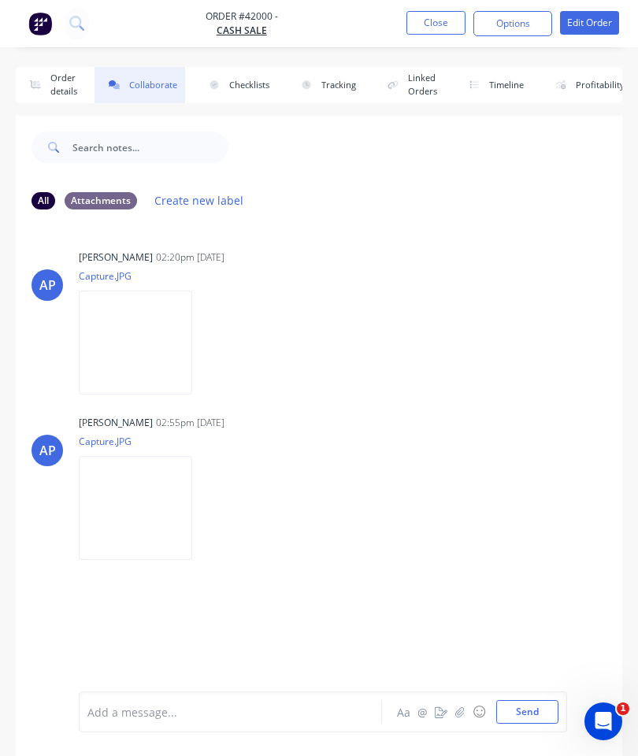
click at [464, 709] on icon "button" at bounding box center [459, 711] width 9 height 11
click at [532, 706] on button "Send" at bounding box center [527, 712] width 62 height 24
click at [433, 31] on button "Close" at bounding box center [435, 23] width 59 height 24
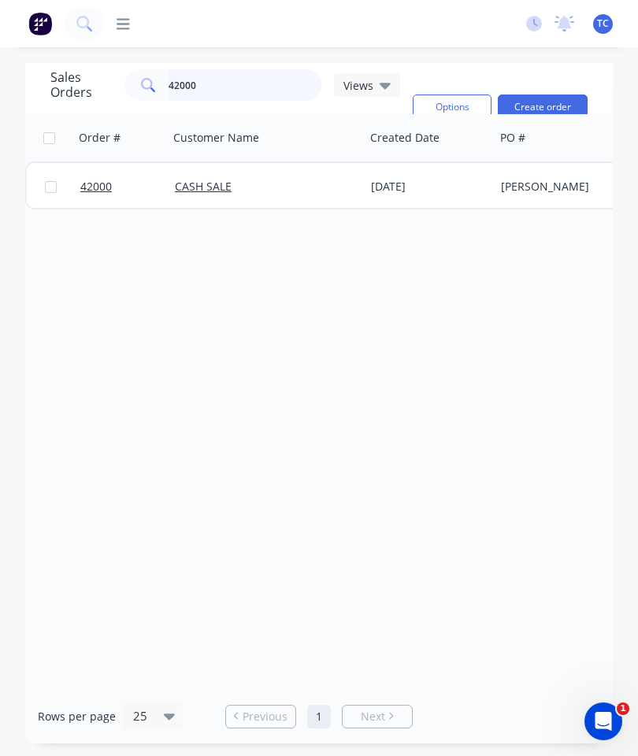
click at [256, 87] on input "42000" at bounding box center [244, 84] width 153 height 31
type input "42159"
click at [92, 185] on span "42159" at bounding box center [95, 187] width 31 height 16
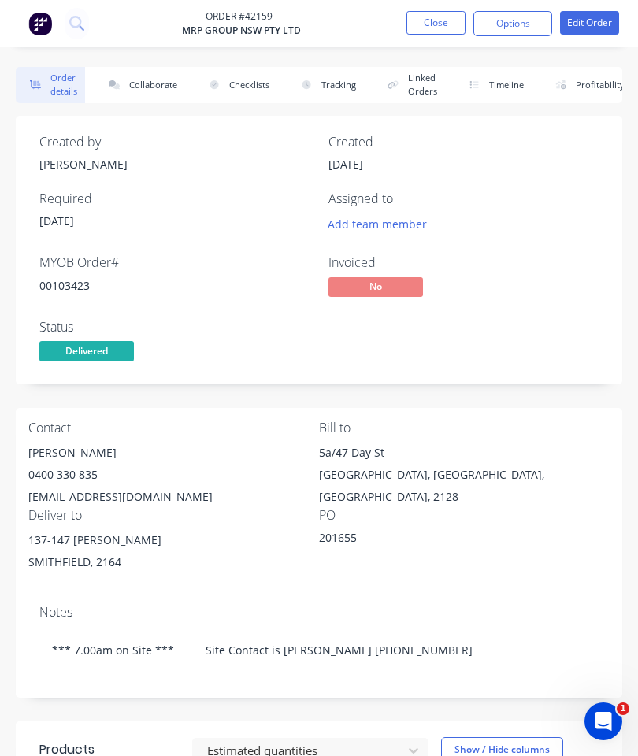
click at [162, 91] on button "Collaborate" at bounding box center [139, 85] width 91 height 36
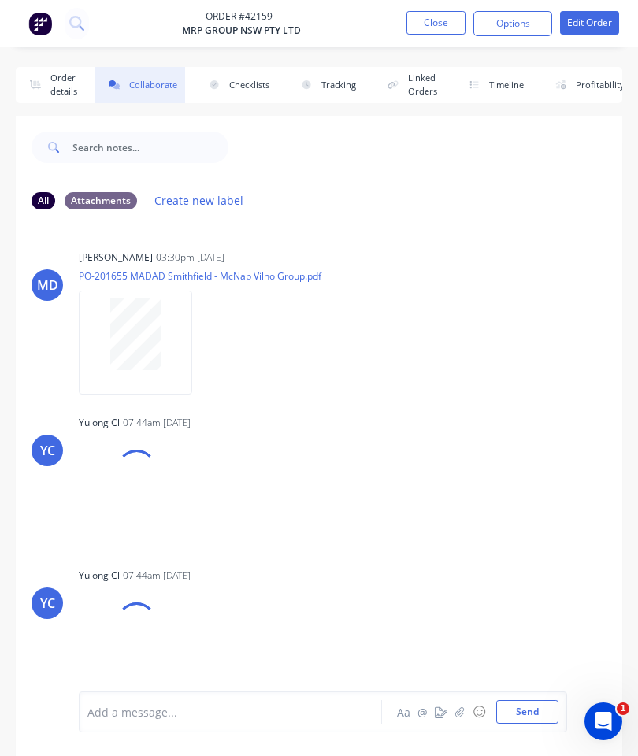
click at [463, 710] on icon "button" at bounding box center [459, 711] width 9 height 10
click at [509, 703] on button "Send" at bounding box center [527, 712] width 62 height 24
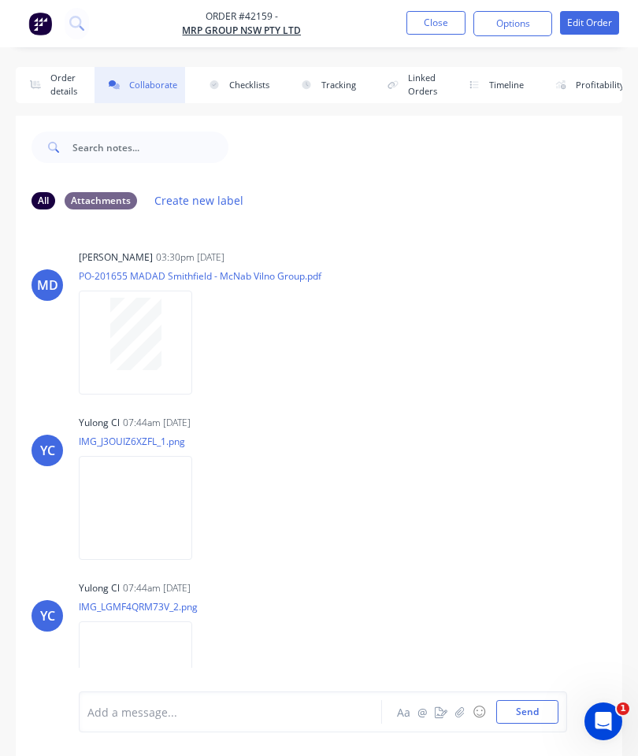
scroll to position [4, 0]
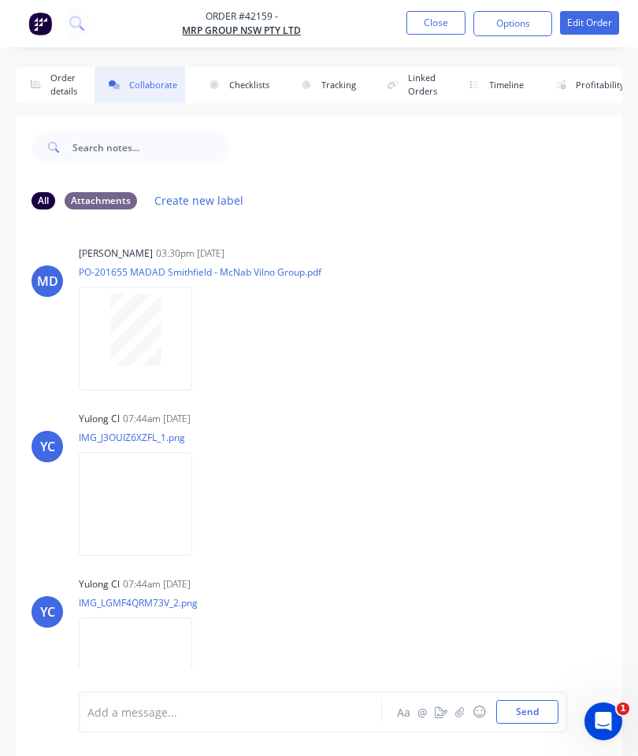
click at [427, 22] on button "Close" at bounding box center [435, 23] width 59 height 24
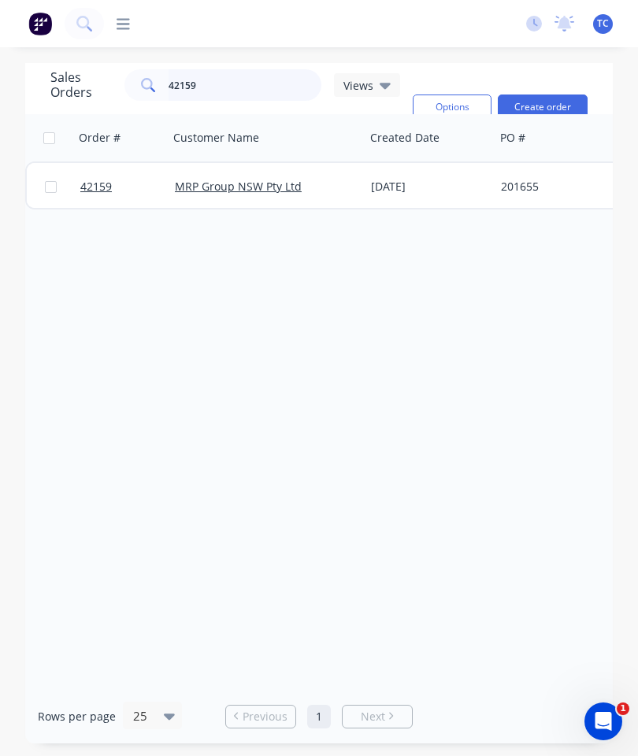
click at [269, 87] on input "42159" at bounding box center [244, 84] width 153 height 31
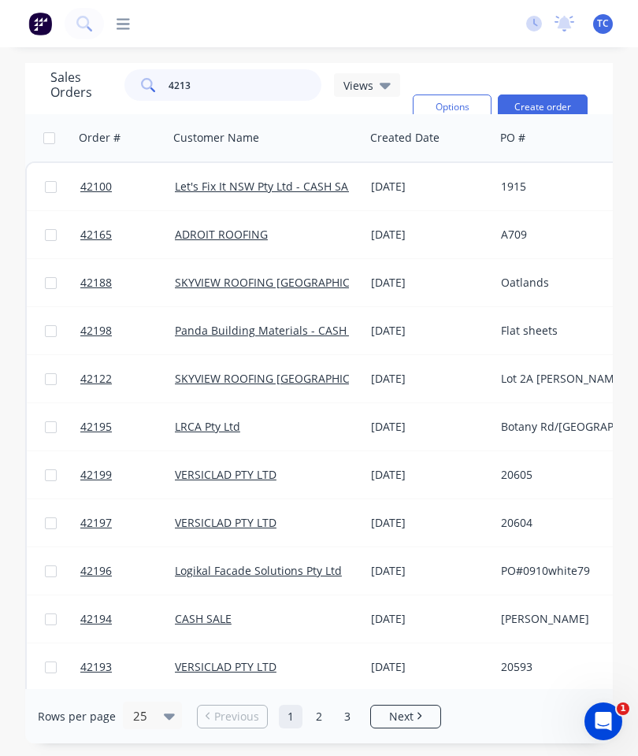
type input "42138"
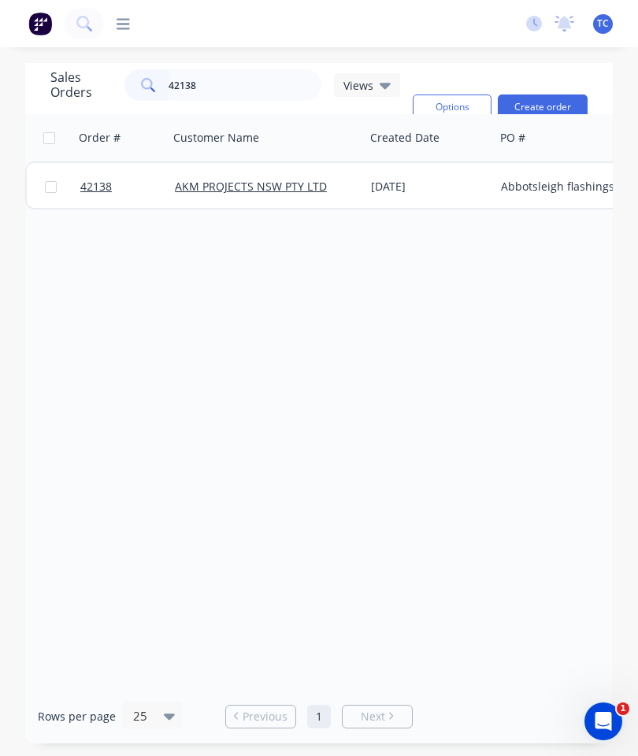
click at [95, 181] on span "42138" at bounding box center [95, 187] width 31 height 16
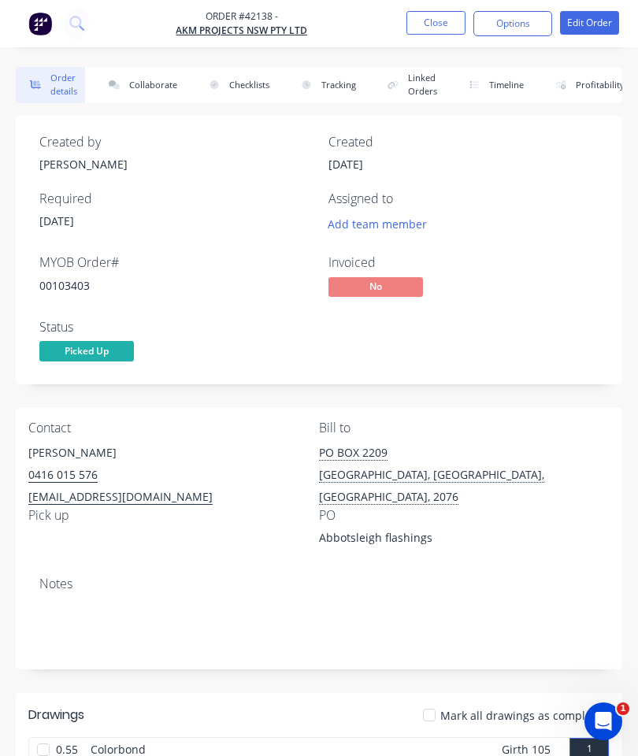
click at [153, 88] on button "Collaborate" at bounding box center [139, 85] width 91 height 36
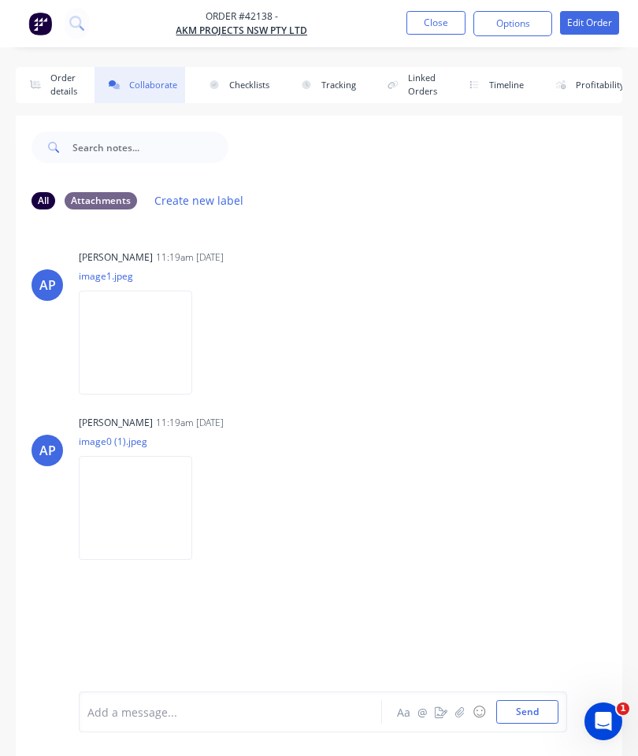
click at [459, 711] on icon "button" at bounding box center [459, 711] width 9 height 11
click at [534, 719] on button "Send" at bounding box center [527, 712] width 62 height 24
click at [434, 28] on button "Close" at bounding box center [435, 23] width 59 height 24
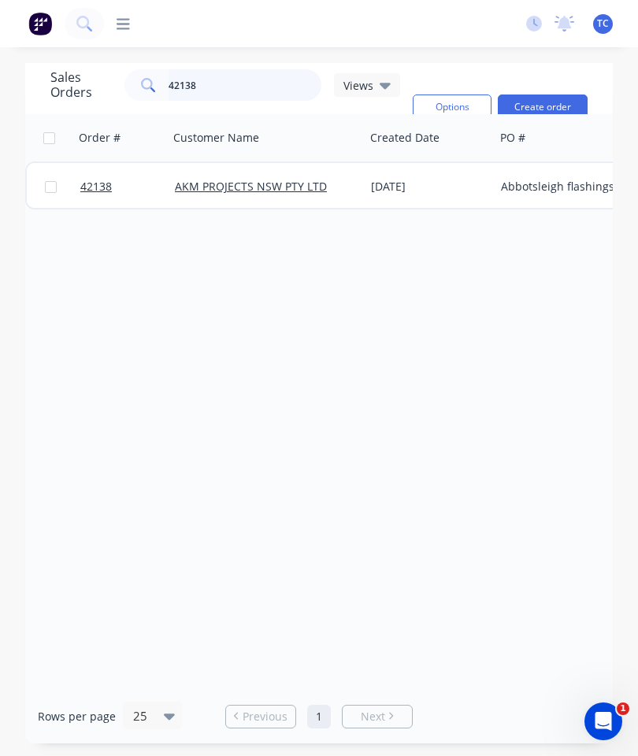
click at [268, 91] on input "42138" at bounding box center [244, 84] width 153 height 31
type input "42146"
click at [93, 192] on span "42146" at bounding box center [95, 187] width 31 height 16
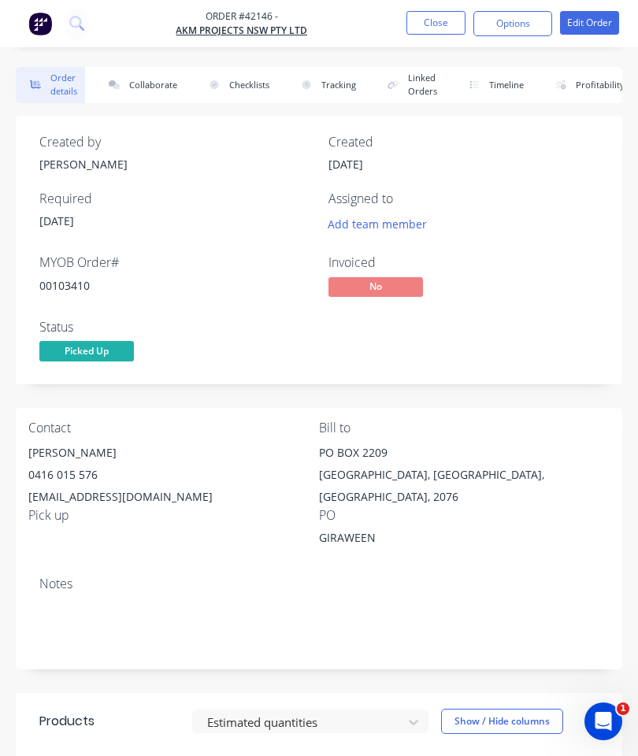
click at [158, 83] on button "Collaborate" at bounding box center [139, 85] width 91 height 36
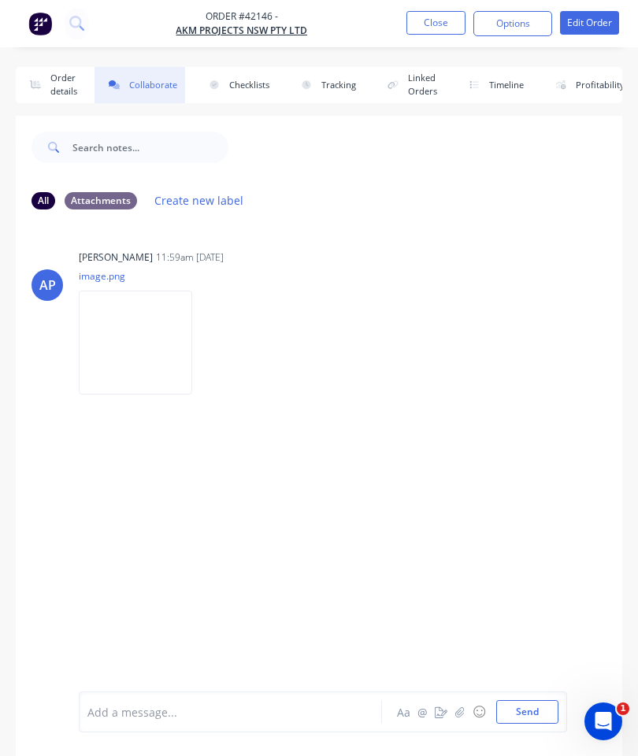
click at [460, 714] on icon "button" at bounding box center [459, 711] width 9 height 10
click at [519, 713] on button "Send" at bounding box center [527, 712] width 62 height 24
click at [428, 22] on button "Close" at bounding box center [435, 23] width 59 height 24
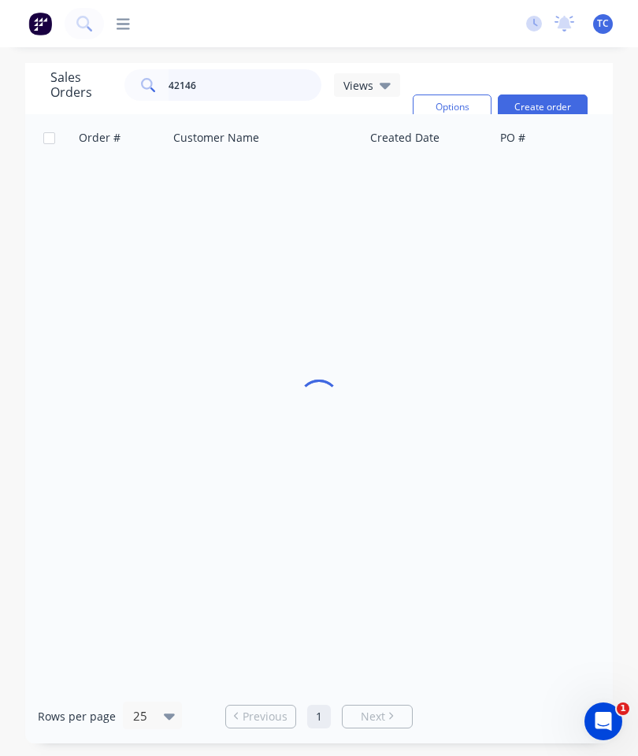
click at [243, 84] on input "42146" at bounding box center [244, 84] width 153 height 31
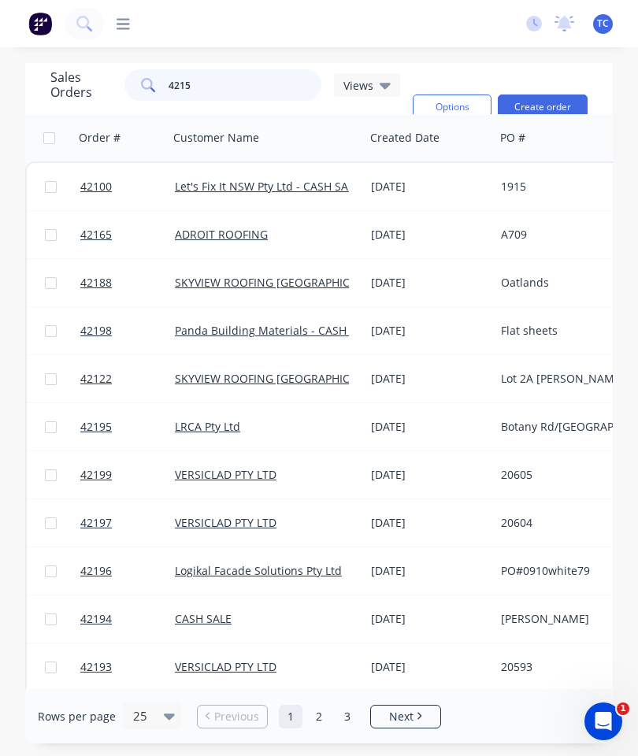
type input "42154"
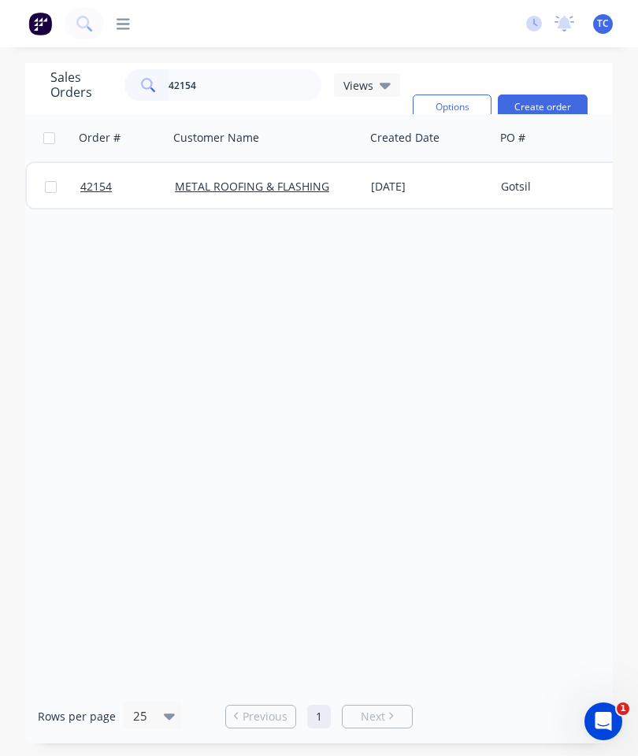
click at [96, 188] on span "42154" at bounding box center [95, 187] width 31 height 16
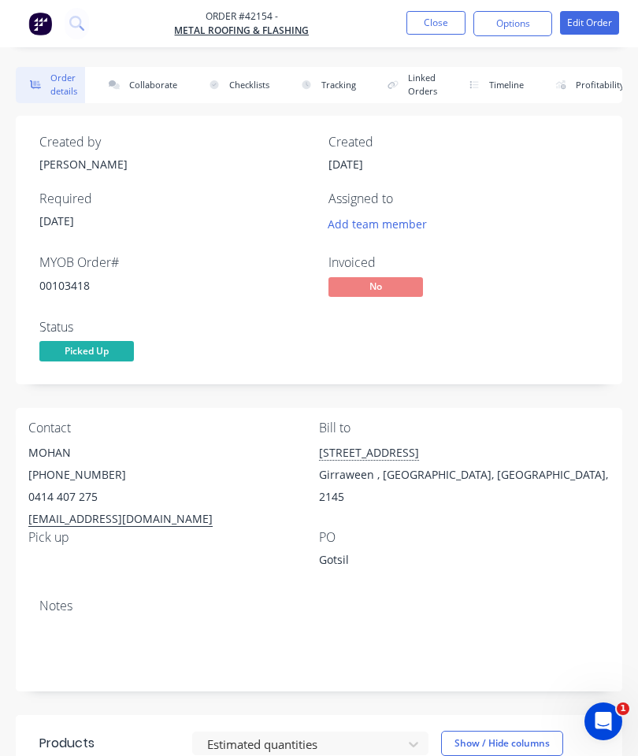
click at [157, 80] on button "Collaborate" at bounding box center [139, 85] width 91 height 36
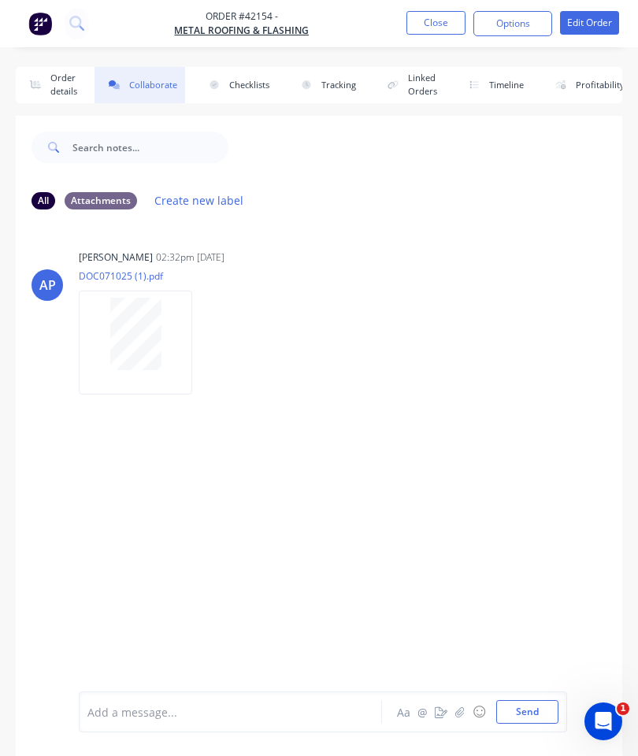
click at [464, 704] on button "button" at bounding box center [459, 711] width 19 height 19
click at [528, 700] on button "Send" at bounding box center [527, 712] width 62 height 24
click at [432, 26] on button "Close" at bounding box center [435, 23] width 59 height 24
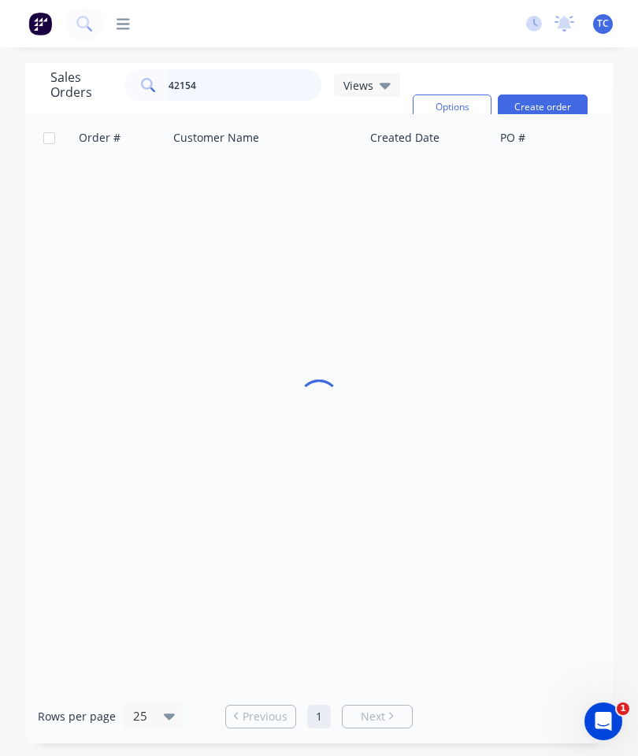
click at [253, 90] on input "42154" at bounding box center [244, 84] width 153 height 31
type input "42157"
click at [105, 179] on span "42157" at bounding box center [95, 187] width 31 height 16
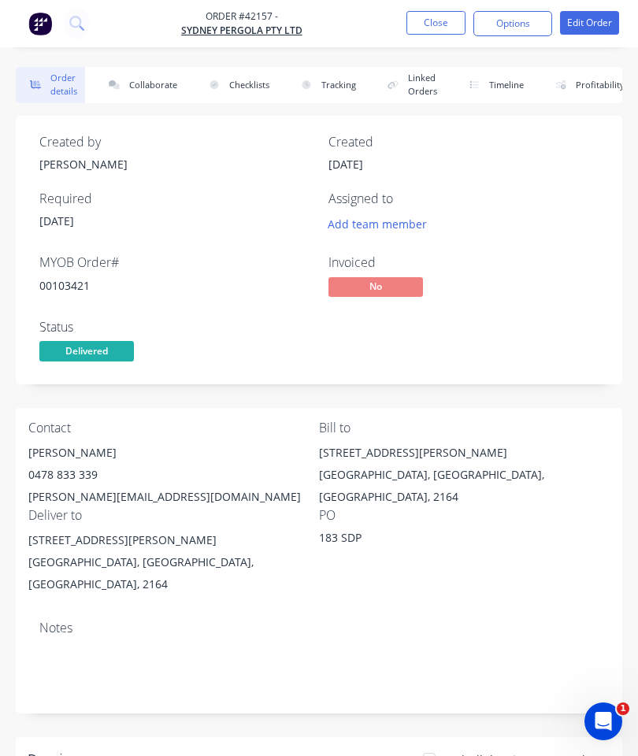
click at [149, 76] on button "Collaborate" at bounding box center [139, 85] width 91 height 36
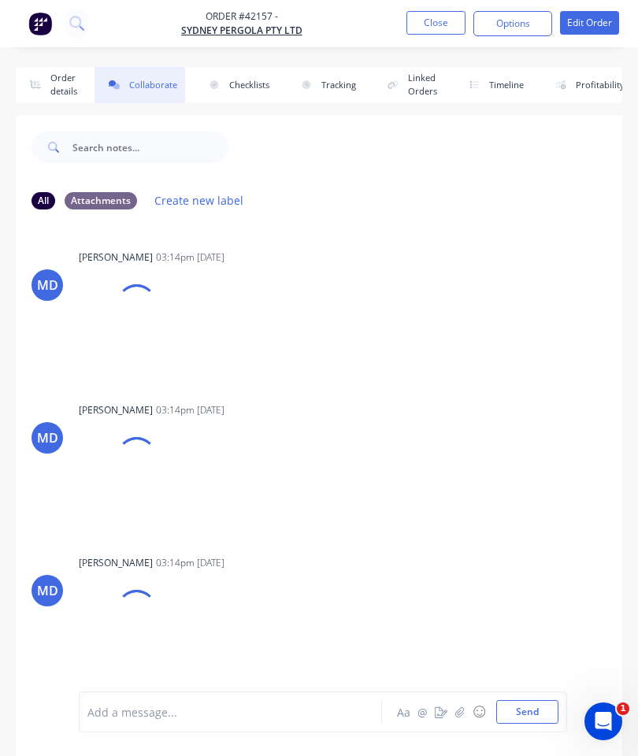
click at [459, 704] on button "button" at bounding box center [459, 711] width 19 height 19
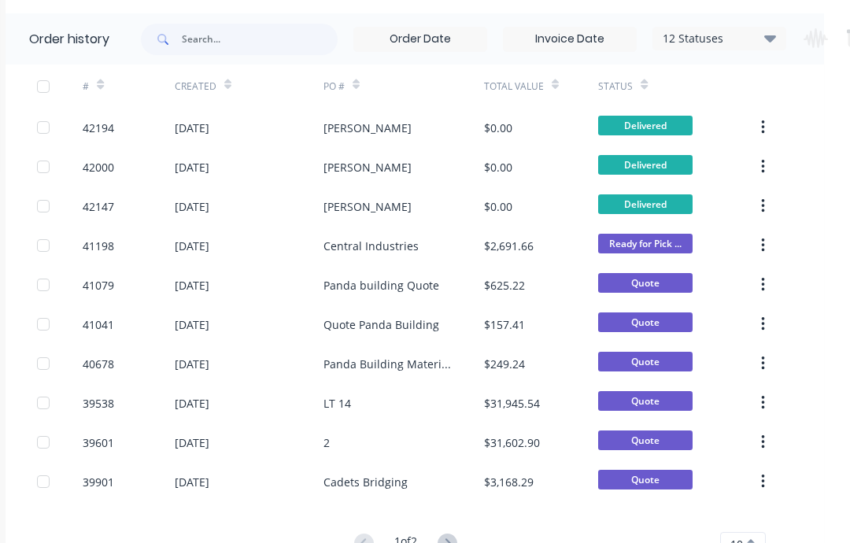
scroll to position [116, 199]
